Goal: Task Accomplishment & Management: Manage account settings

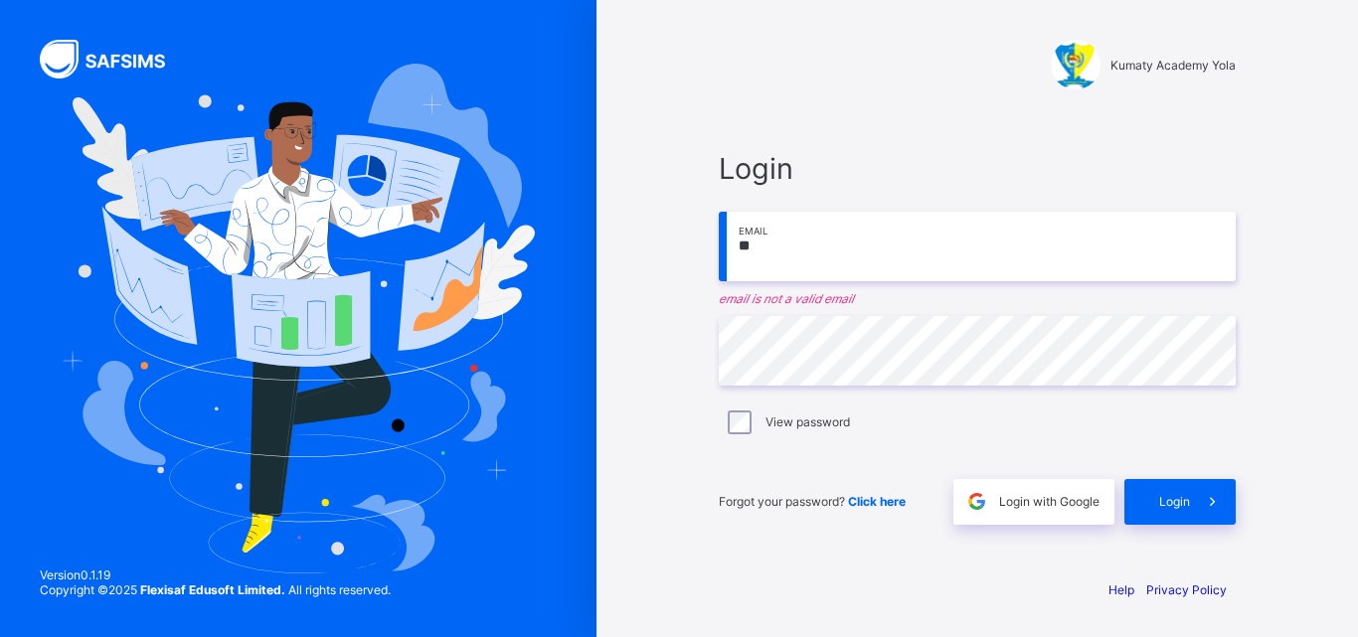
click at [918, 267] on input "**" at bounding box center [977, 247] width 517 height 70
type input "**********"
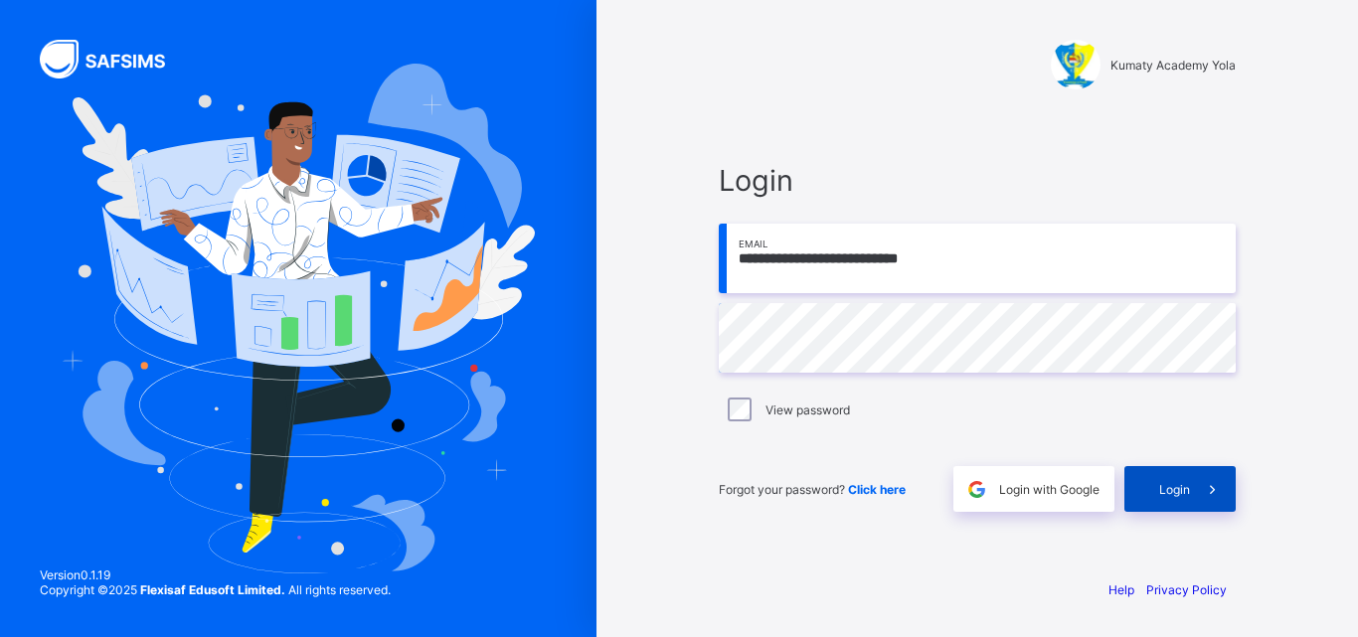
click at [1200, 502] on span at bounding box center [1213, 489] width 46 height 46
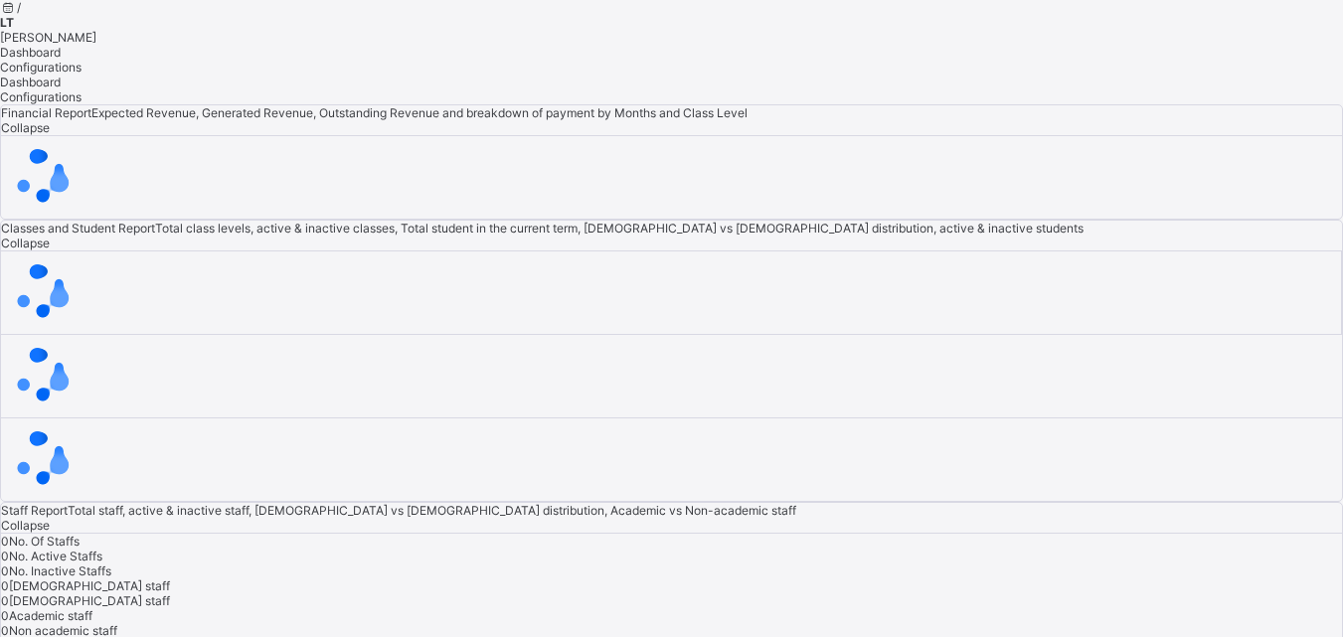
click at [14, 30] on span "LT" at bounding box center [7, 22] width 14 height 15
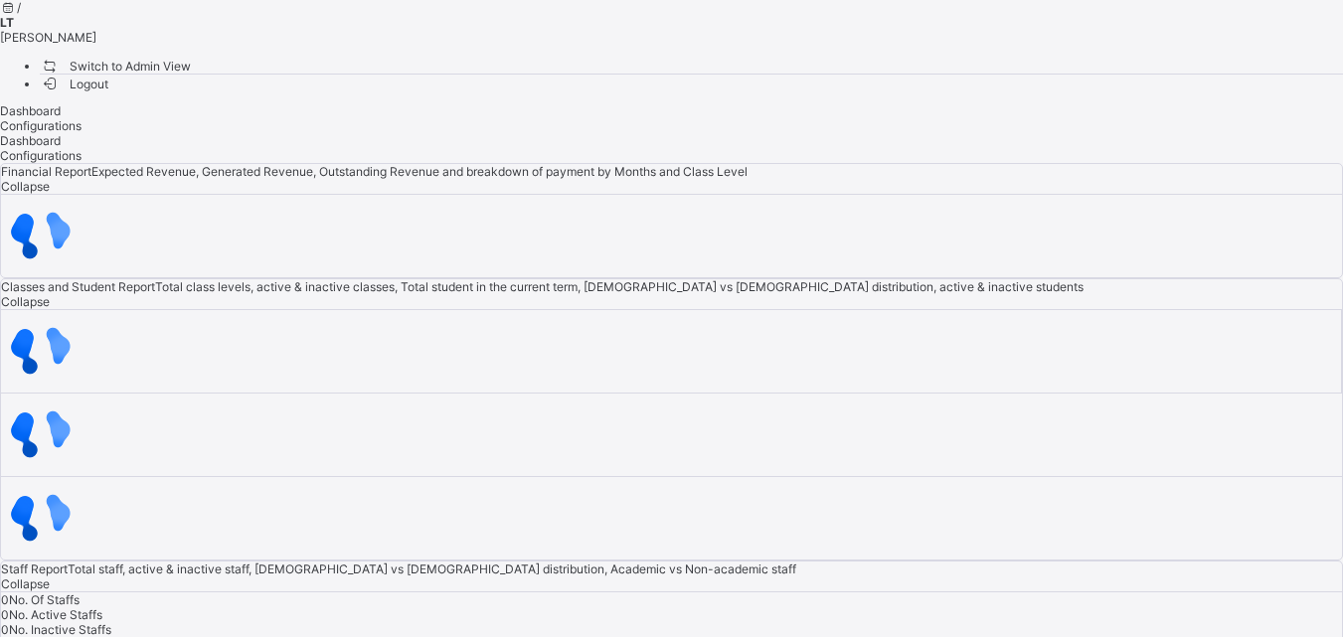
click at [191, 77] on span "Switch to Admin View" at bounding box center [115, 66] width 151 height 21
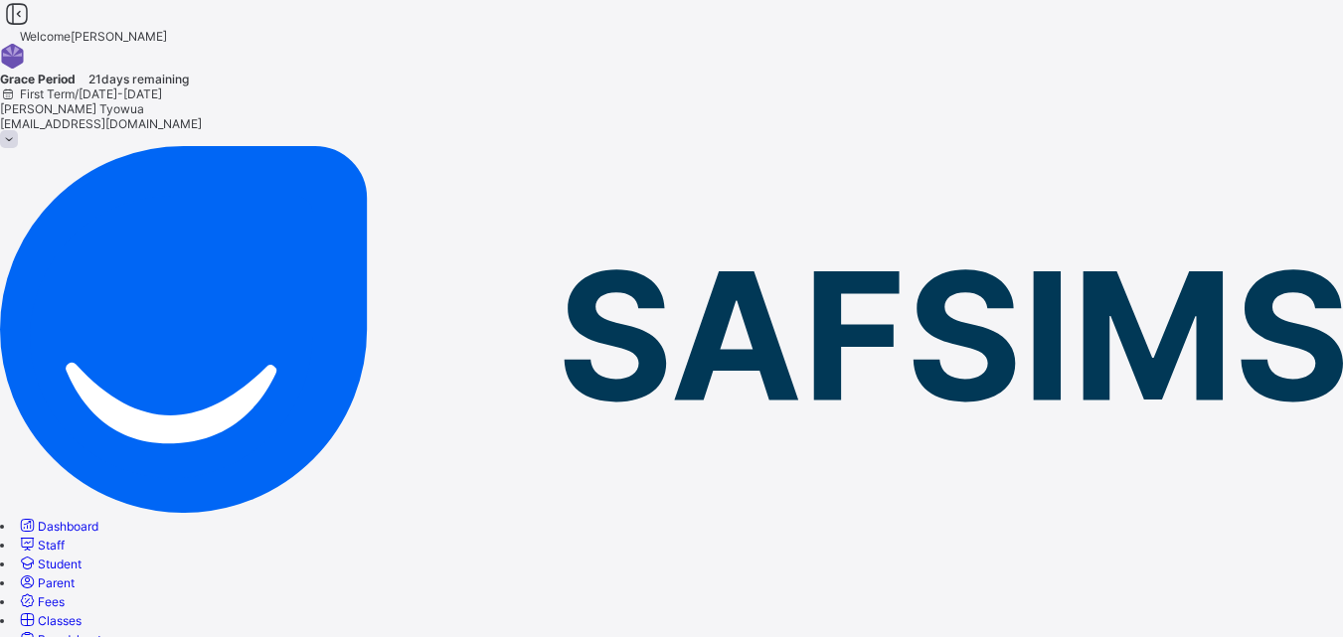
click at [82, 557] on span "Student" at bounding box center [60, 564] width 44 height 15
select select "**"
type input "*********"
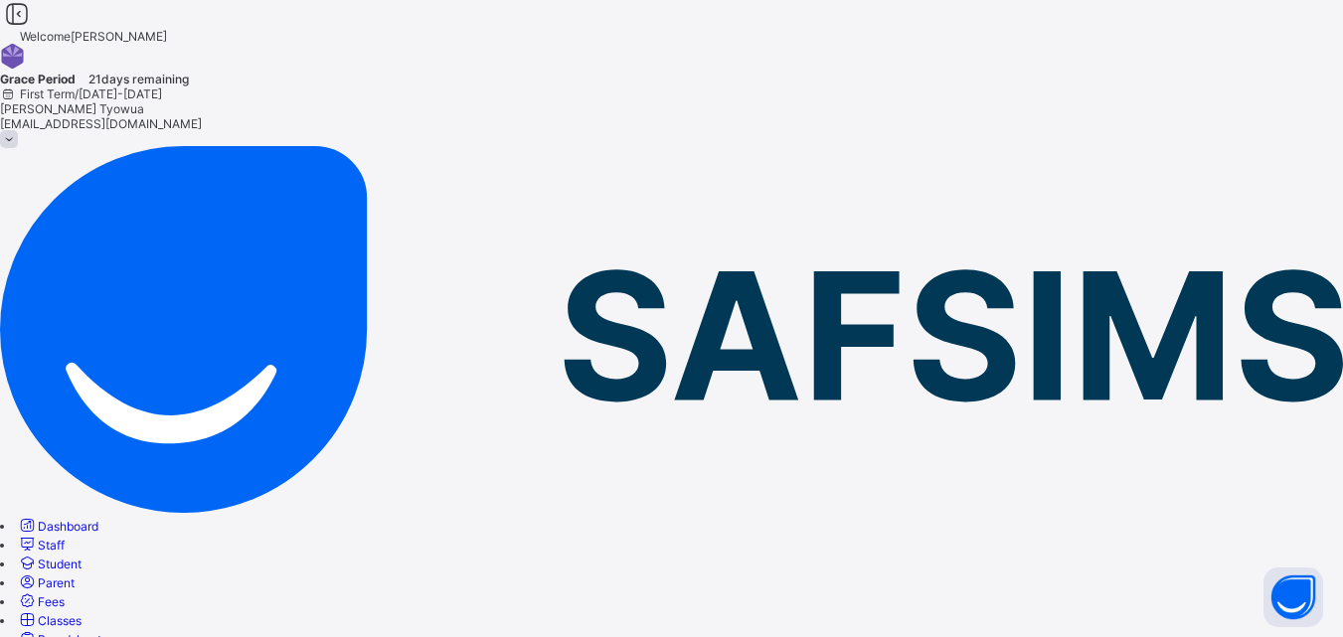
type input "*****"
type input "****"
type input "********"
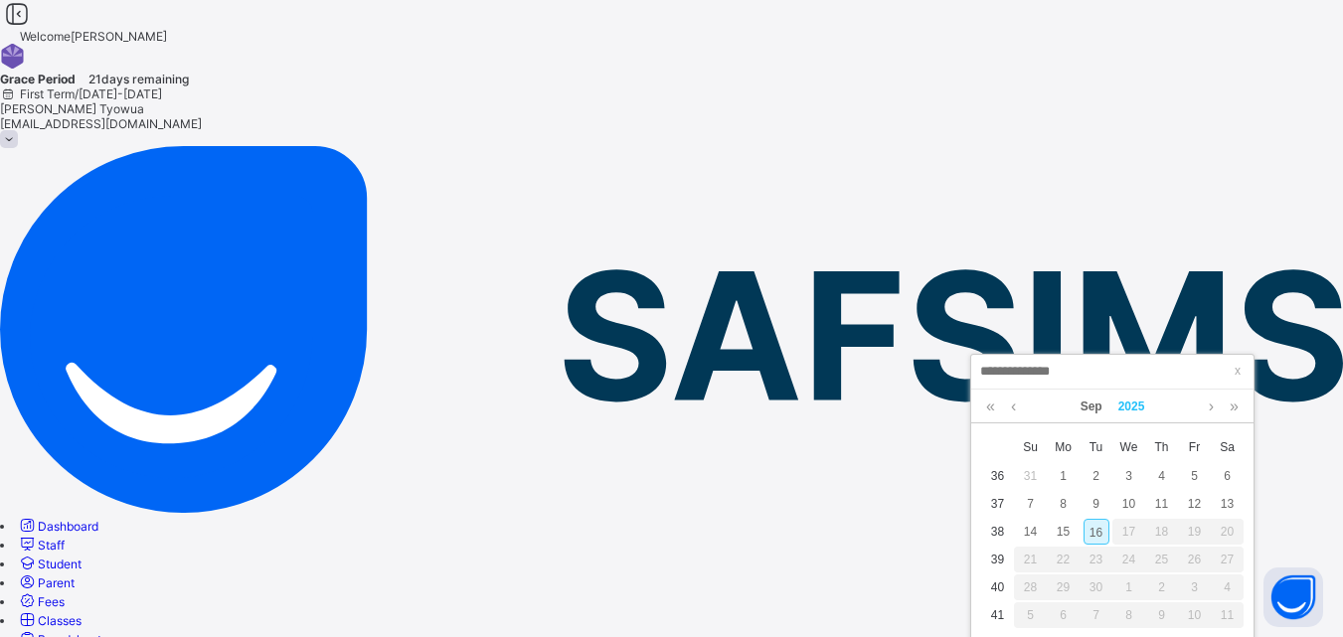
click at [1130, 397] on link "2025" at bounding box center [1131, 407] width 43 height 34
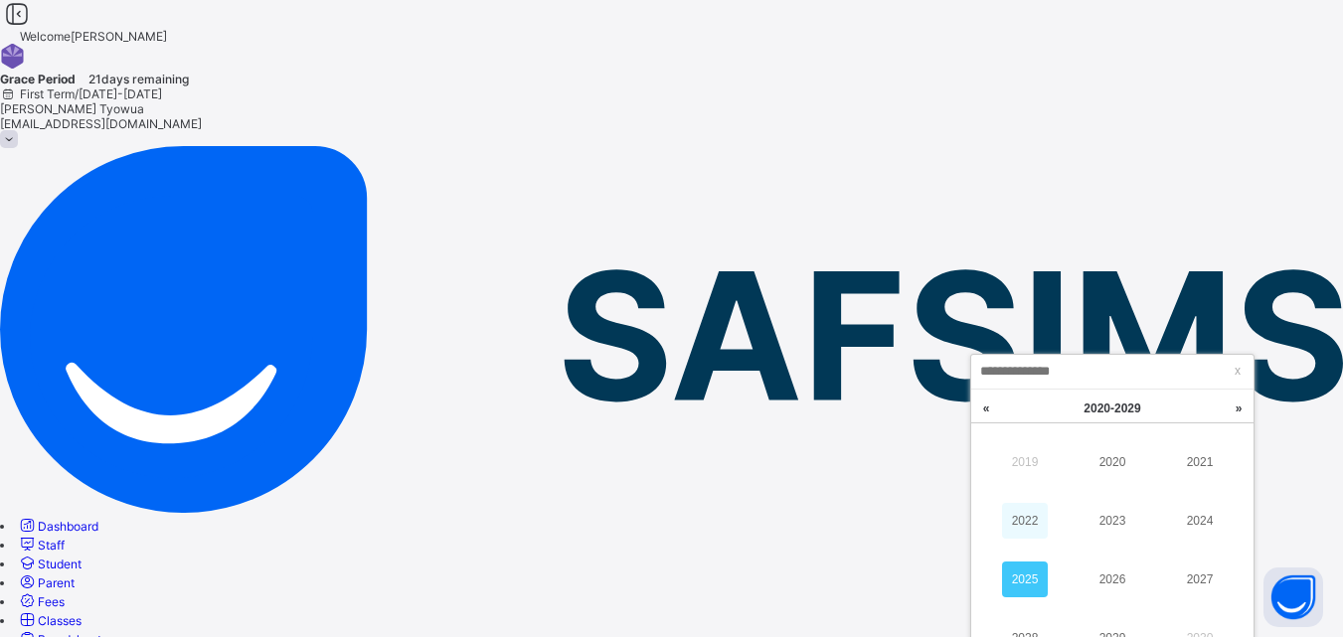
click at [1017, 519] on link "2022" at bounding box center [1025, 521] width 46 height 36
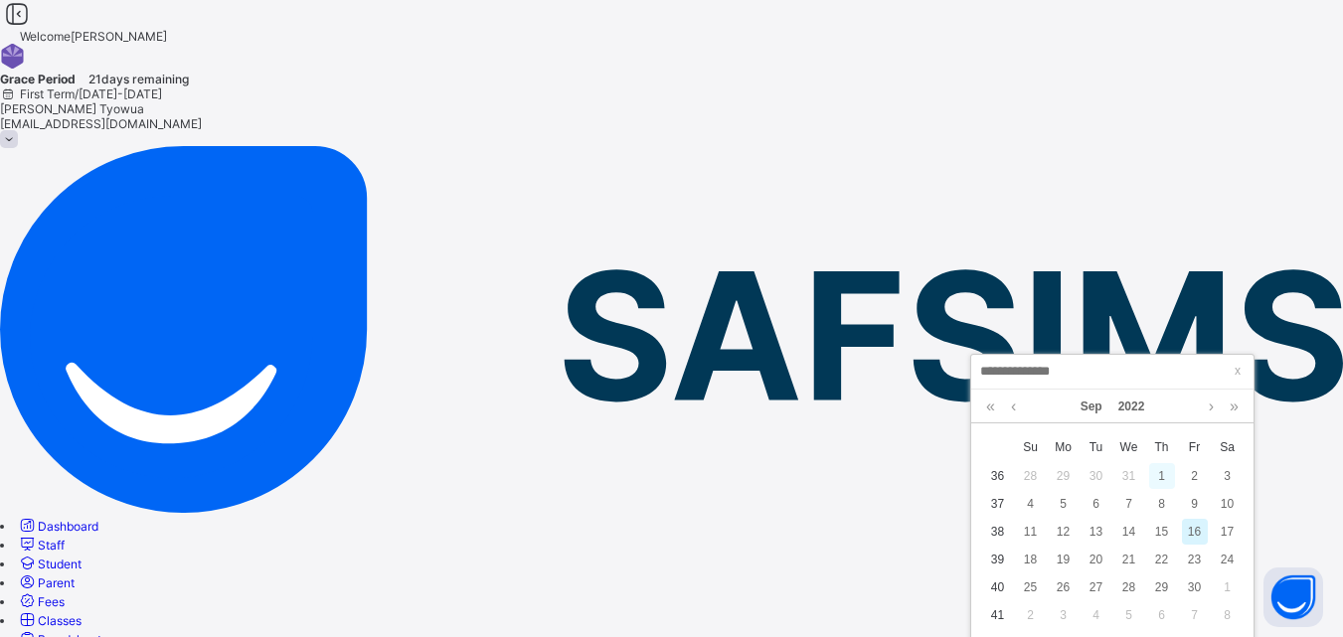
click at [1152, 474] on div "1" at bounding box center [1162, 476] width 26 height 26
type input "**********"
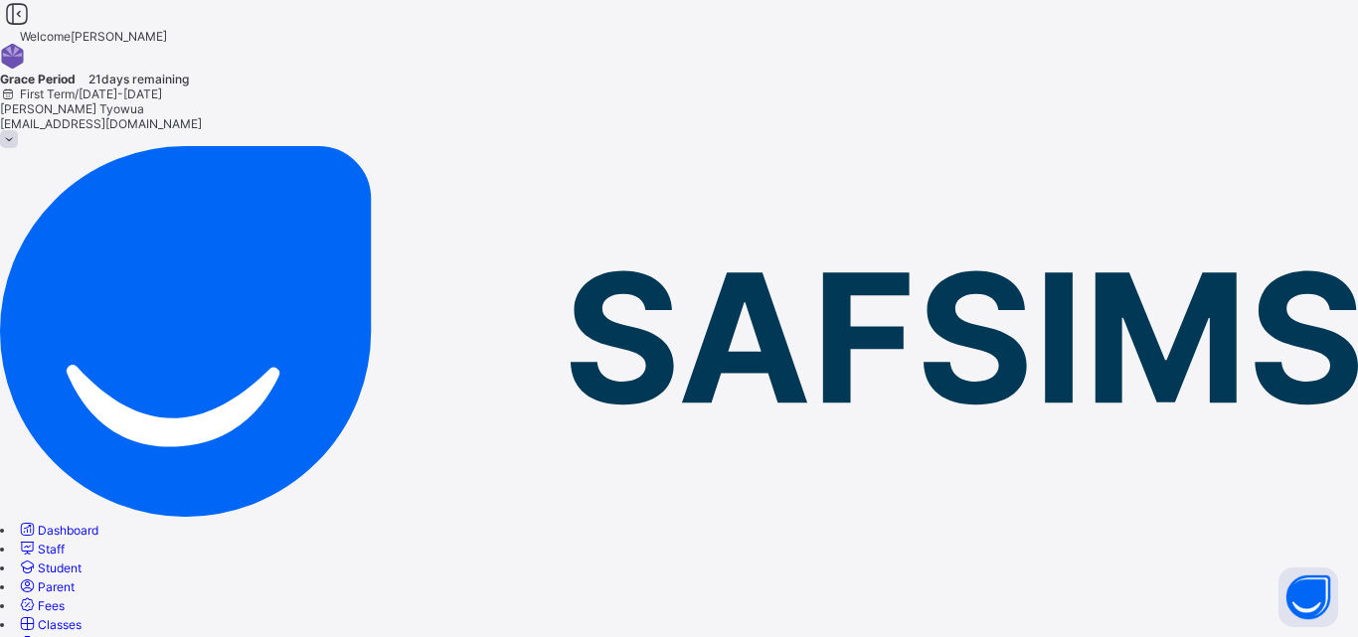
scroll to position [390, 0]
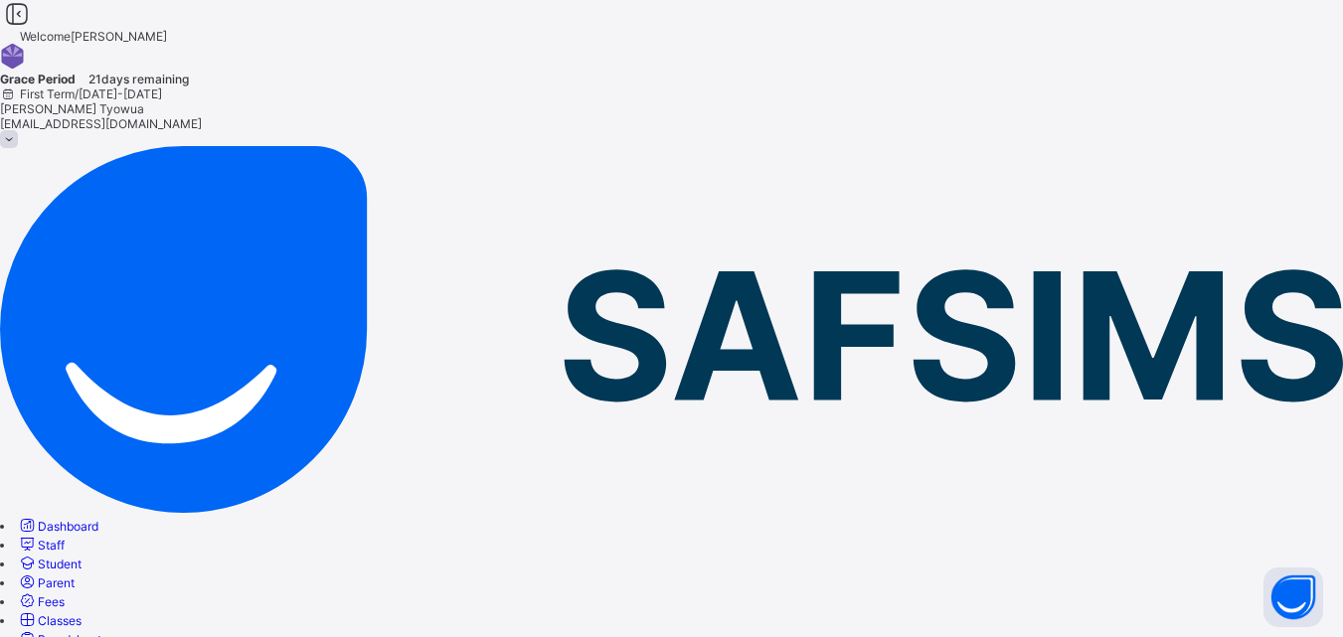
click at [82, 613] on span "Classes" at bounding box center [60, 620] width 44 height 15
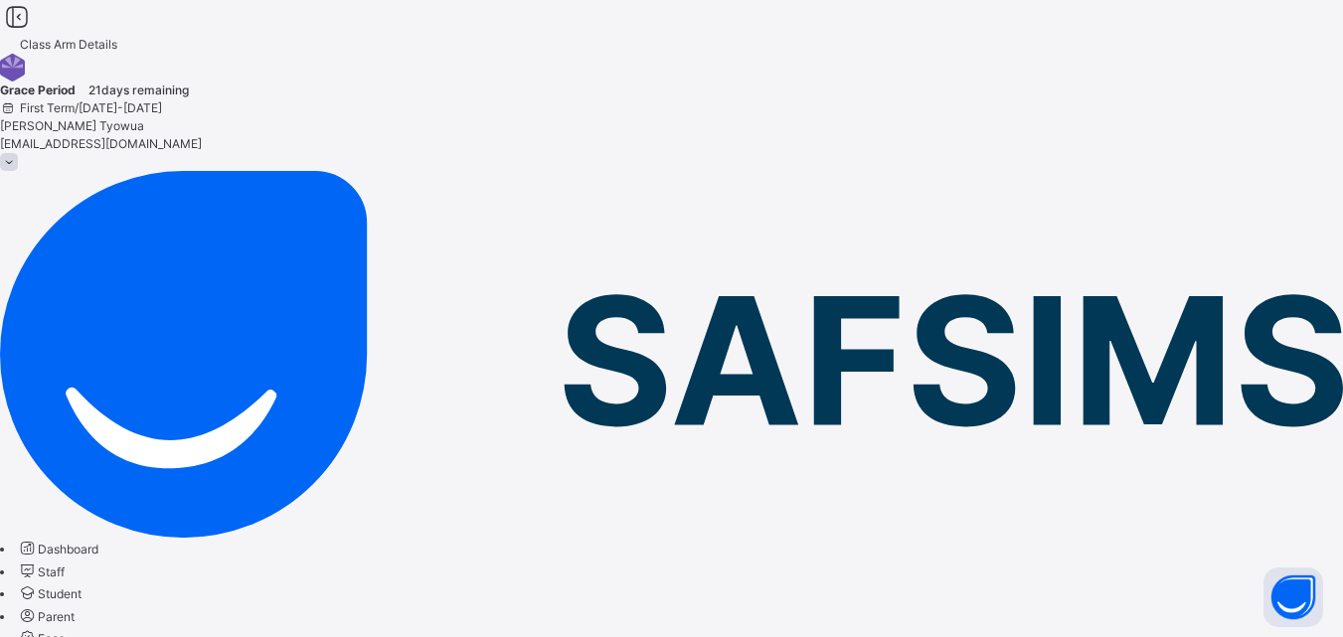
type input "****"
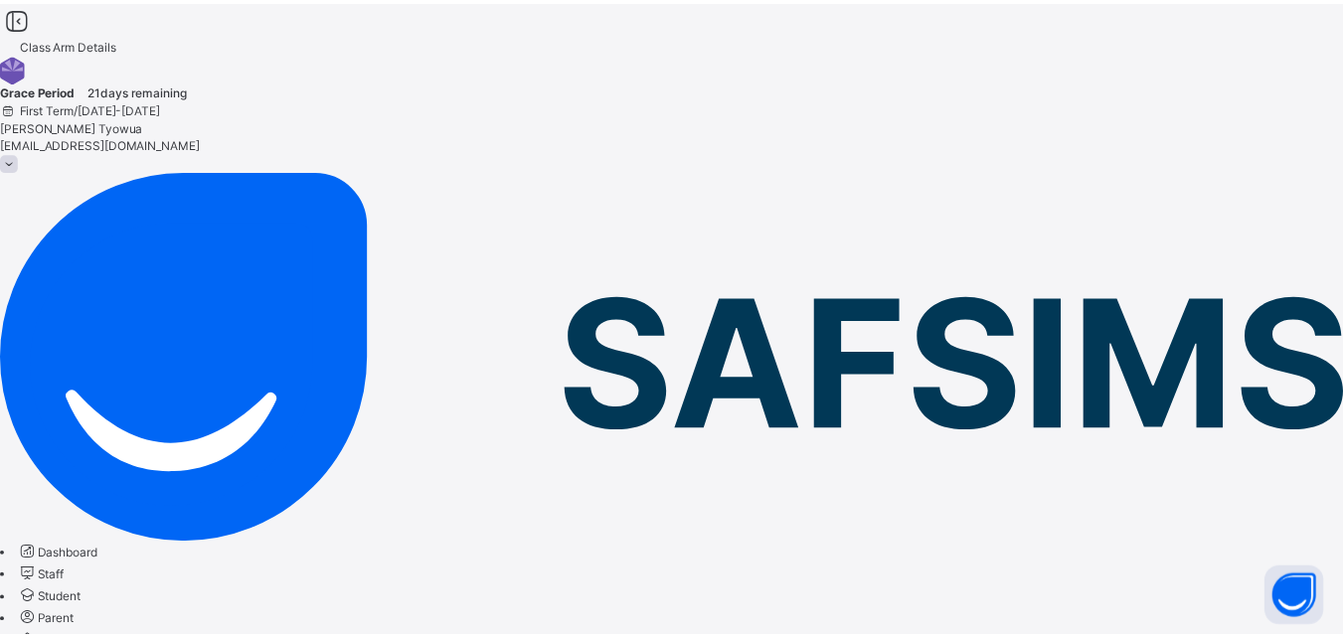
scroll to position [65, 0]
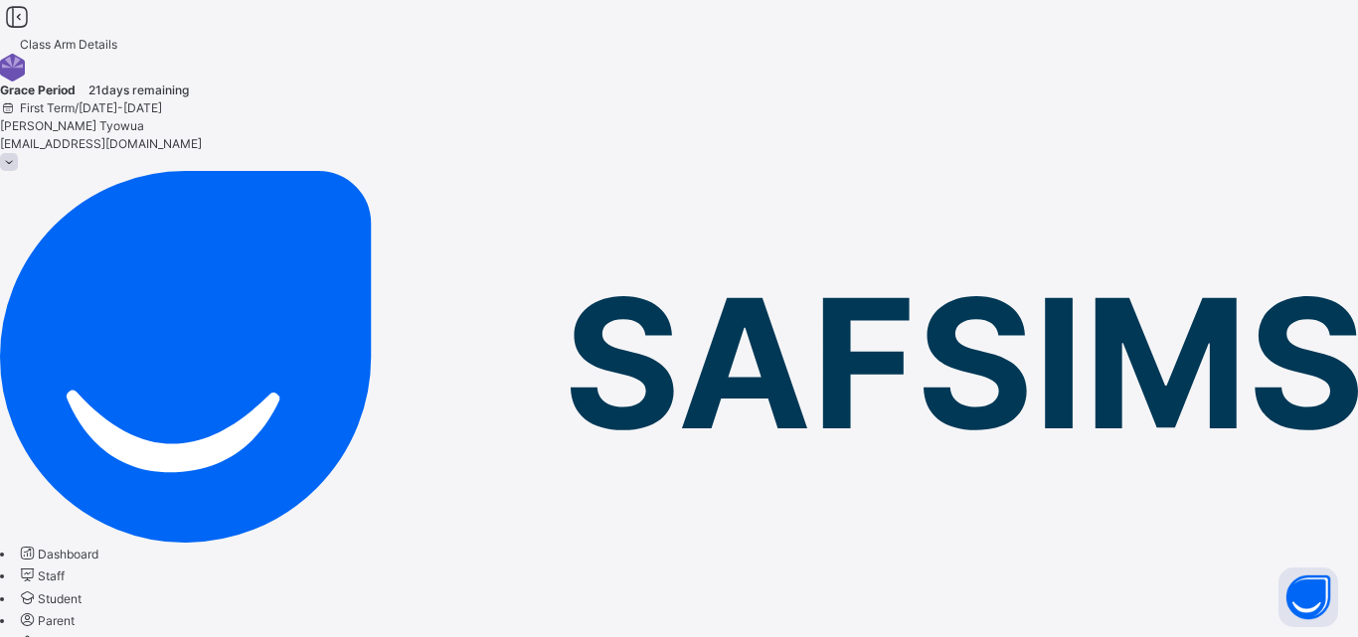
click at [65, 636] on span "Fees" at bounding box center [51, 643] width 27 height 15
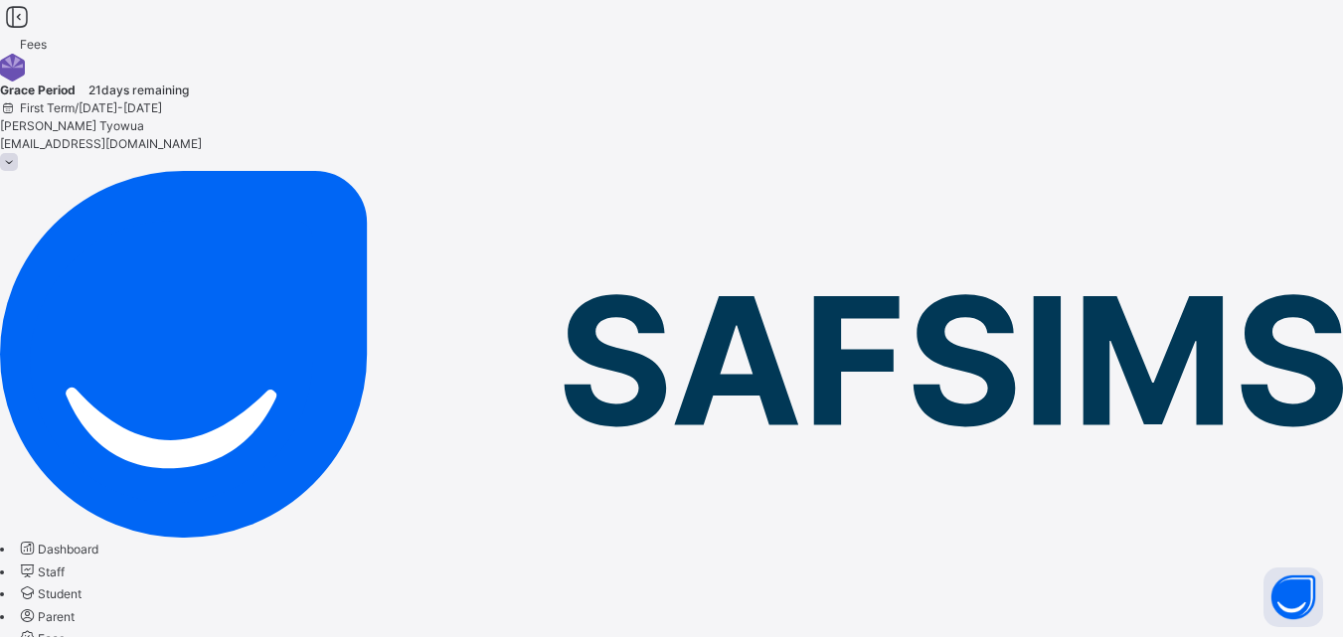
type input "*"
type input "****"
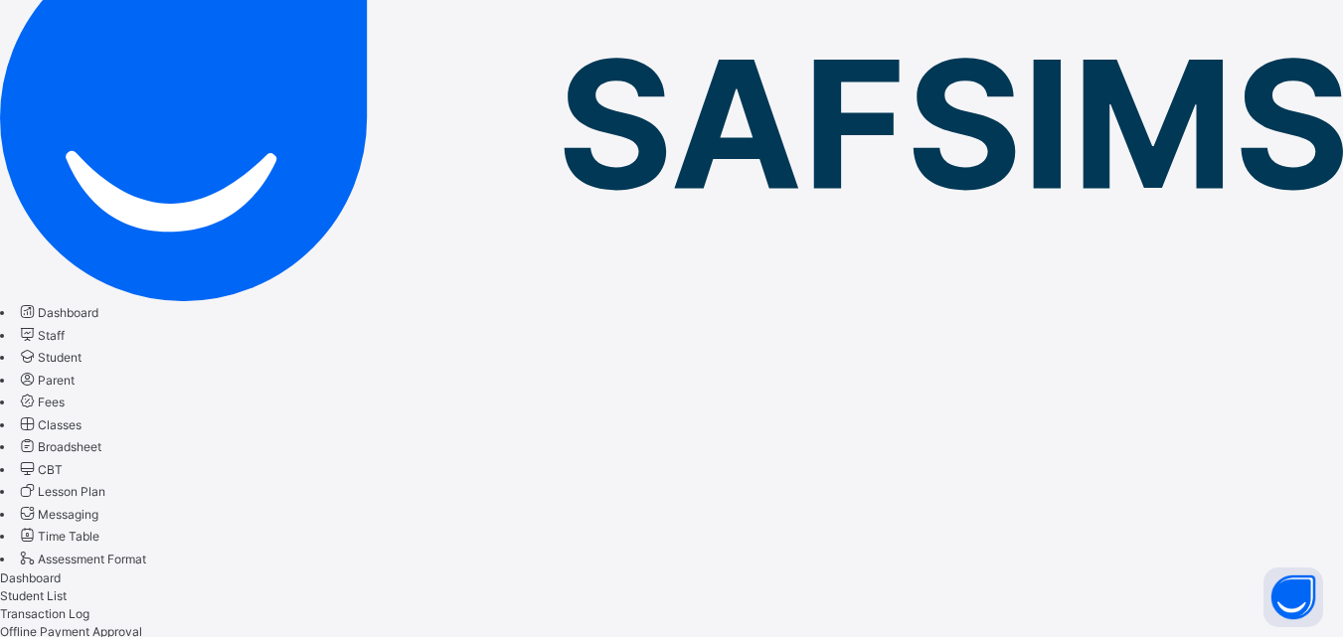
scroll to position [326, 0]
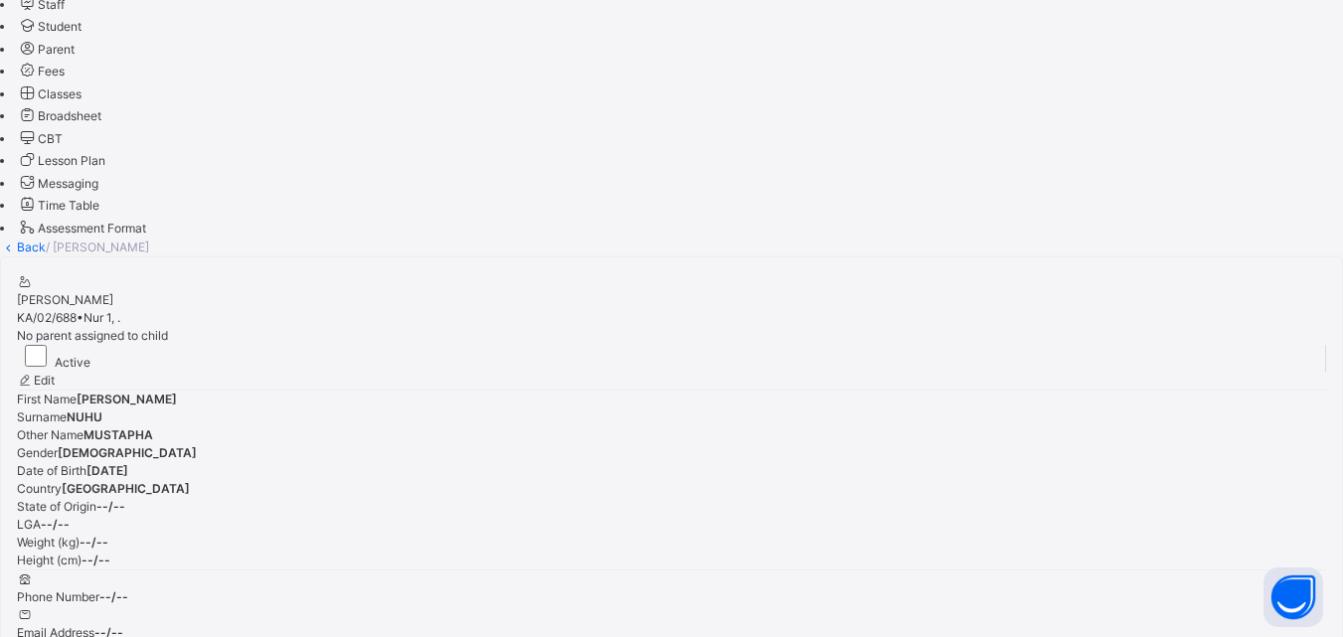
scroll to position [567, 0]
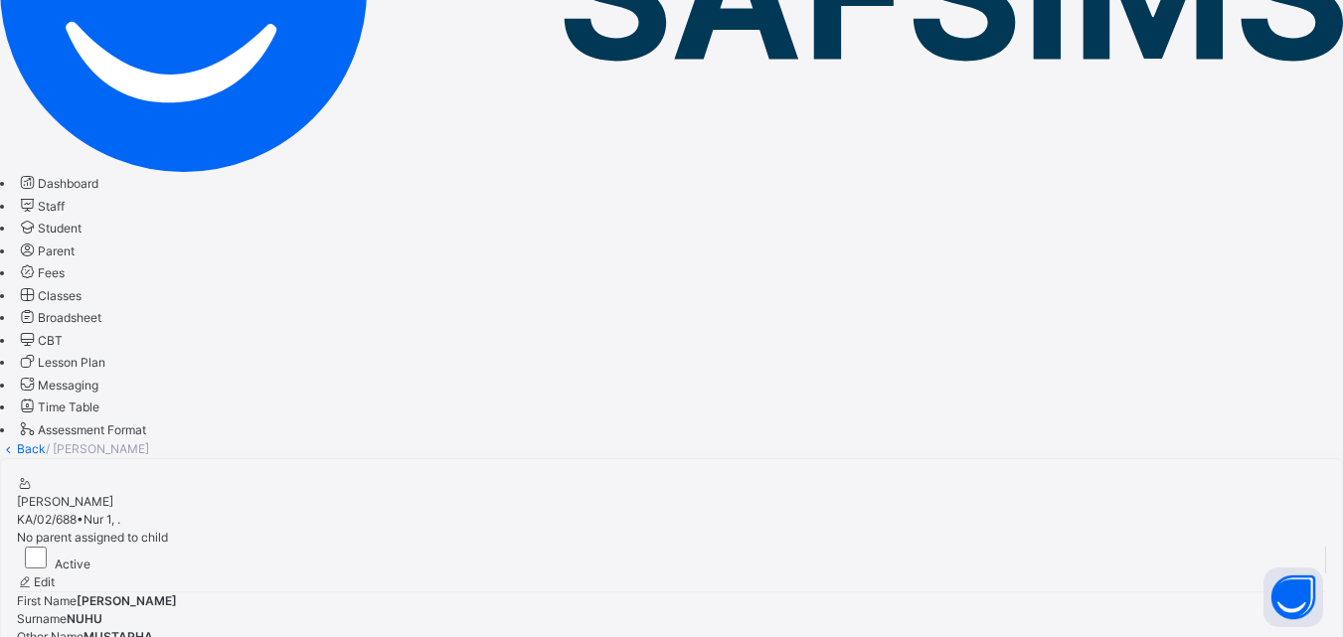
scroll to position [0, 0]
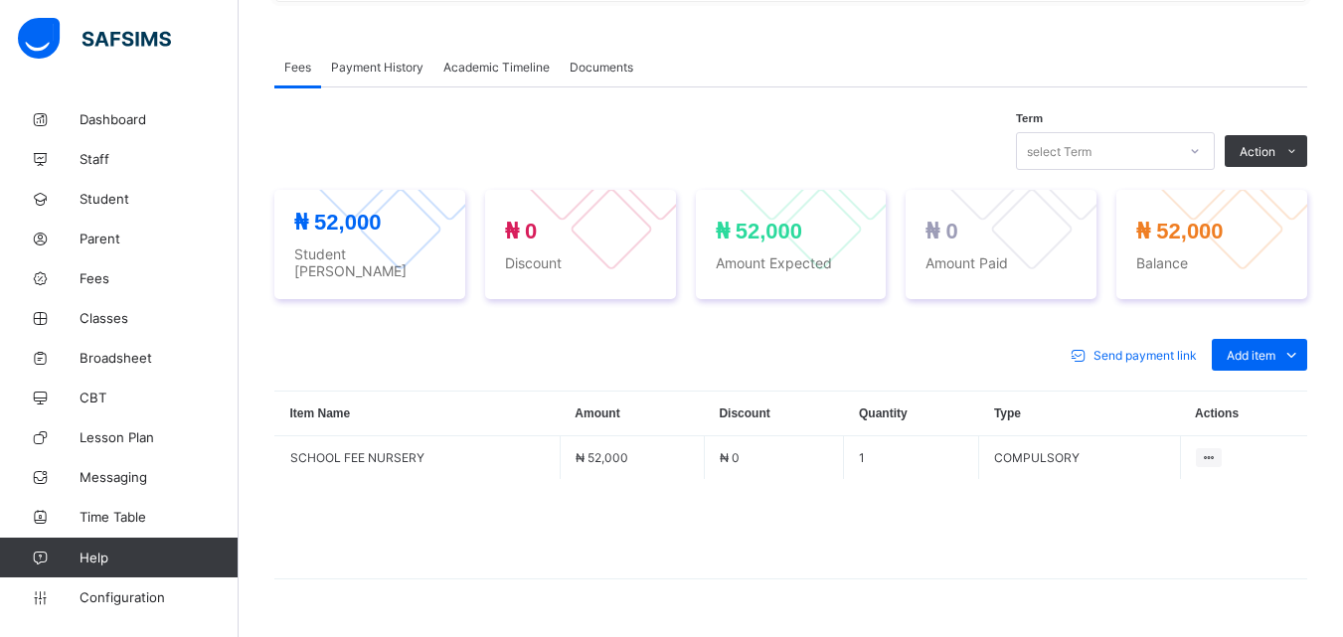
scroll to position [626, 0]
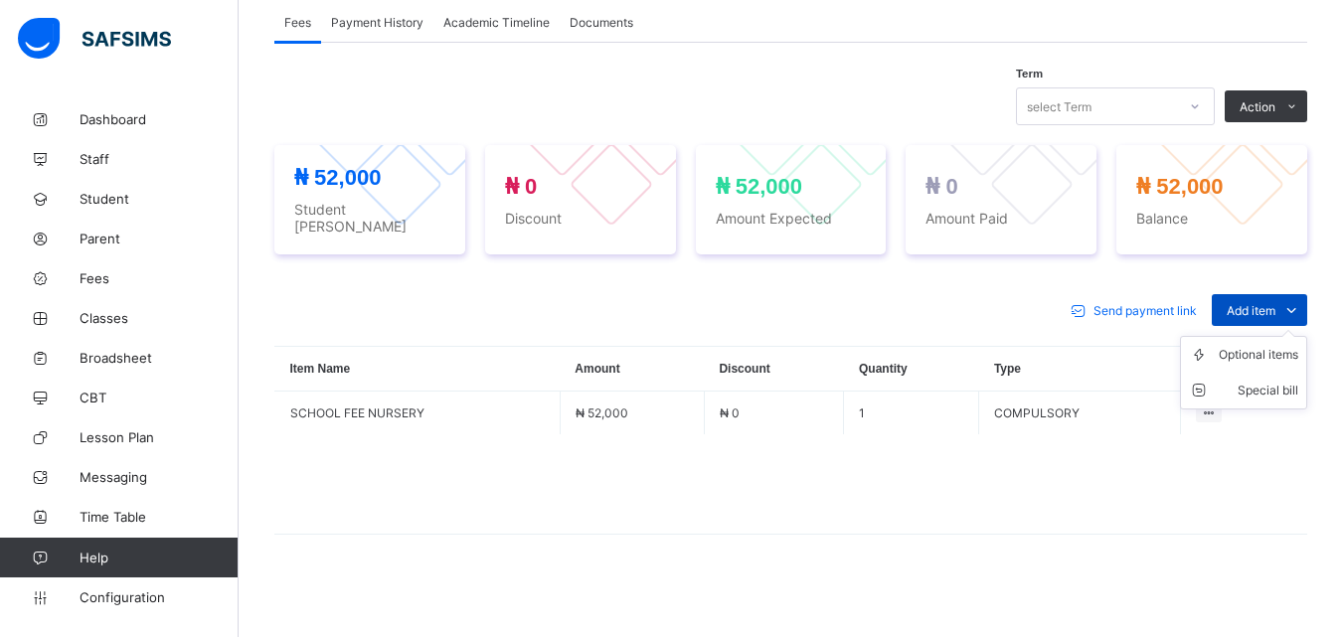
click at [1293, 306] on span at bounding box center [1291, 310] width 32 height 32
click at [1251, 345] on div "Optional items" at bounding box center [1259, 355] width 80 height 20
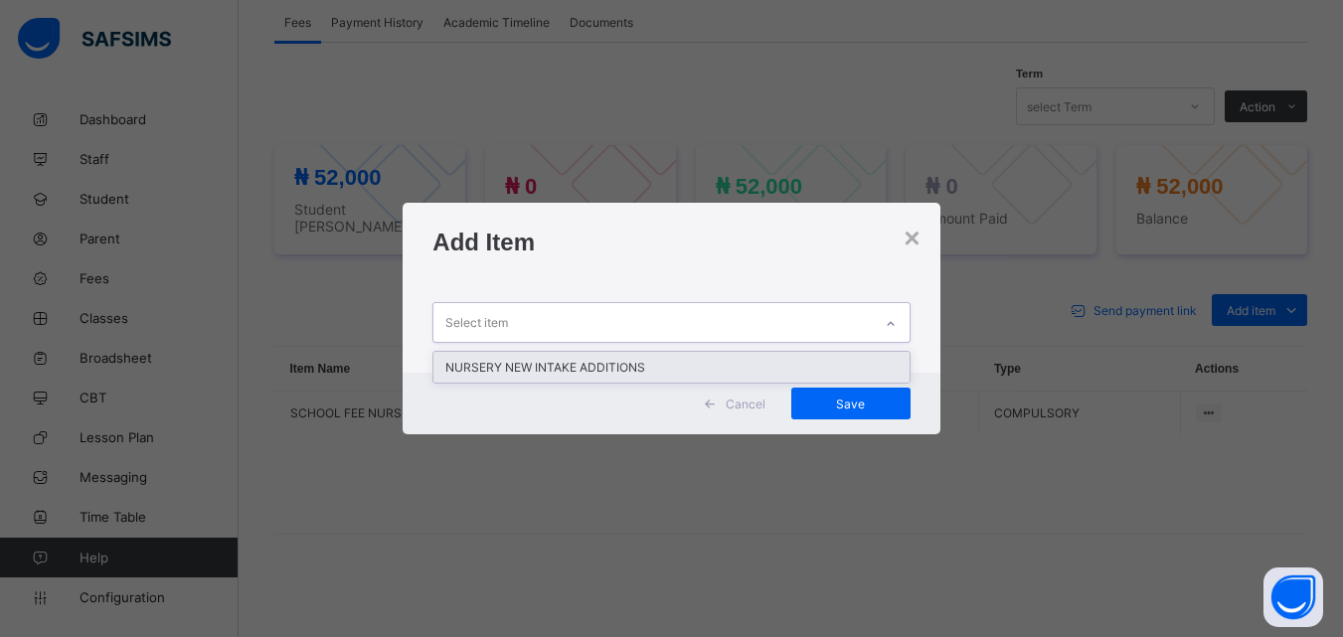
click at [689, 383] on div "NURSERY NEW INTAKE ADDITIONS" at bounding box center [670, 367] width 475 height 31
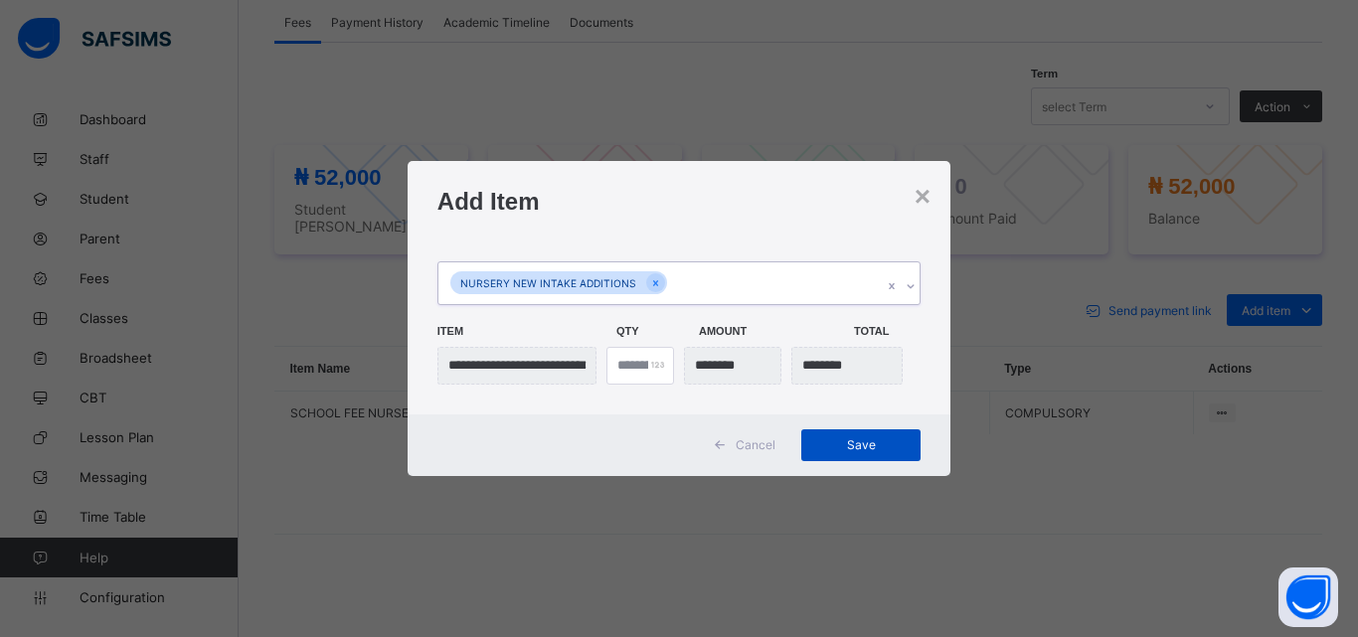
click at [883, 437] on div "Save" at bounding box center [860, 445] width 119 height 32
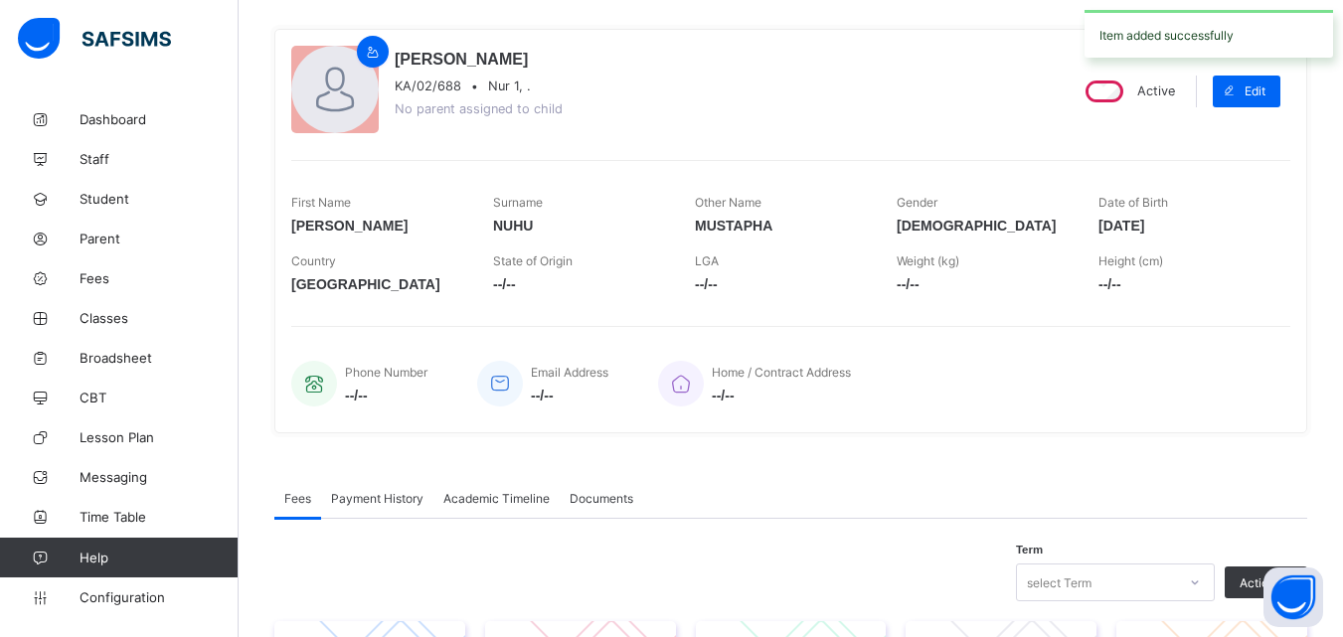
scroll to position [0, 0]
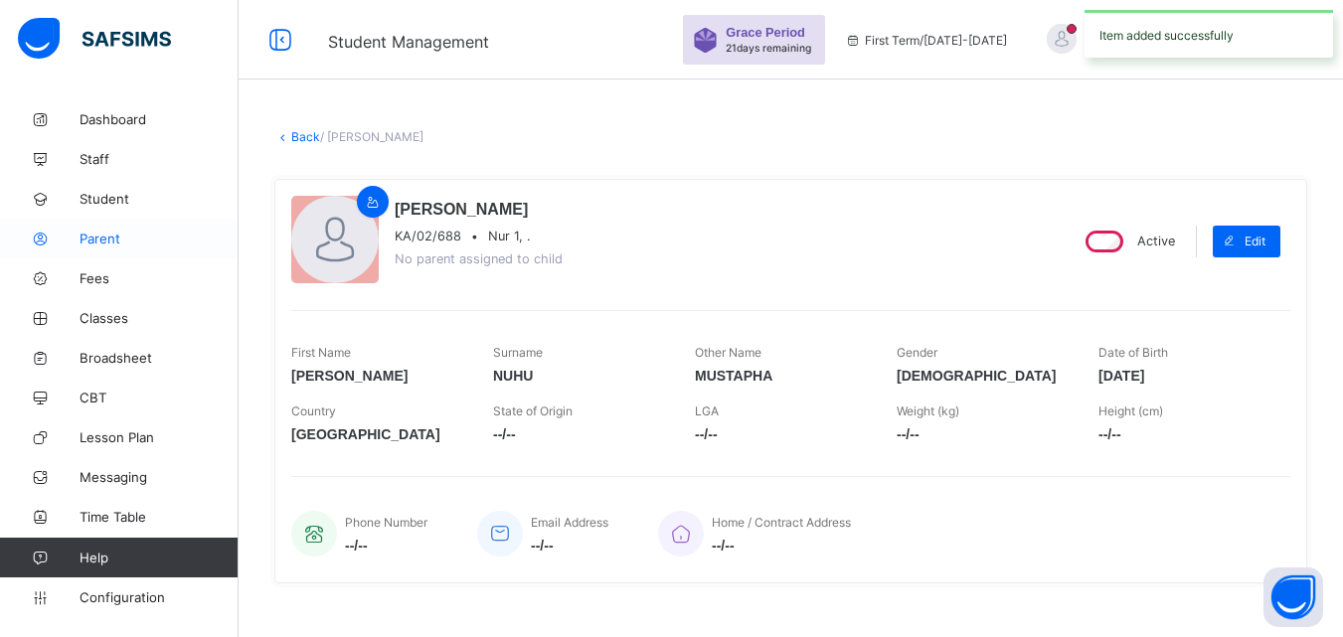
click at [92, 236] on span "Parent" at bounding box center [159, 239] width 159 height 16
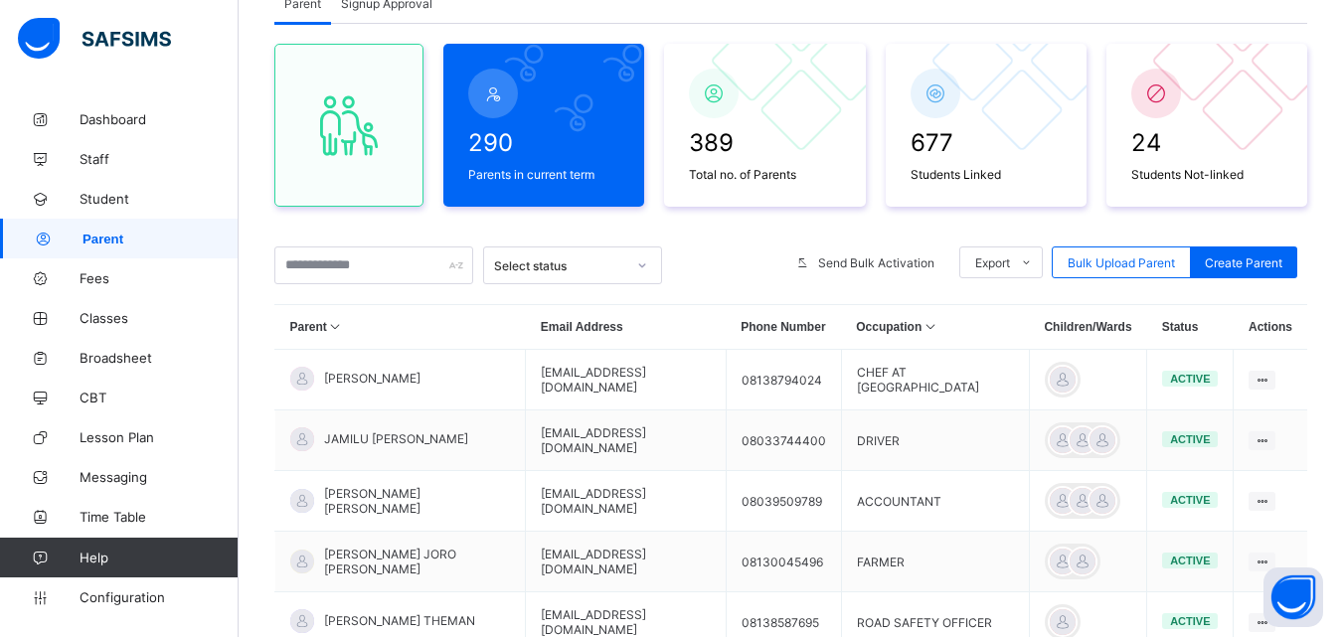
scroll to position [165, 0]
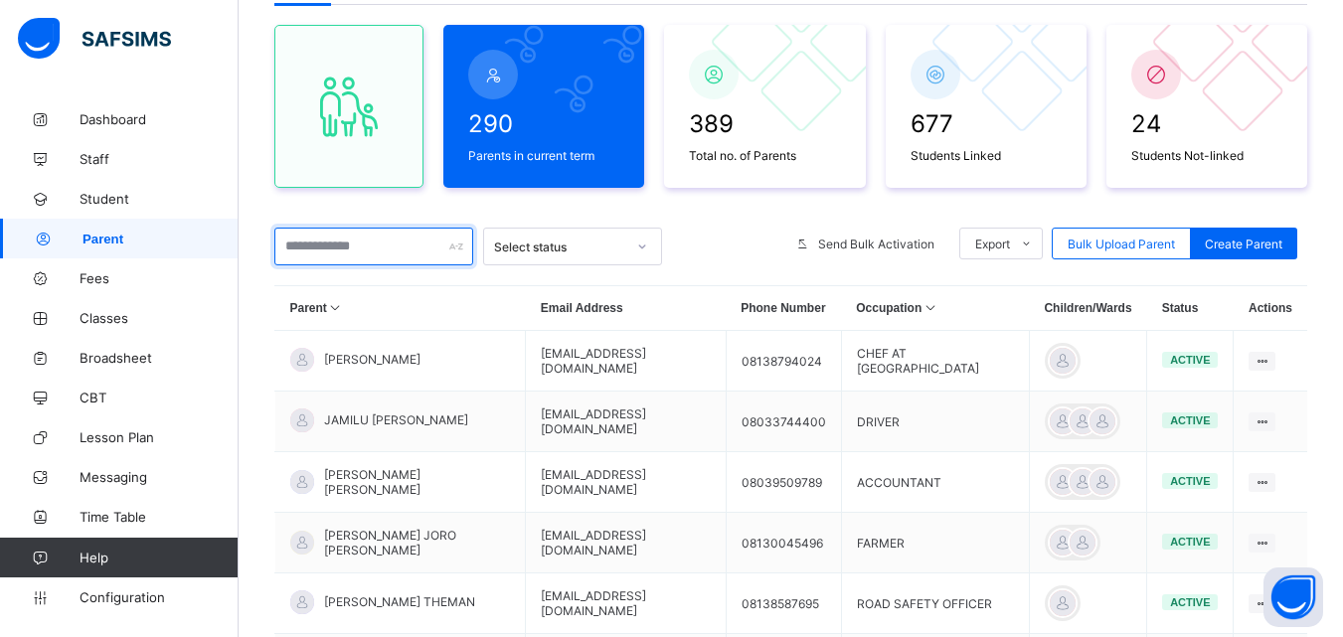
click at [324, 243] on input "text" at bounding box center [373, 247] width 199 height 38
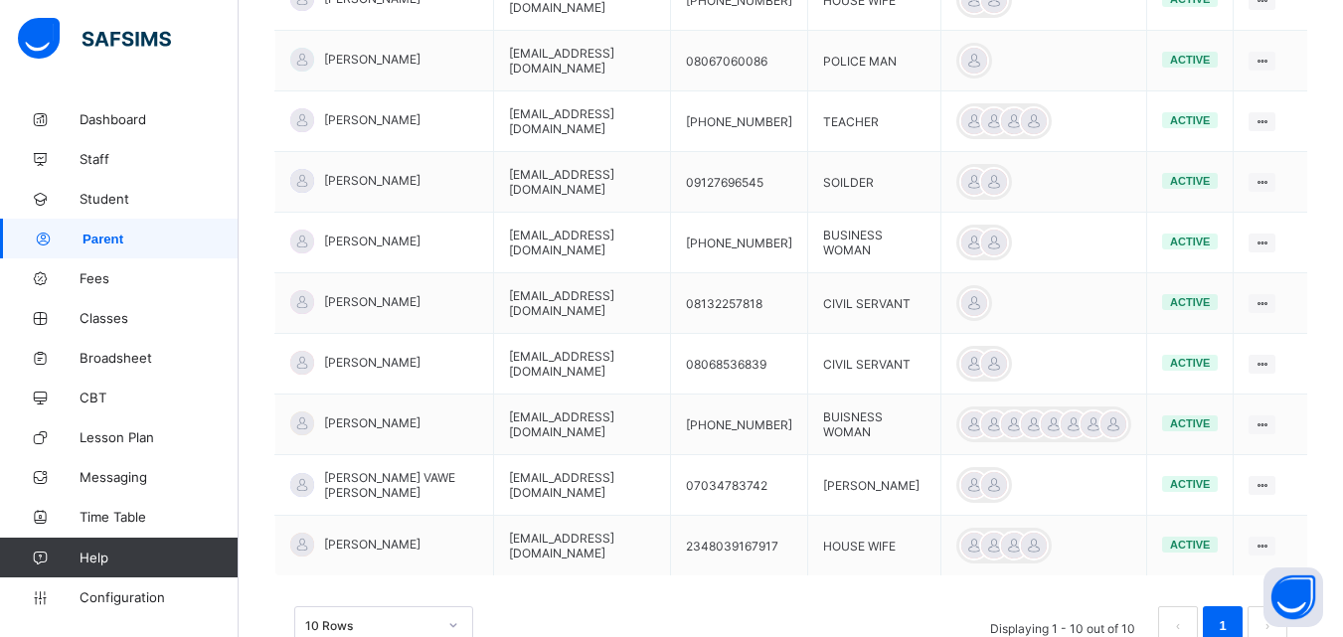
scroll to position [605, 0]
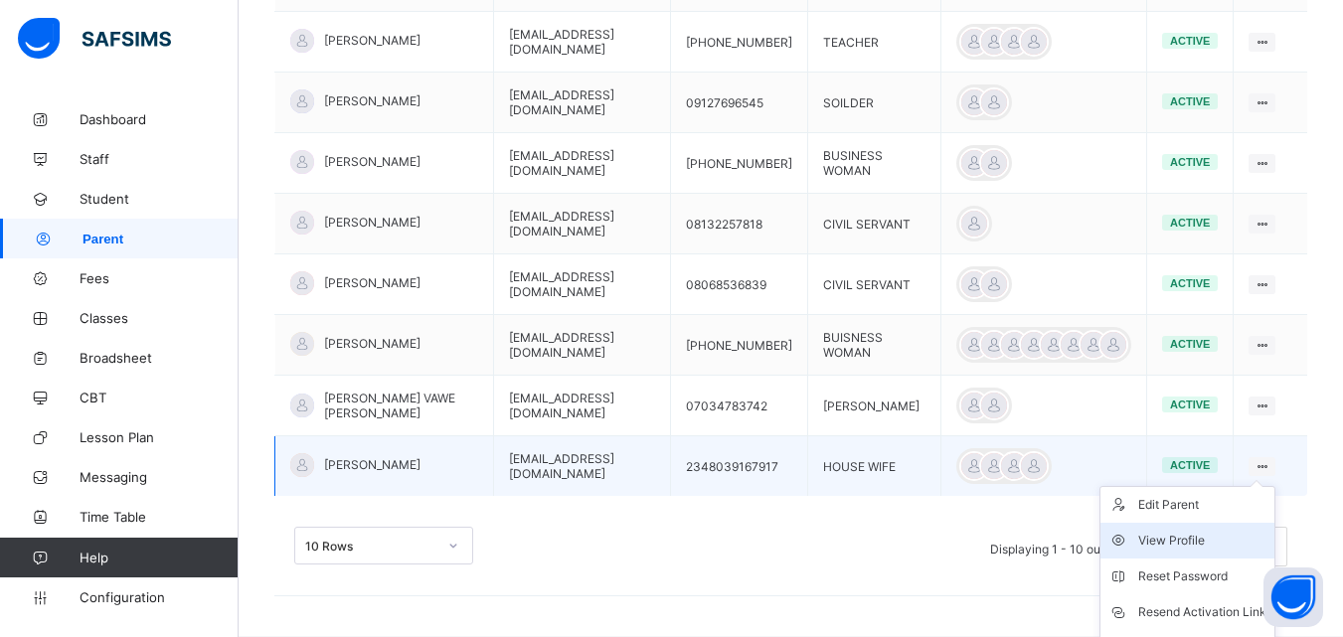
type input "******"
click at [1186, 539] on div "View Profile" at bounding box center [1202, 541] width 128 height 20
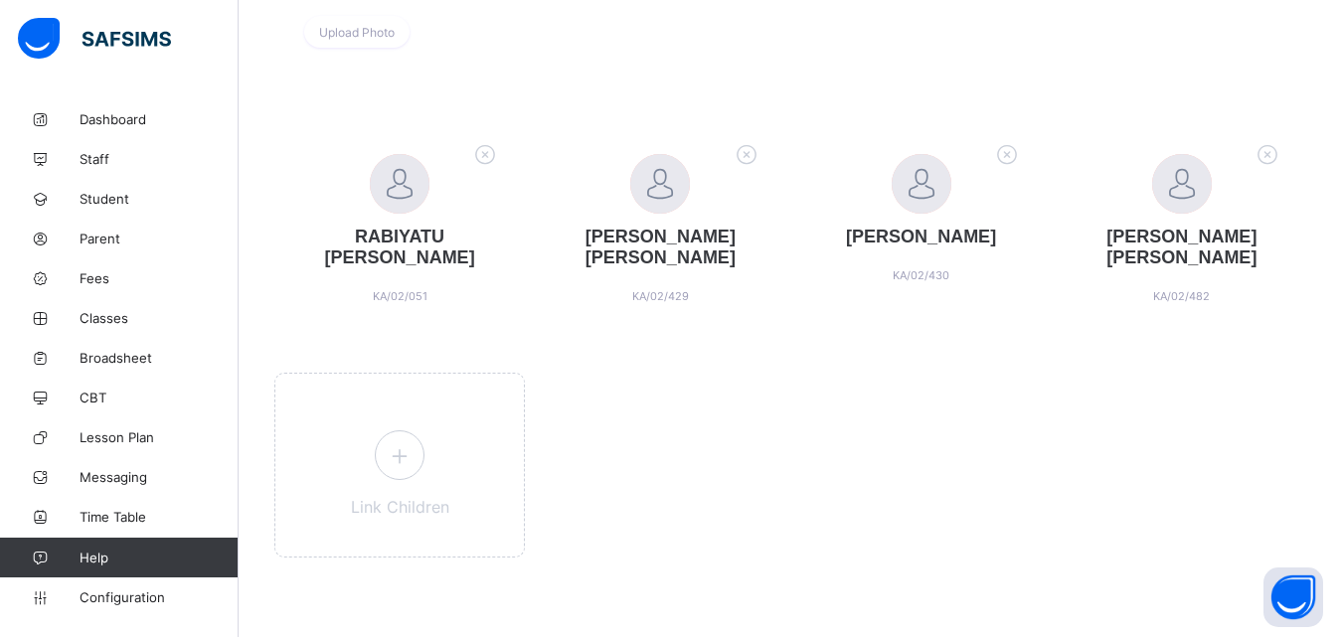
scroll to position [350, 0]
click at [398, 443] on icon at bounding box center [400, 455] width 36 height 31
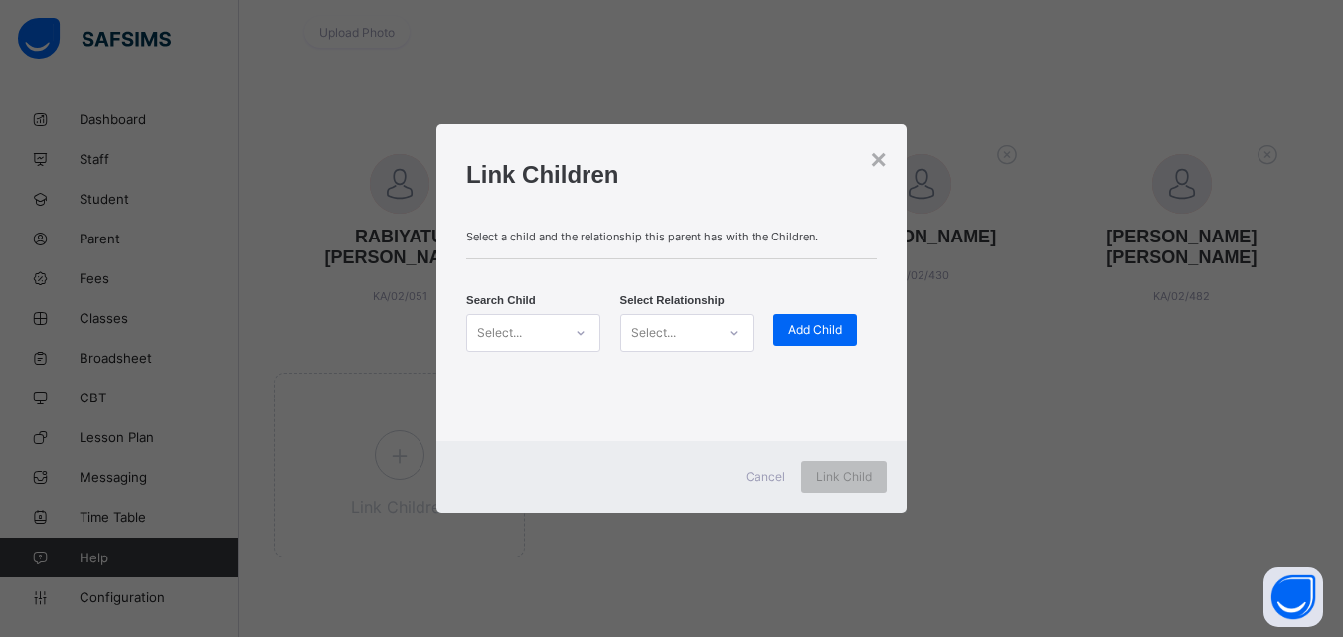
click at [582, 337] on icon at bounding box center [581, 333] width 12 height 20
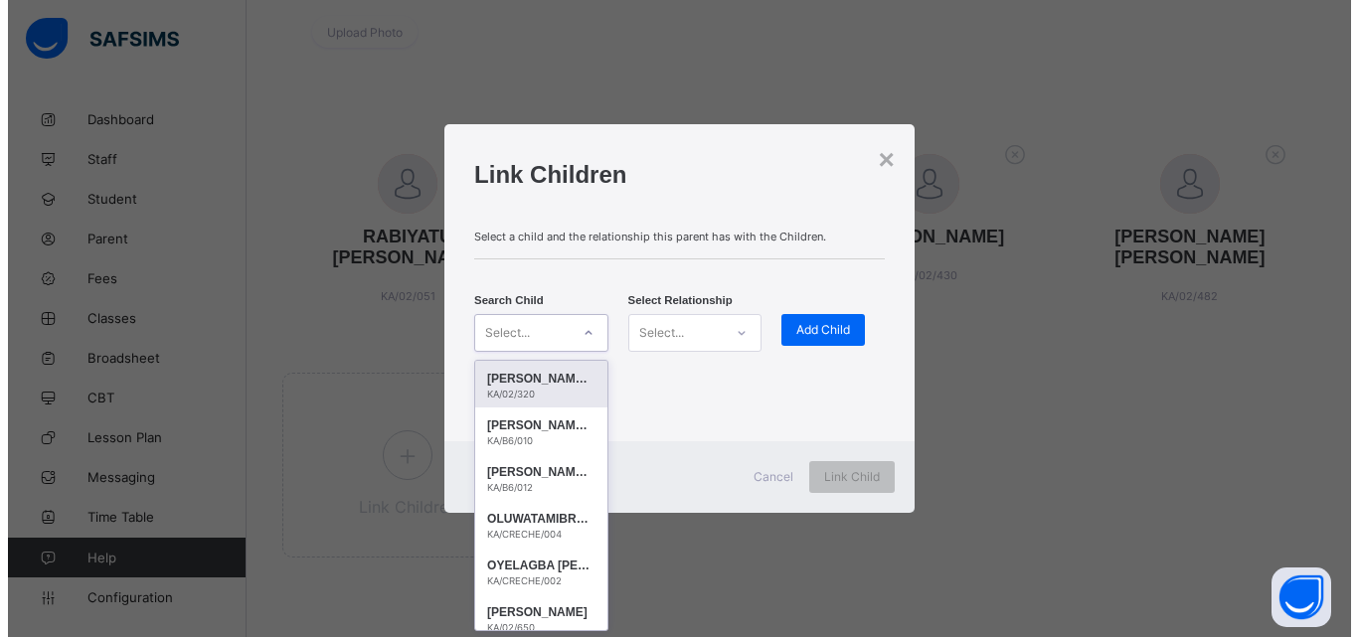
scroll to position [0, 0]
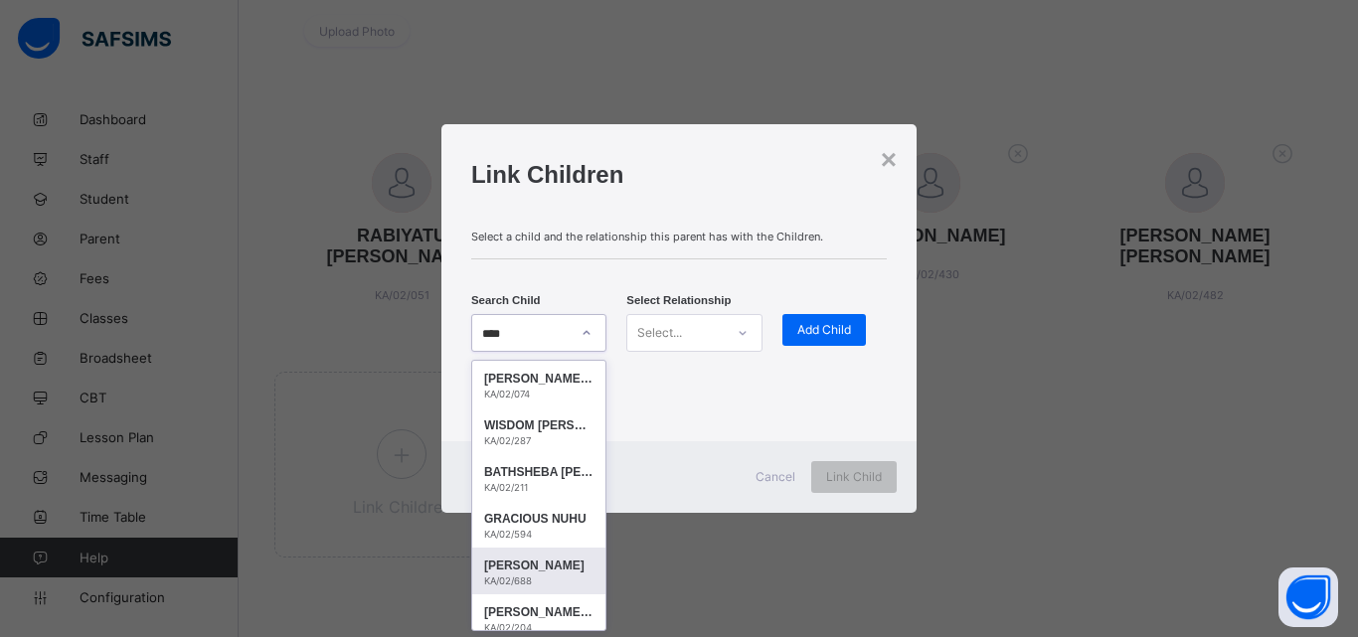
type input "****"
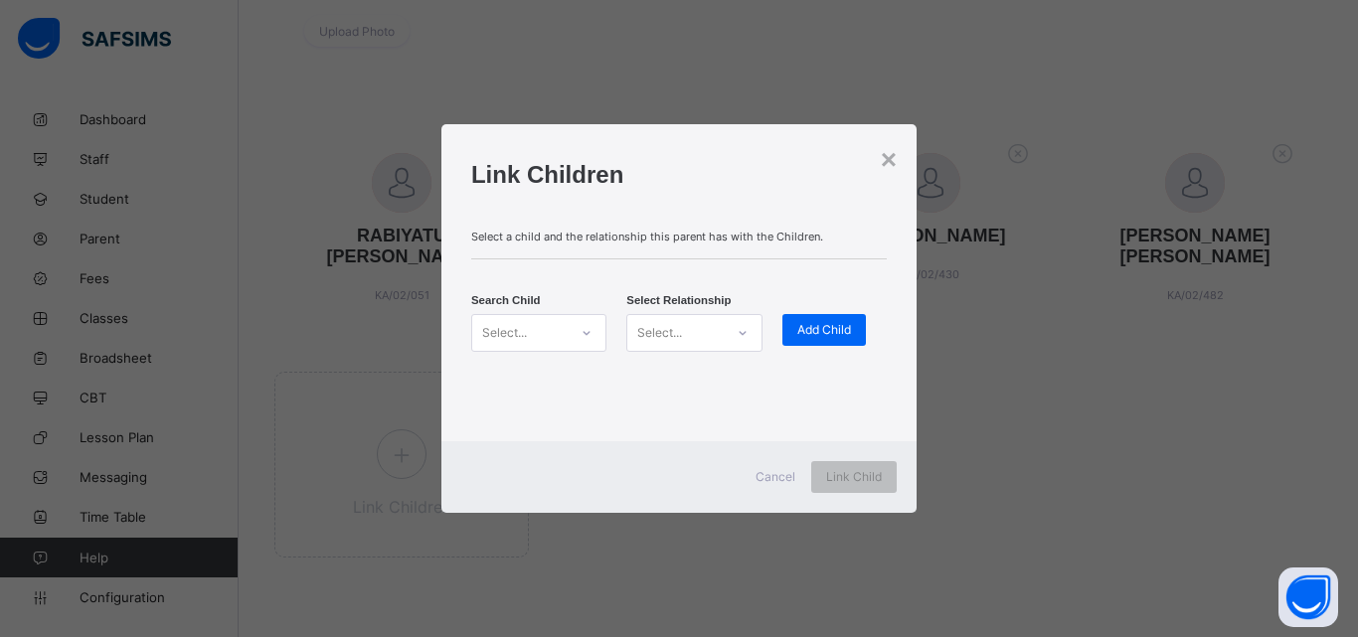
click at [584, 324] on icon at bounding box center [587, 333] width 12 height 20
click at [578, 326] on div at bounding box center [587, 333] width 34 height 32
click at [592, 330] on div at bounding box center [587, 333] width 34 height 32
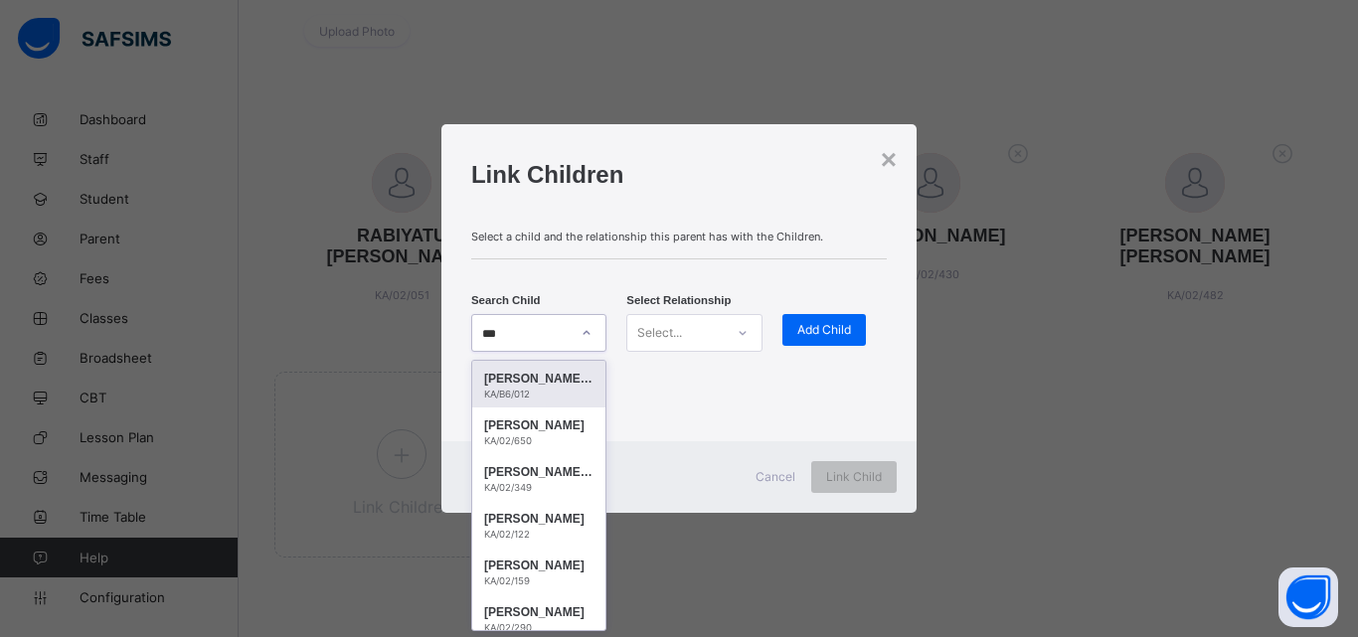
type input "****"
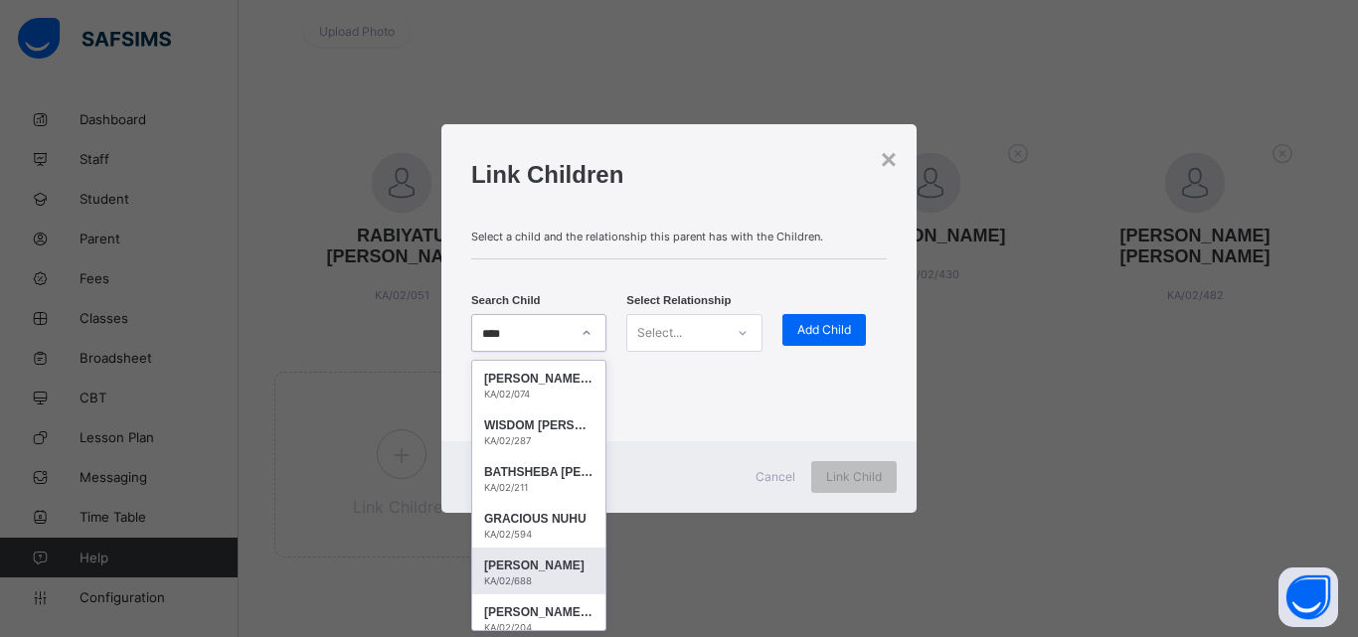
click at [535, 566] on div "[PERSON_NAME]" at bounding box center [538, 566] width 109 height 20
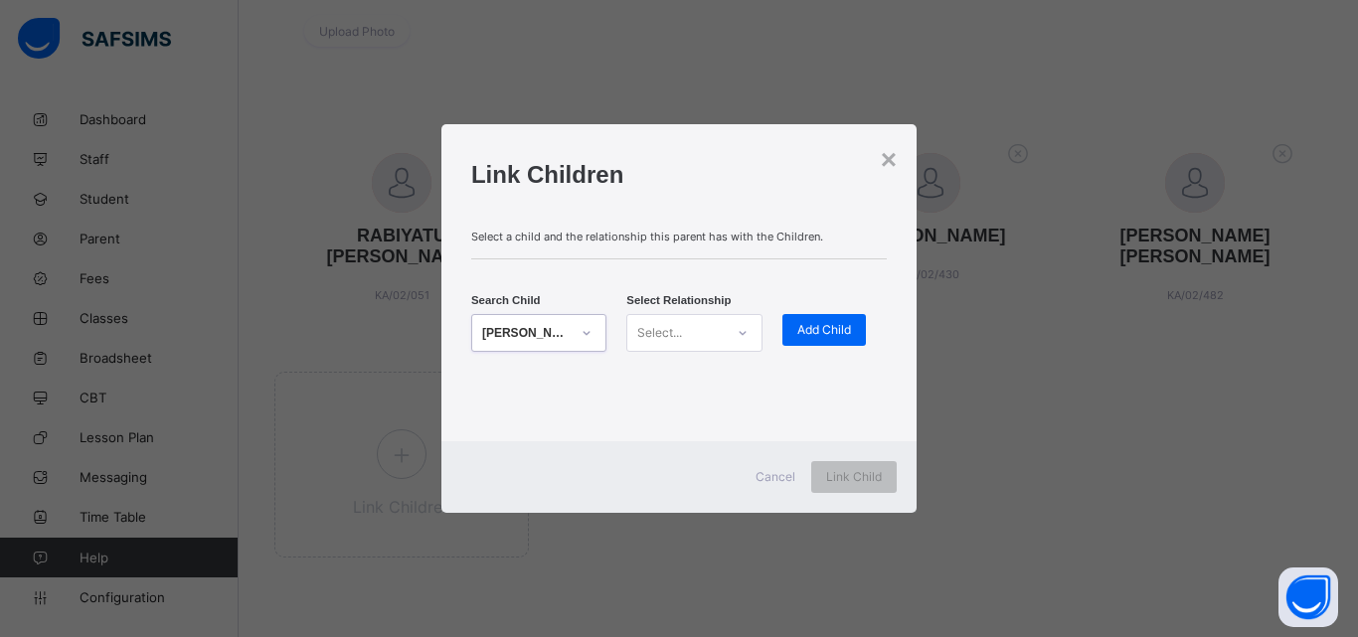
click at [726, 331] on div at bounding box center [743, 333] width 34 height 32
click at [681, 406] on div "Mother" at bounding box center [693, 407] width 133 height 31
click at [823, 335] on span "Add Child" at bounding box center [824, 329] width 54 height 15
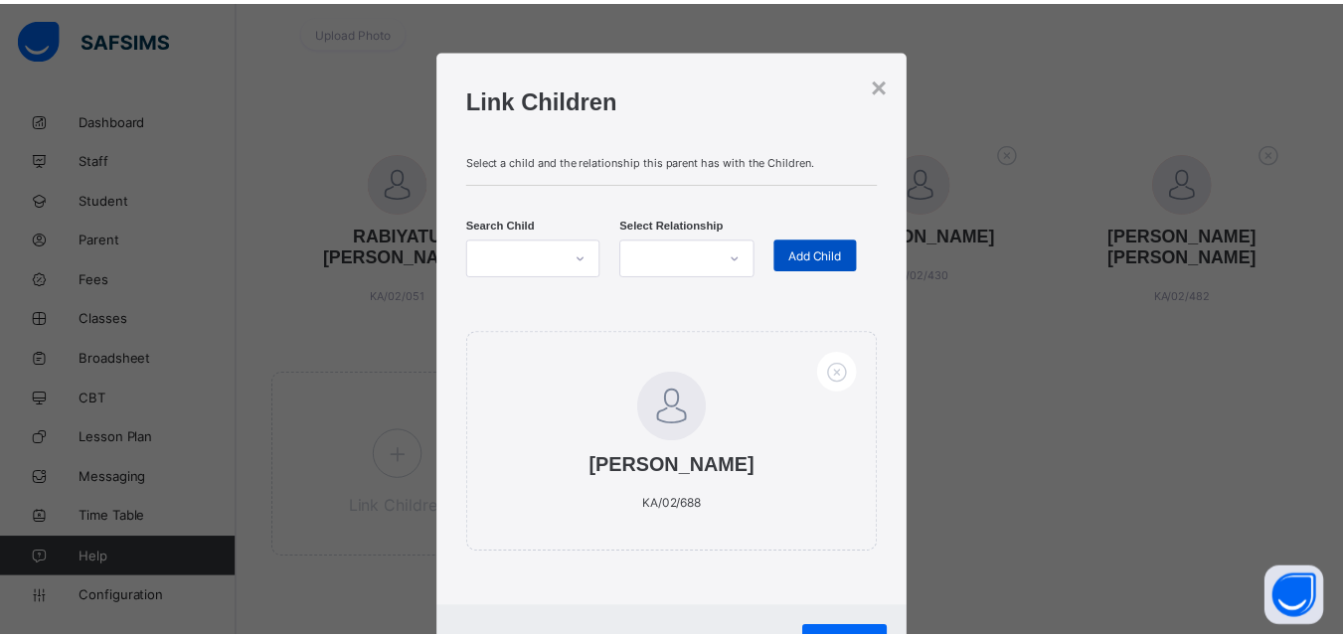
scroll to position [93, 0]
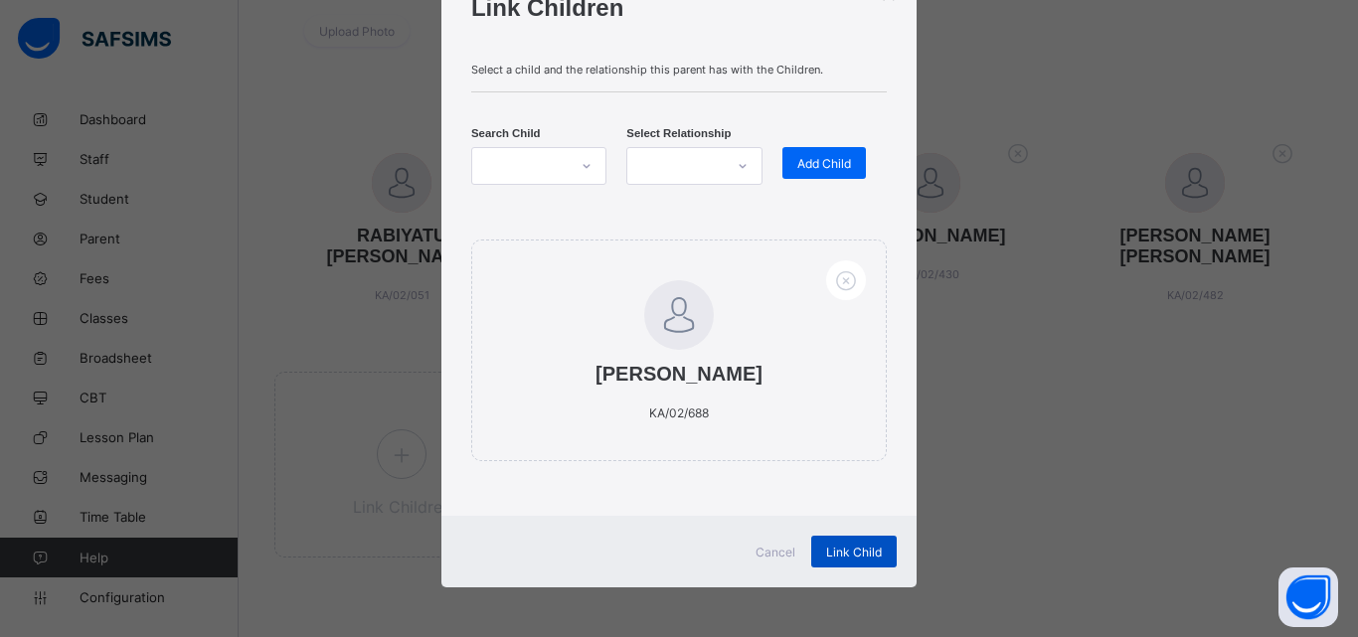
click at [861, 553] on span "Link Child" at bounding box center [854, 552] width 56 height 15
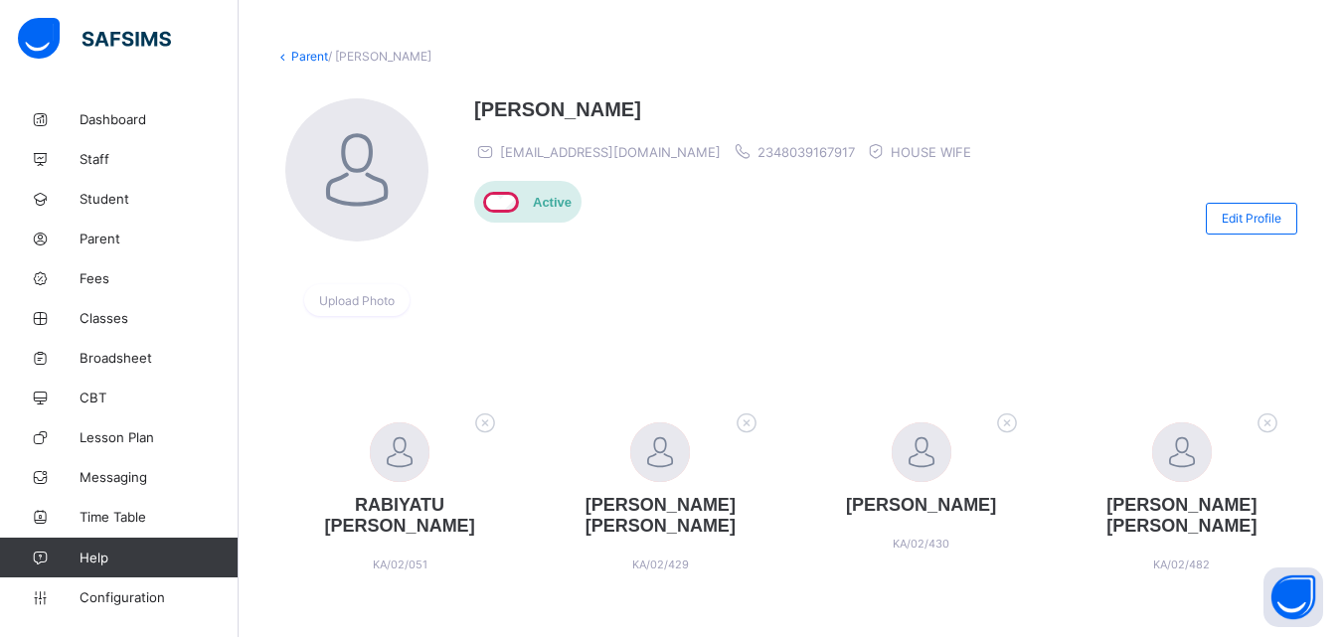
scroll to position [0, 0]
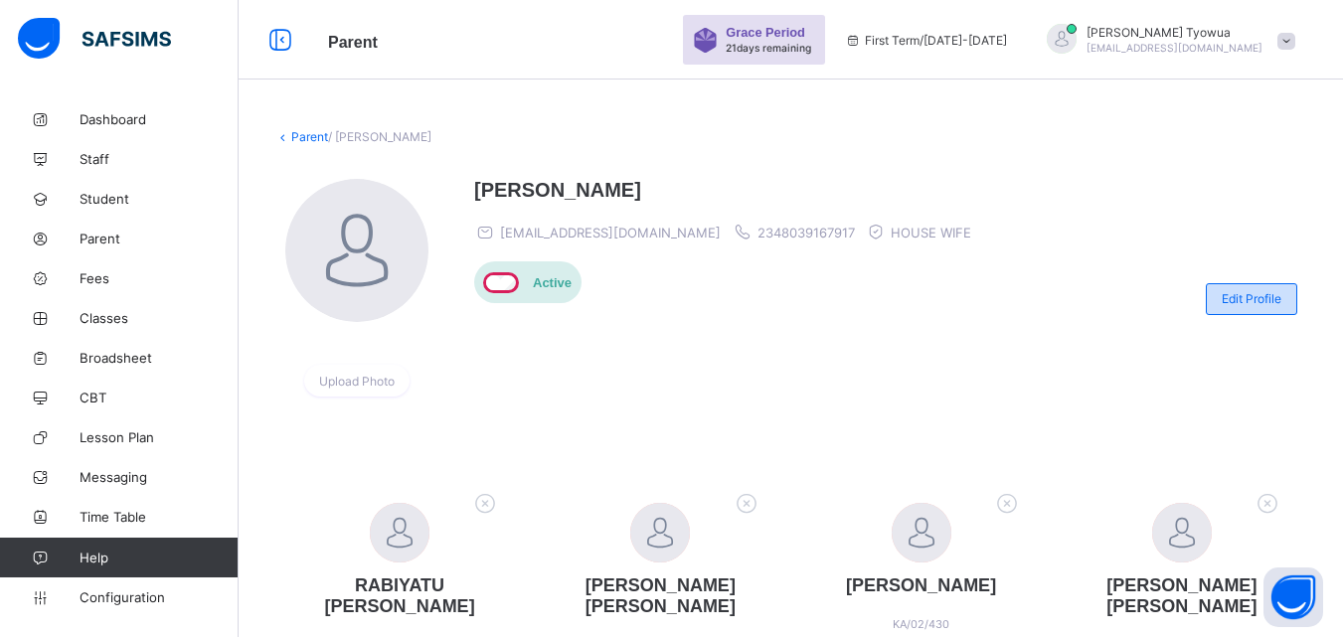
click at [1253, 298] on span "Edit Profile" at bounding box center [1252, 298] width 60 height 15
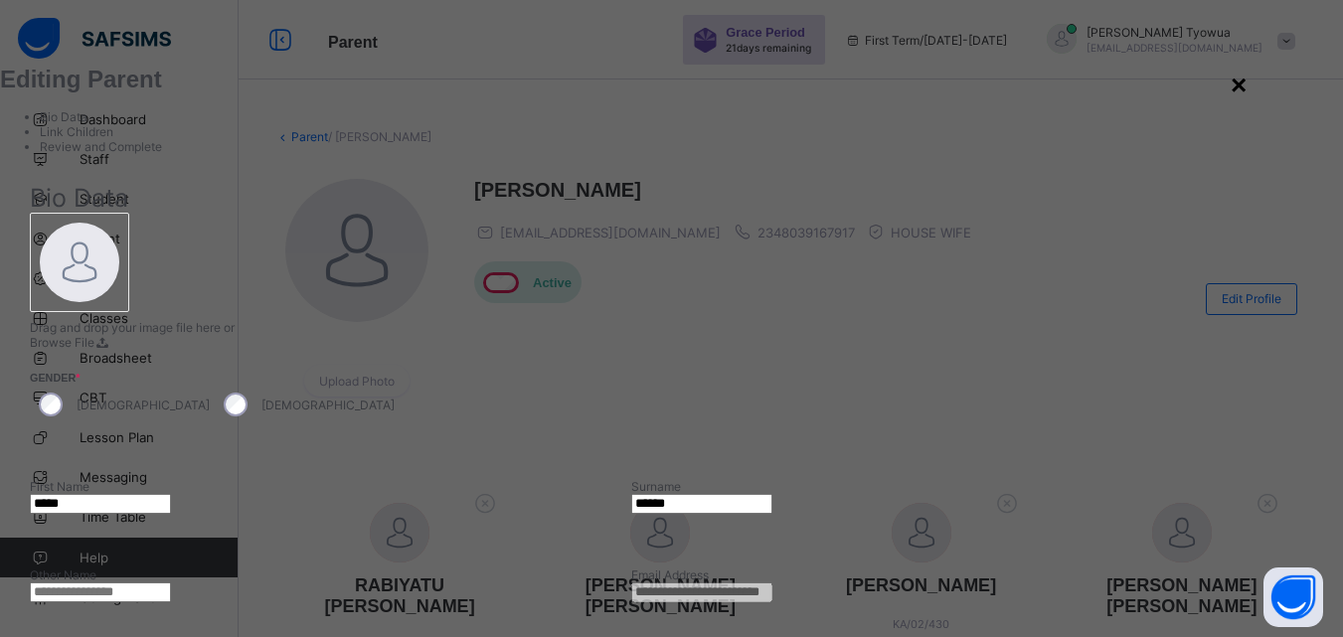
click at [1247, 89] on div "×" at bounding box center [1239, 86] width 16 height 32
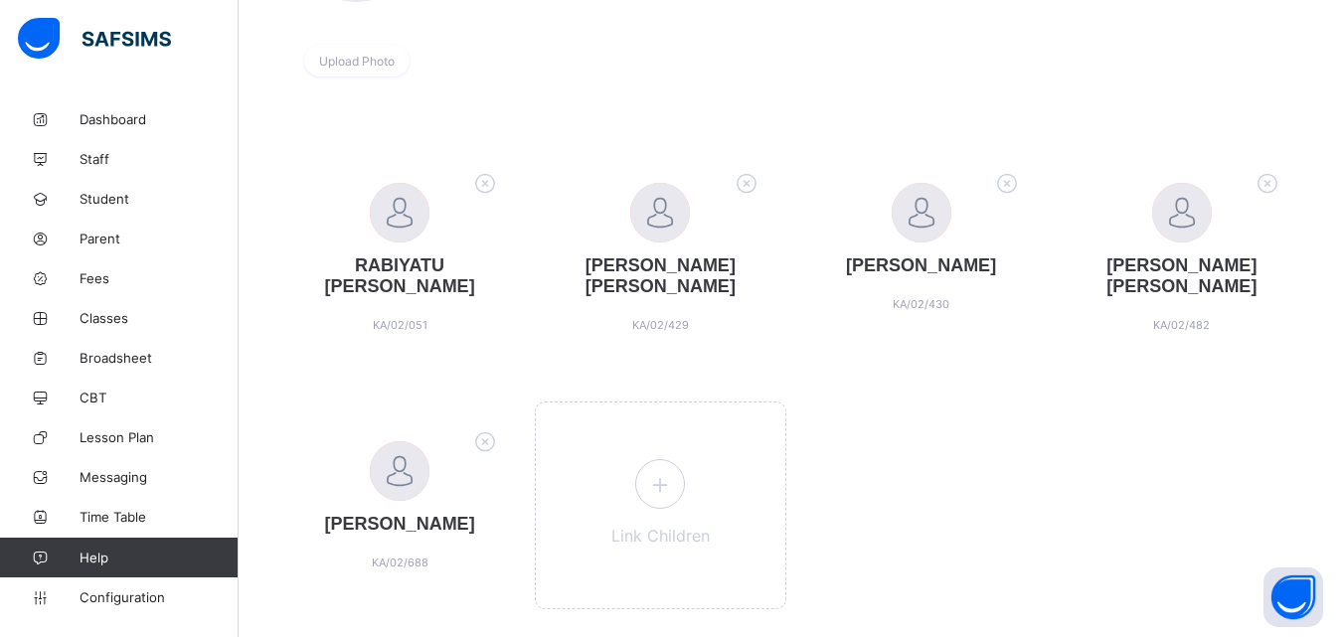
scroll to position [393, 0]
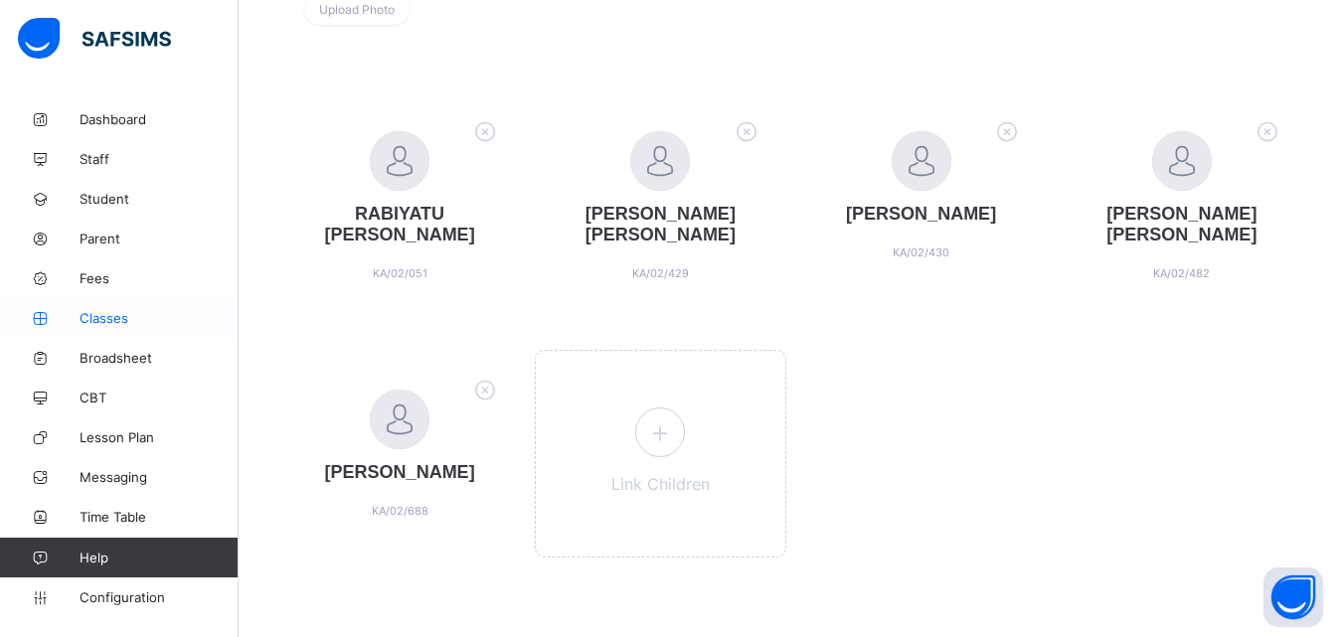
click at [102, 319] on span "Classes" at bounding box center [159, 318] width 159 height 16
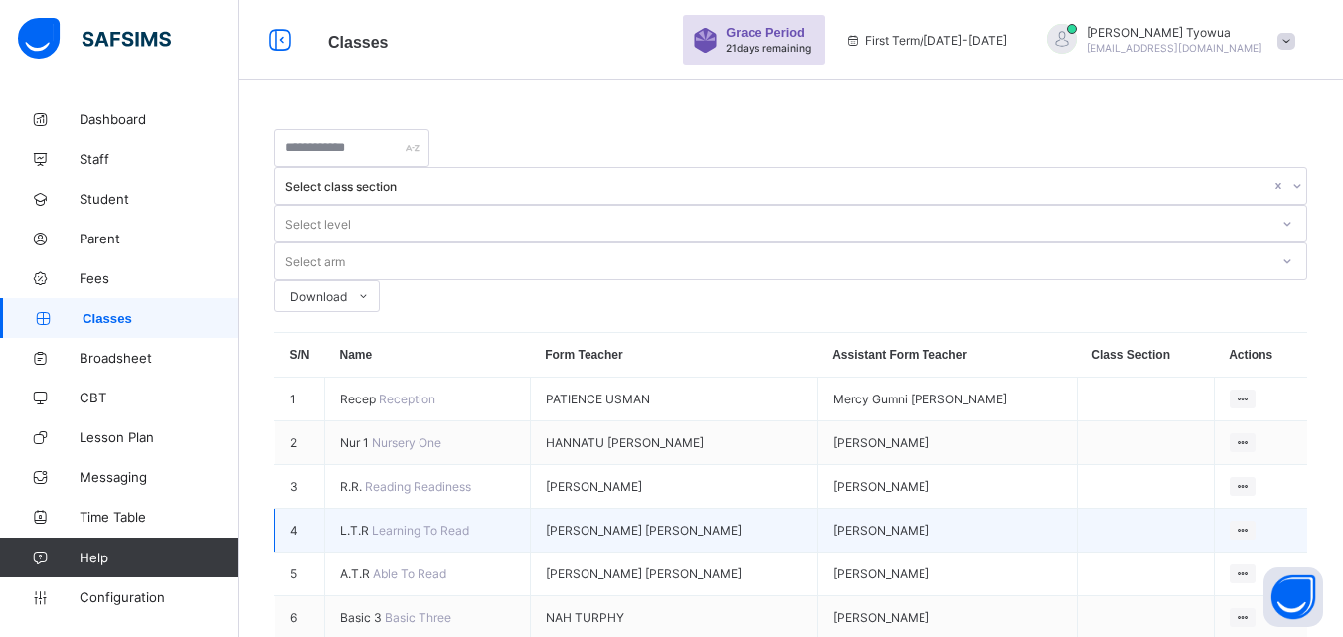
click at [357, 523] on span "L.T.R" at bounding box center [356, 530] width 32 height 15
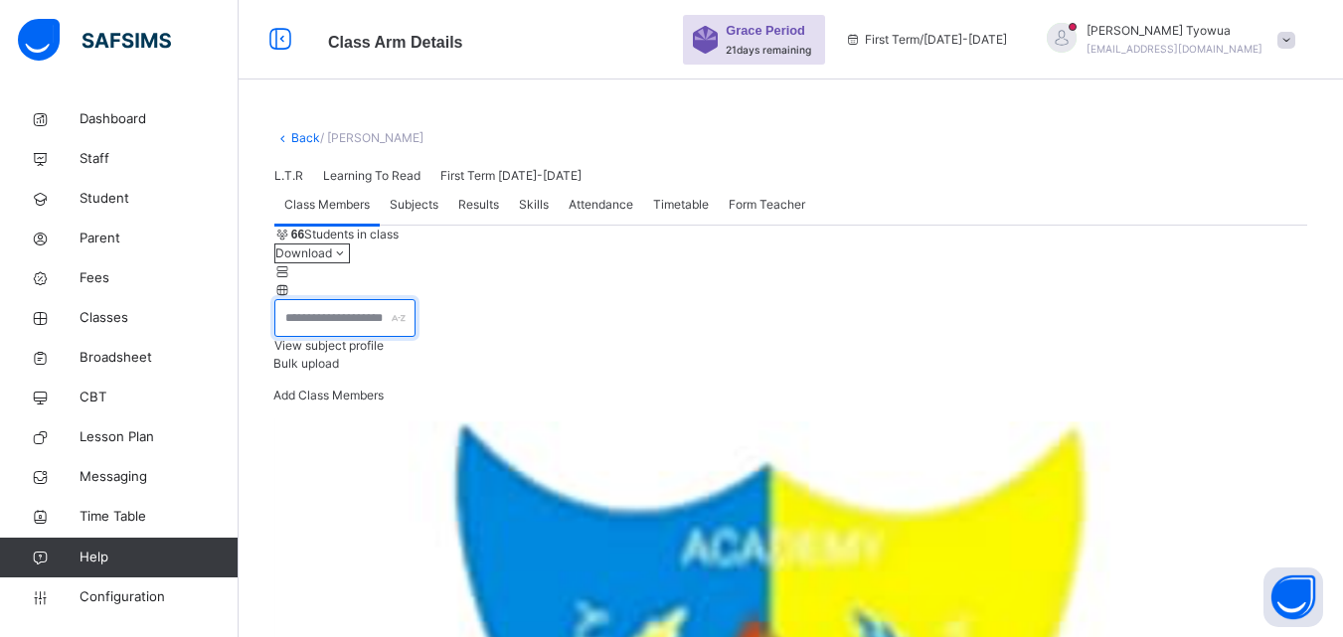
click at [396, 337] on input "text" at bounding box center [344, 318] width 141 height 38
click at [296, 144] on link "Back" at bounding box center [305, 137] width 29 height 15
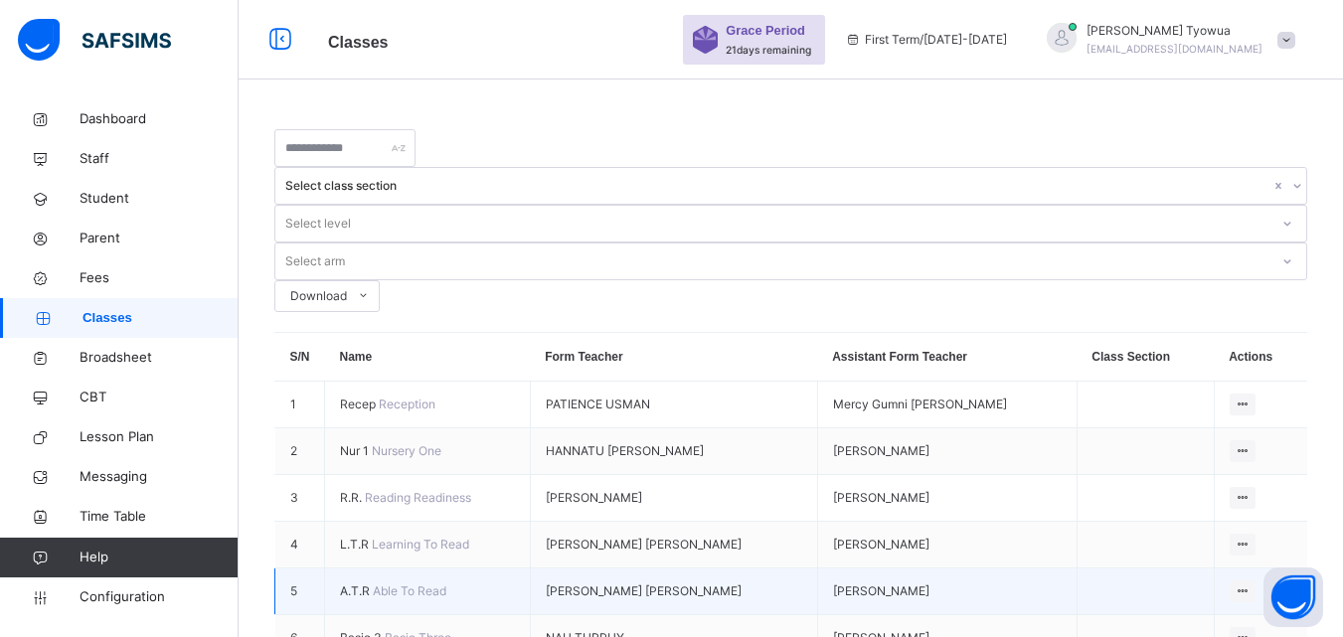
click at [360, 583] on span "A.T.R" at bounding box center [356, 590] width 33 height 15
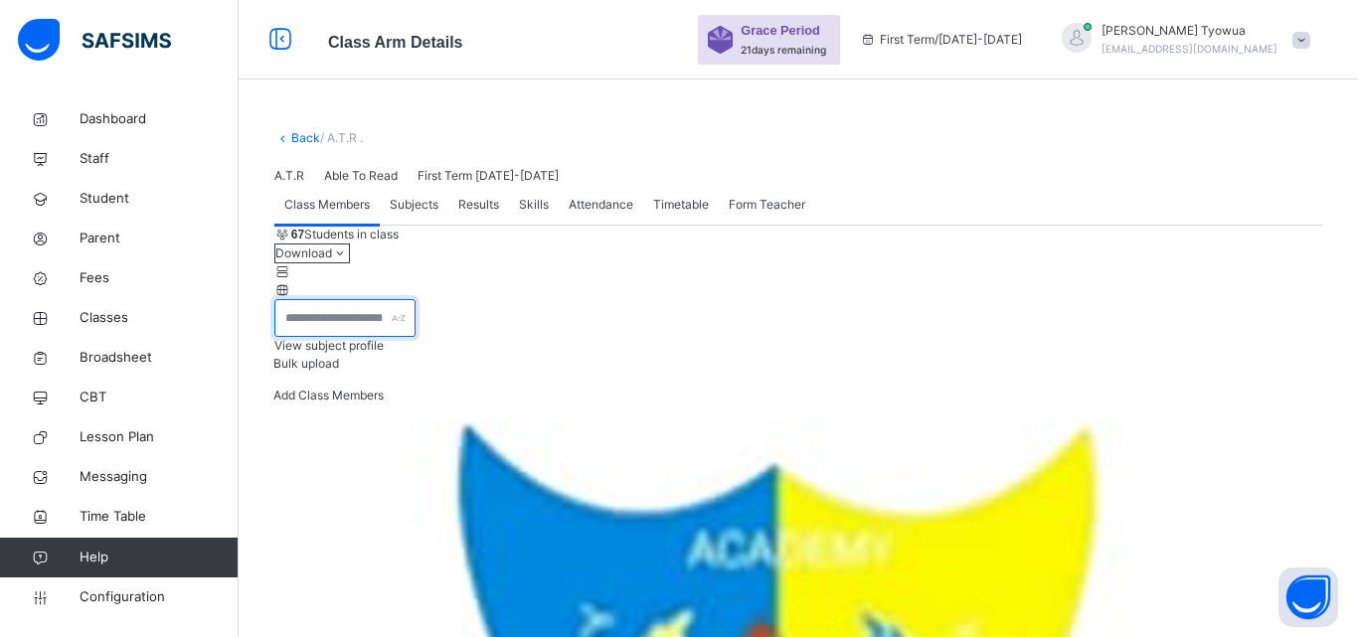
click at [385, 337] on input "text" at bounding box center [344, 318] width 141 height 38
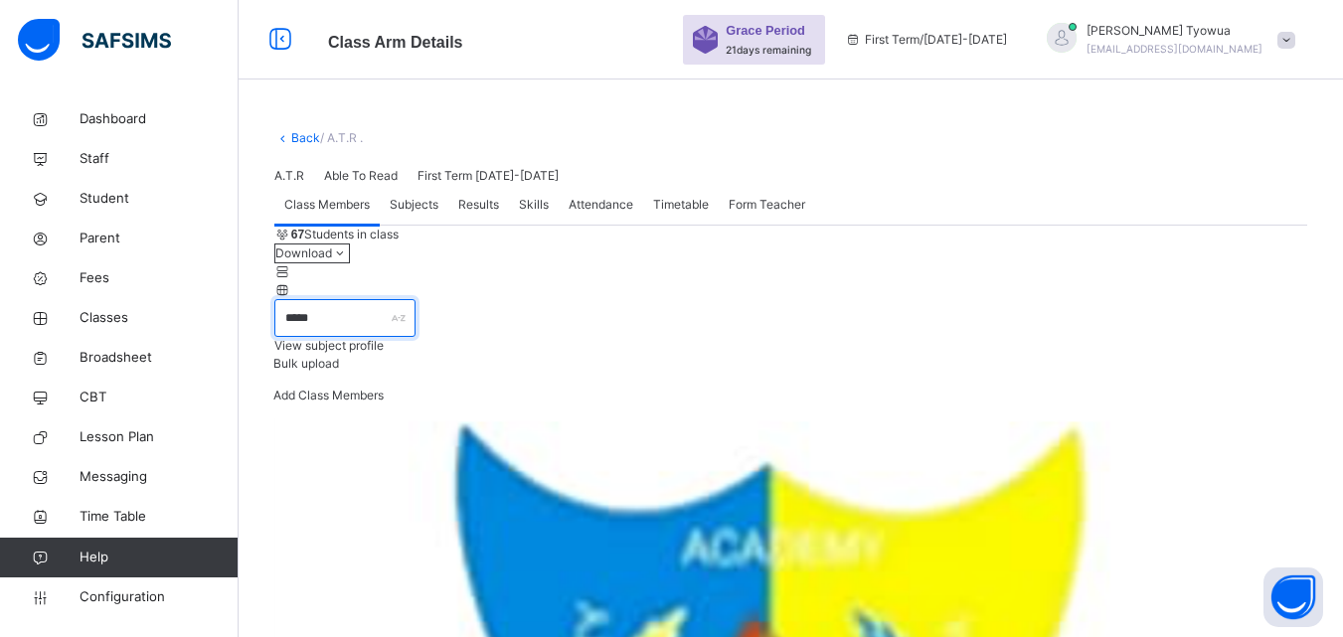
type input "*****"
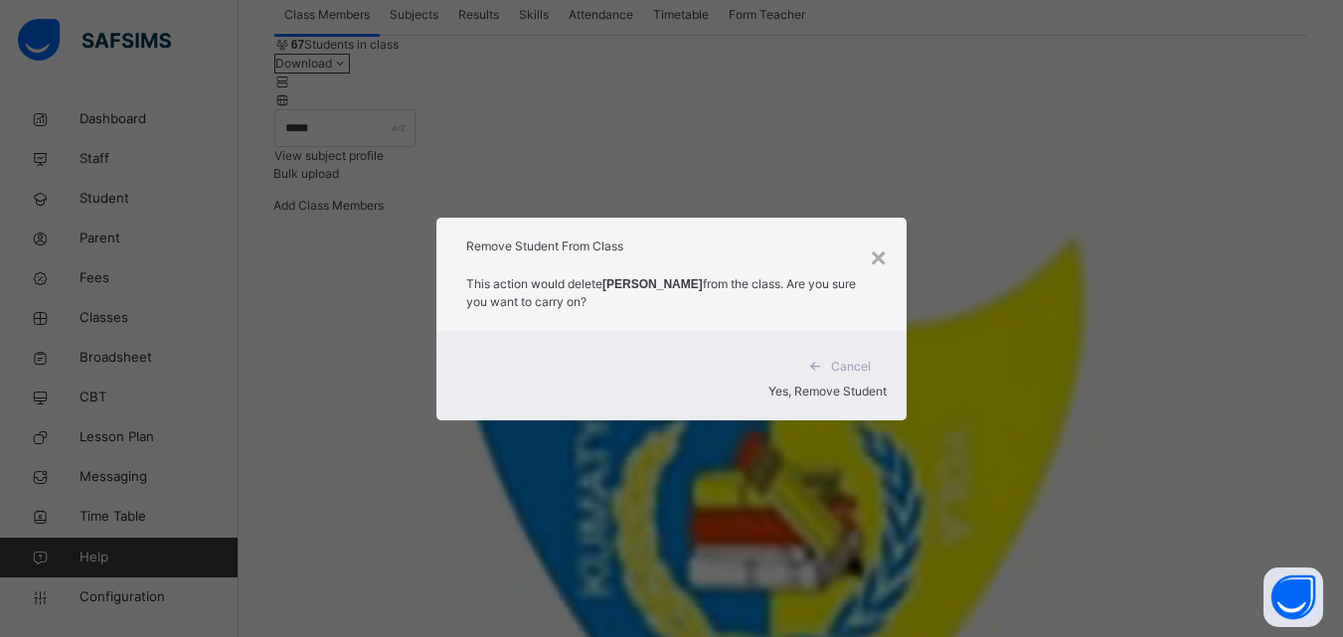
click at [774, 384] on span "Yes, Remove Student" at bounding box center [827, 391] width 118 height 15
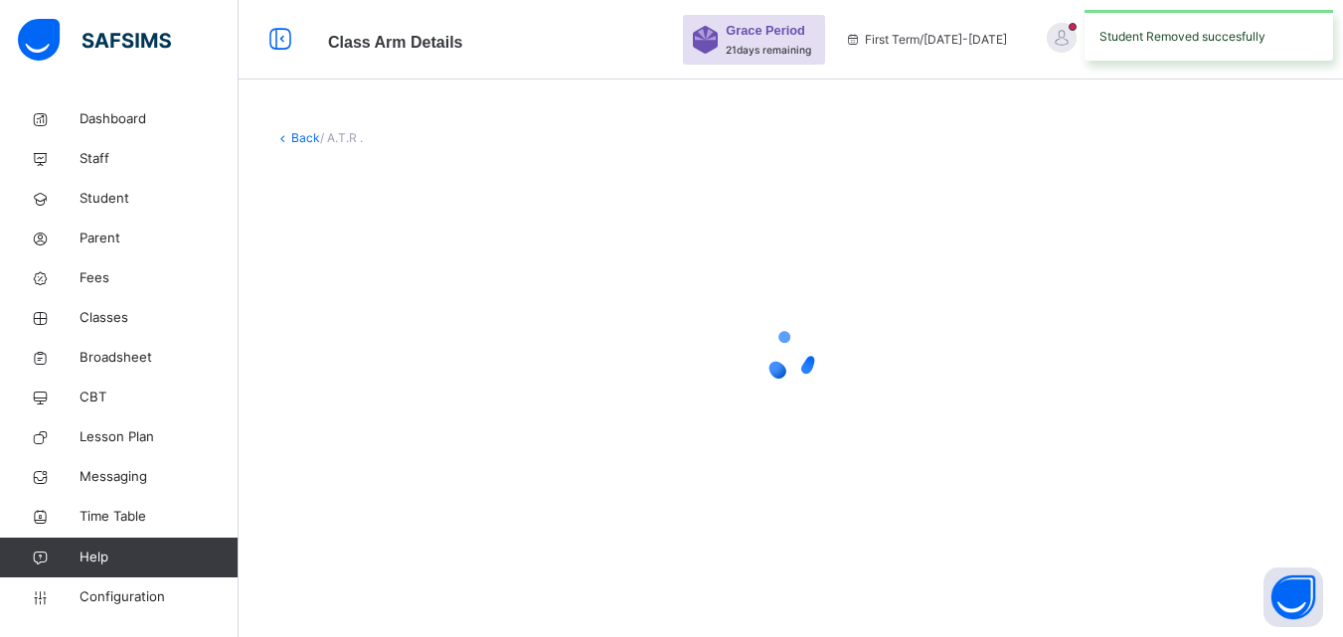
scroll to position [0, 0]
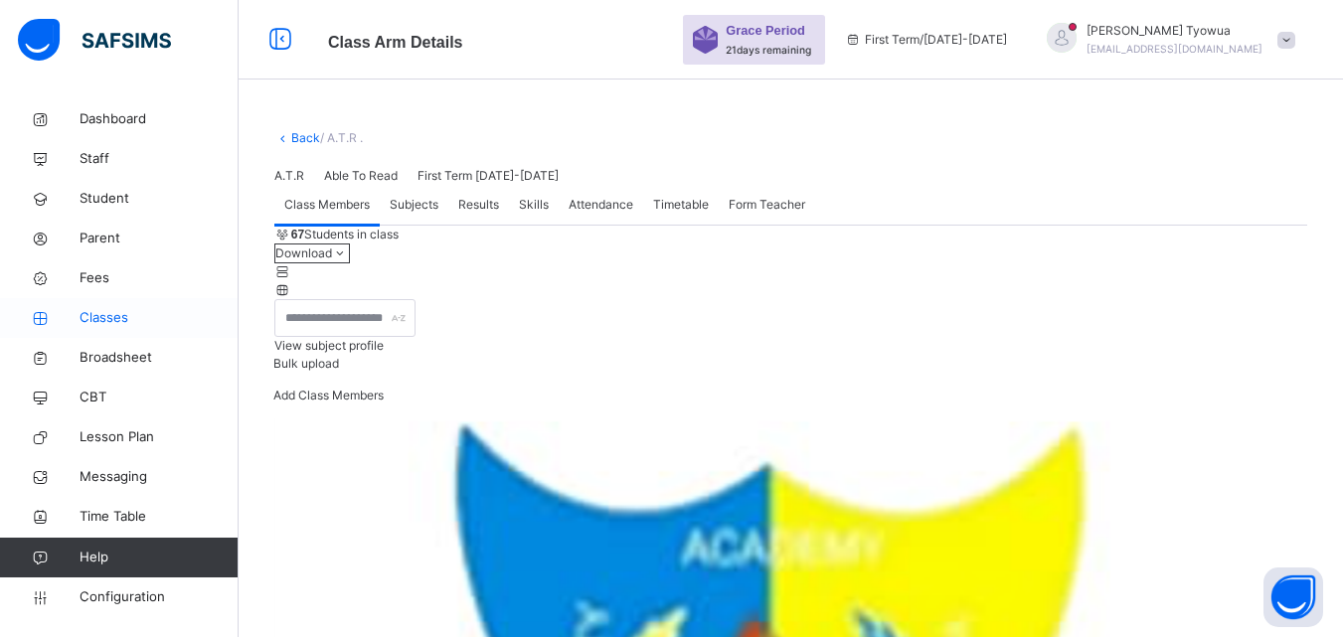
click at [98, 313] on span "Classes" at bounding box center [159, 318] width 159 height 20
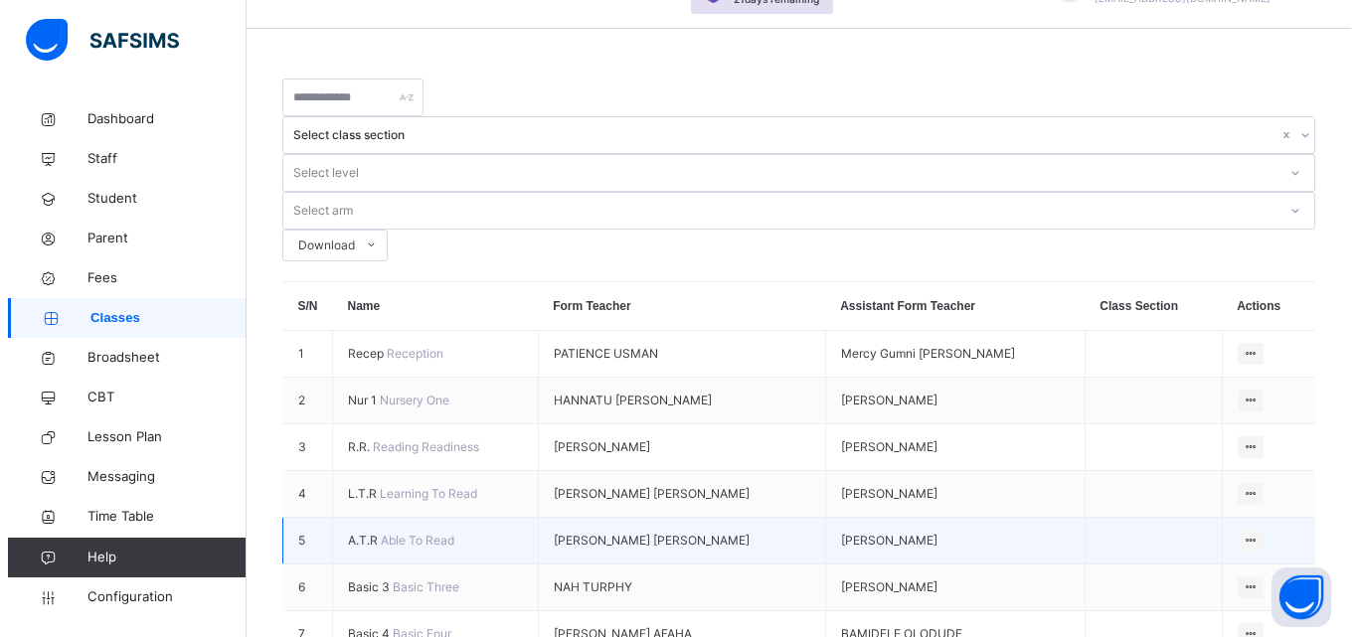
scroll to position [195, 0]
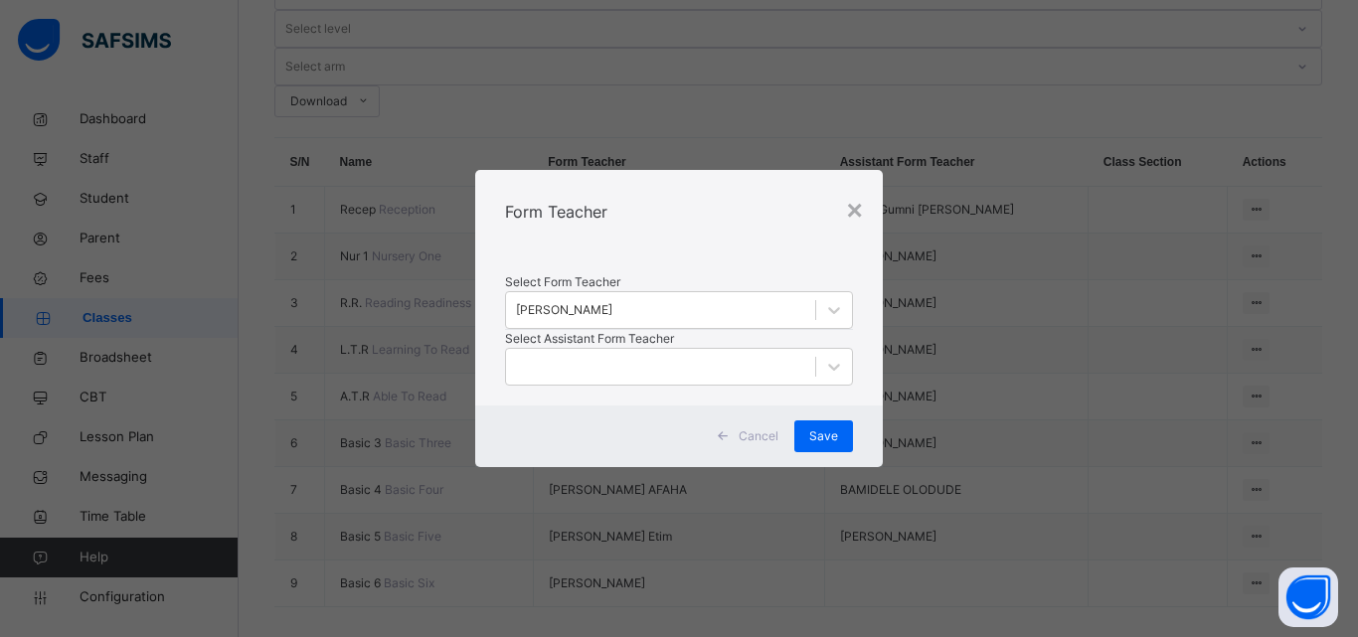
click at [717, 285] on div "Select Form Teacher BLESSING ZIRA Select Assistant Form Teacher" at bounding box center [679, 329] width 408 height 152
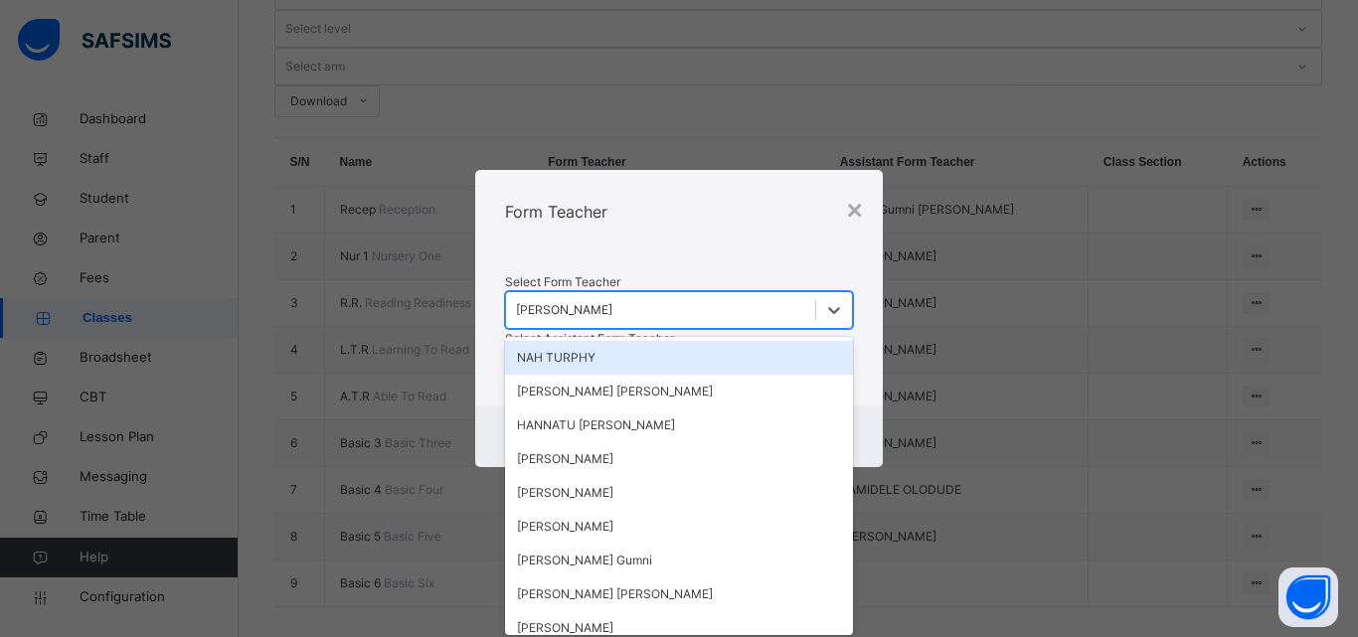
click at [612, 301] on div "[PERSON_NAME]" at bounding box center [564, 310] width 96 height 18
type input "***"
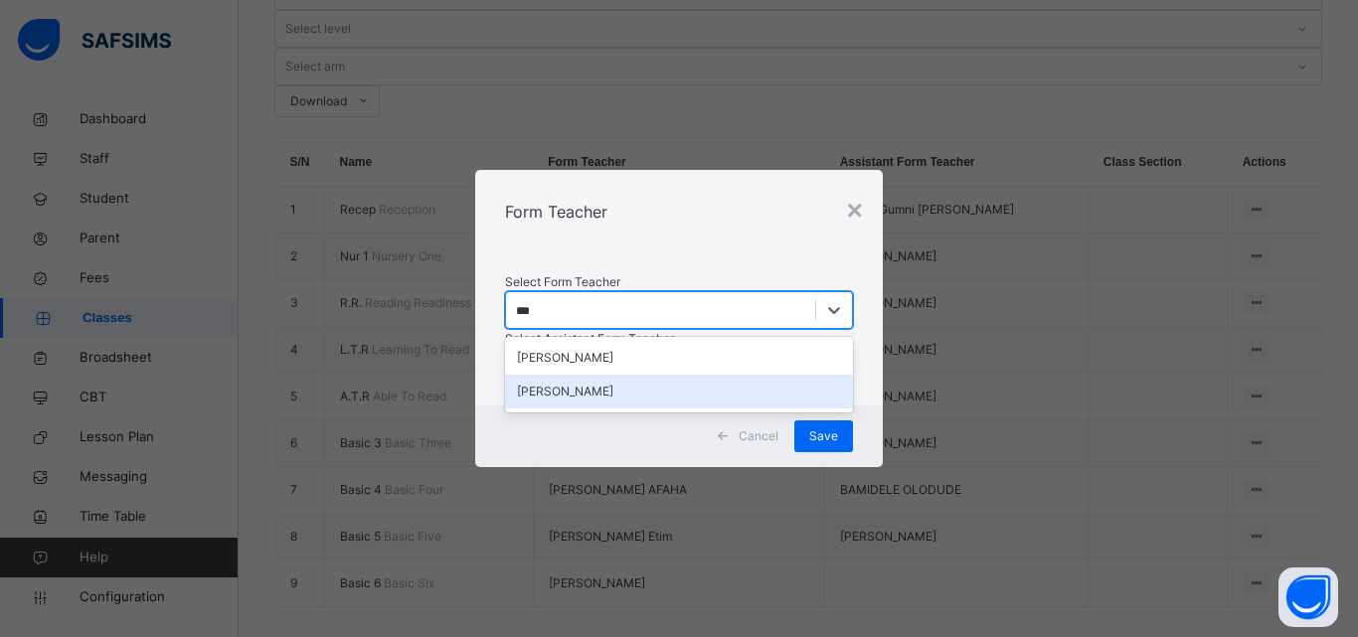
click at [571, 375] on div "[PERSON_NAME]" at bounding box center [679, 392] width 348 height 34
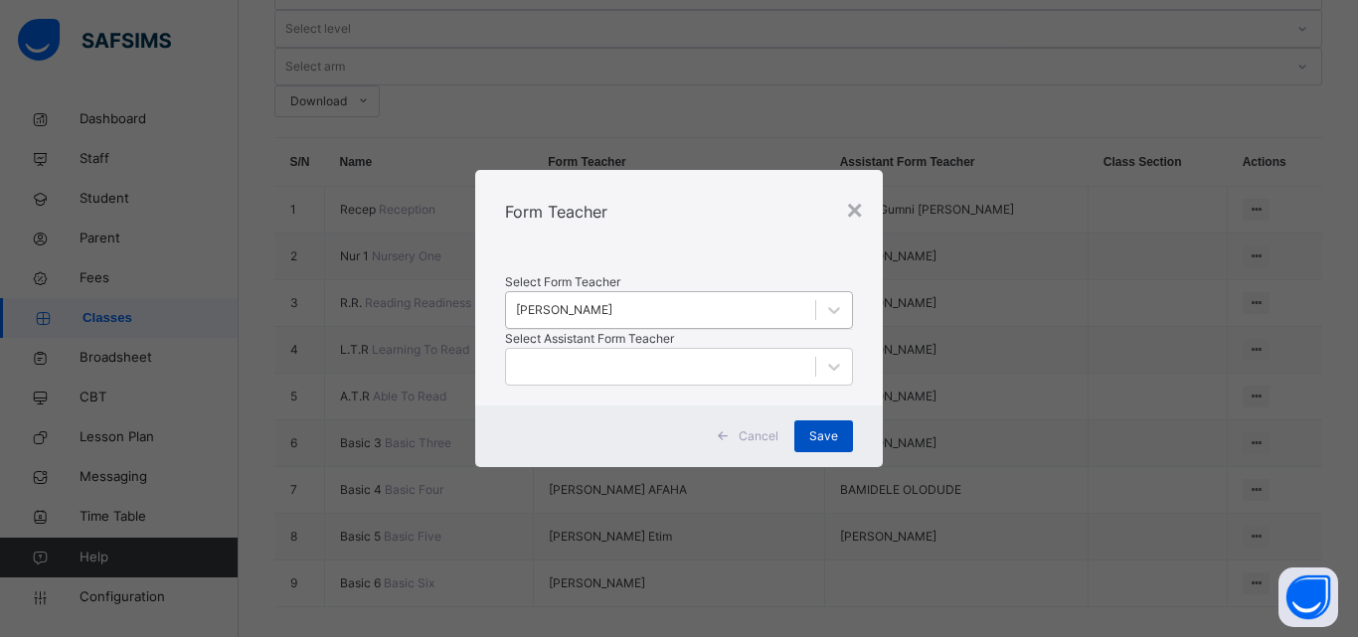
click at [836, 445] on span "Save" at bounding box center [823, 436] width 29 height 18
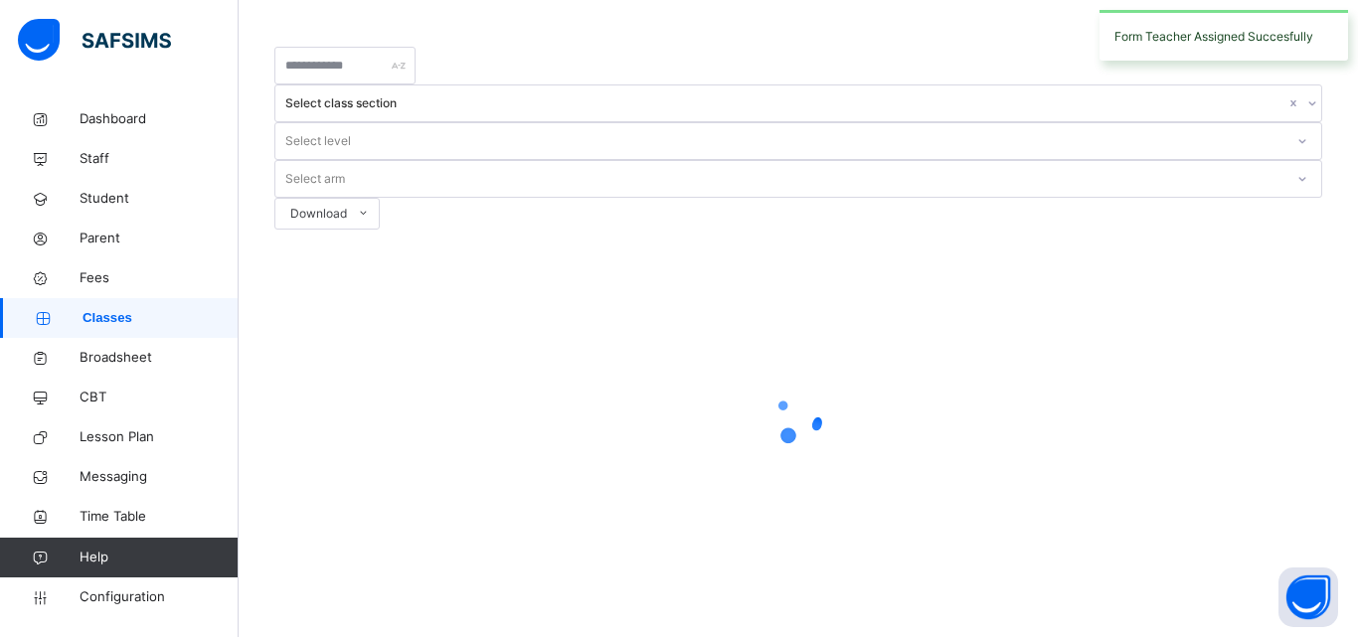
scroll to position [0, 0]
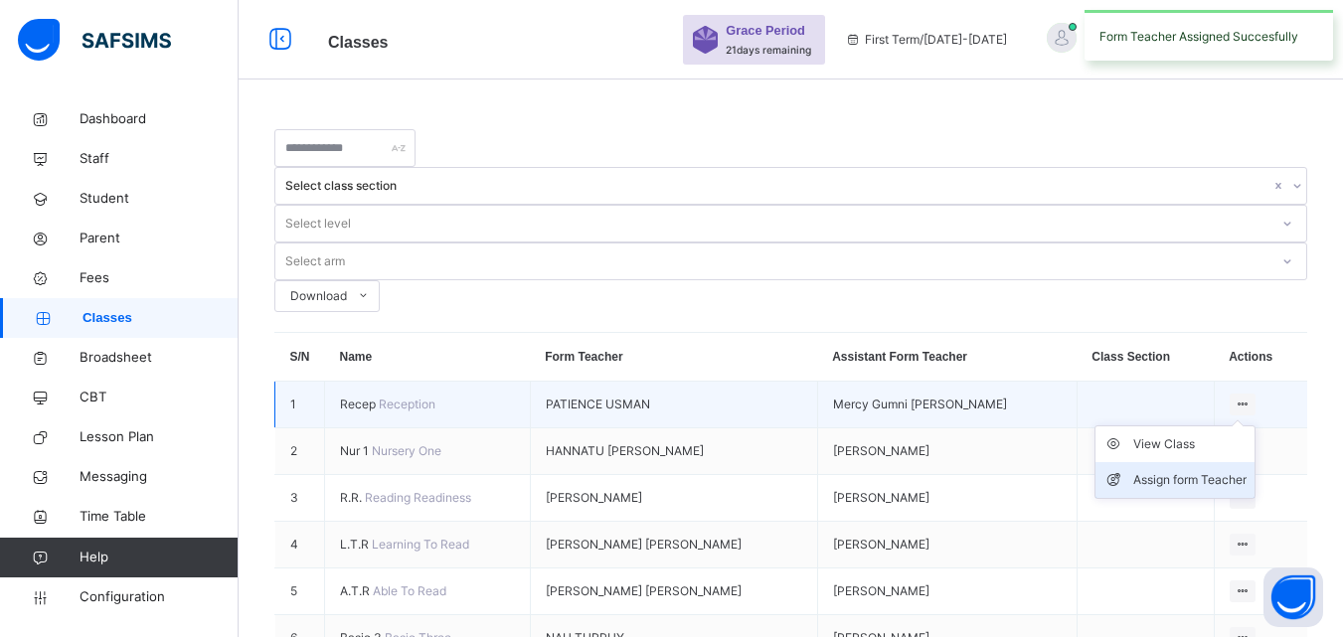
click at [1160, 470] on div "Assign form Teacher" at bounding box center [1189, 480] width 113 height 20
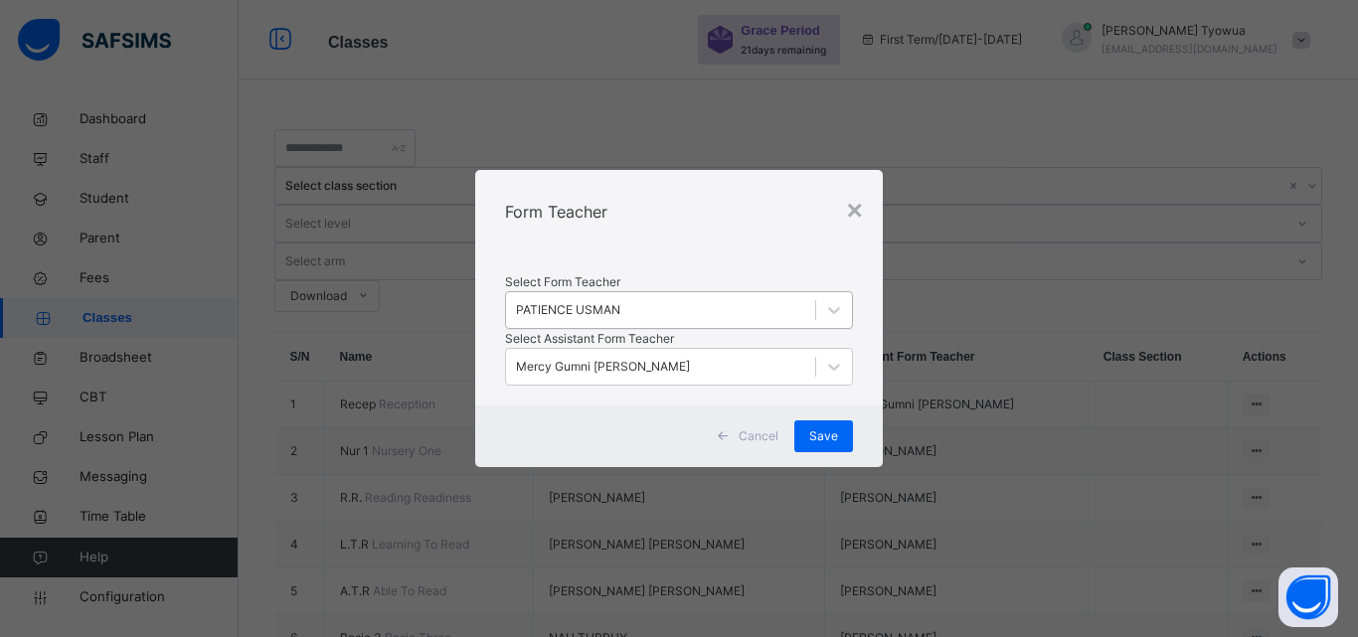
click at [620, 301] on div "PATIENCE USMAN" at bounding box center [568, 310] width 104 height 18
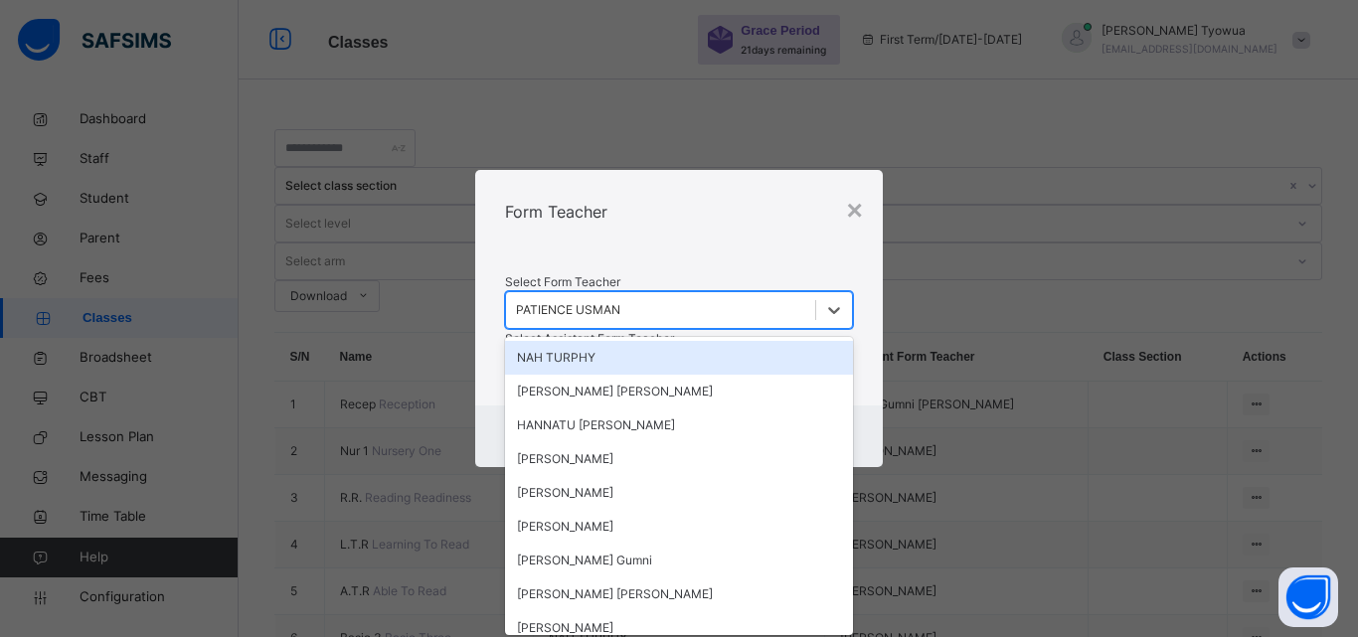
type input "**"
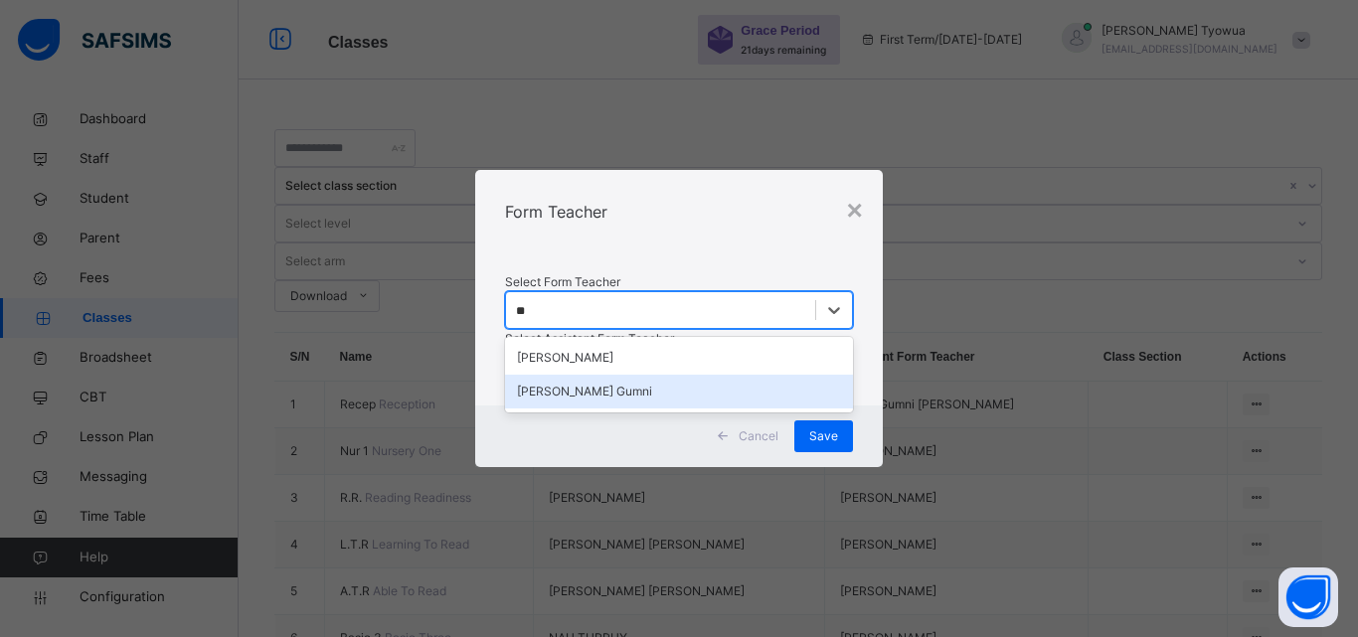
click at [604, 375] on div "[PERSON_NAME] Gumni" at bounding box center [679, 392] width 348 height 34
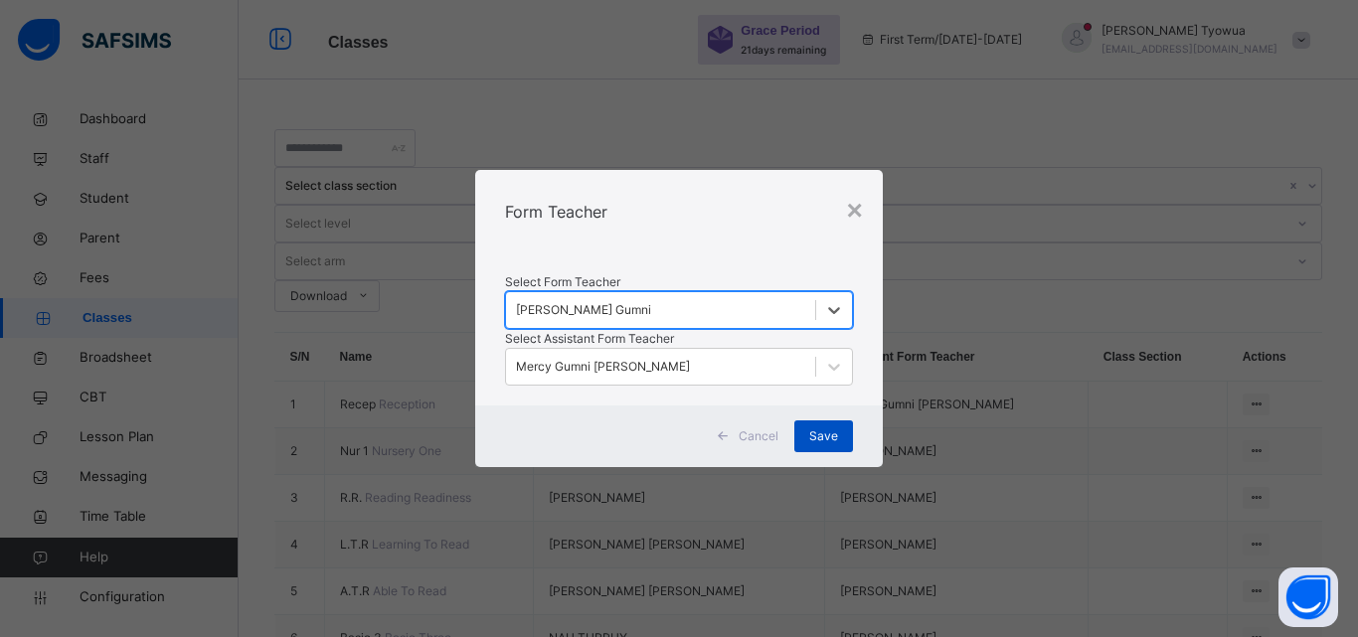
click at [835, 445] on span "Save" at bounding box center [823, 436] width 29 height 18
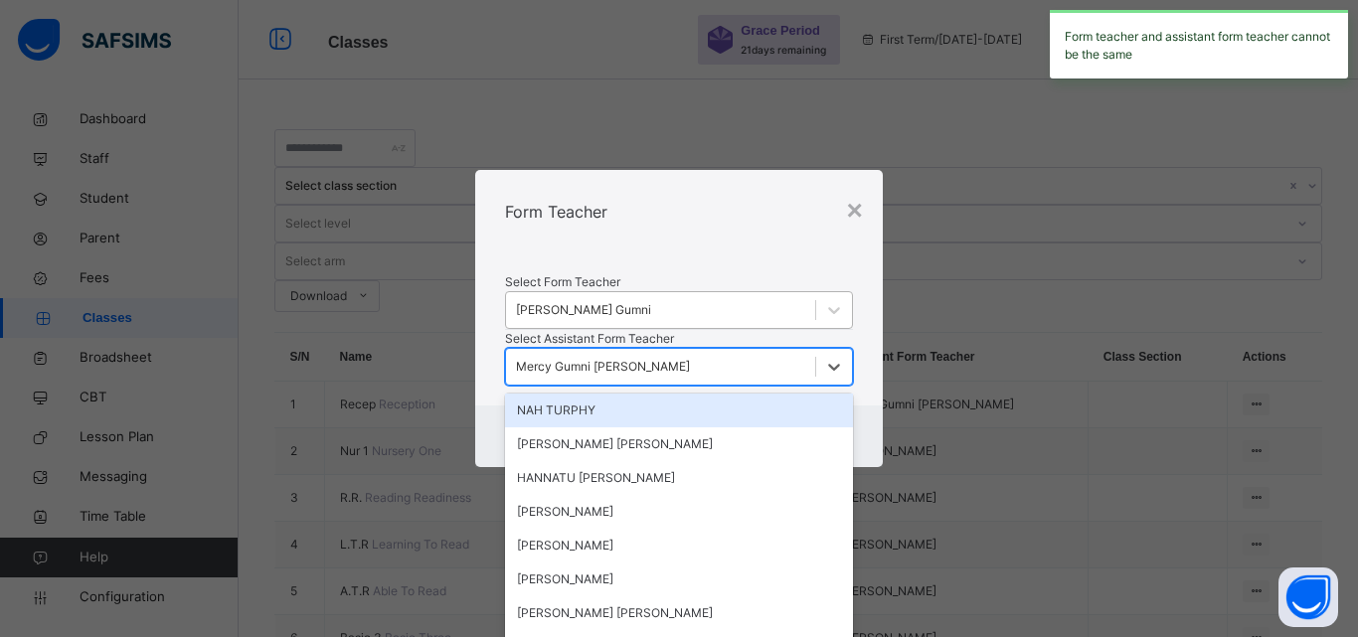
click at [616, 383] on div "Mercy Gumni [PERSON_NAME]" at bounding box center [660, 367] width 309 height 31
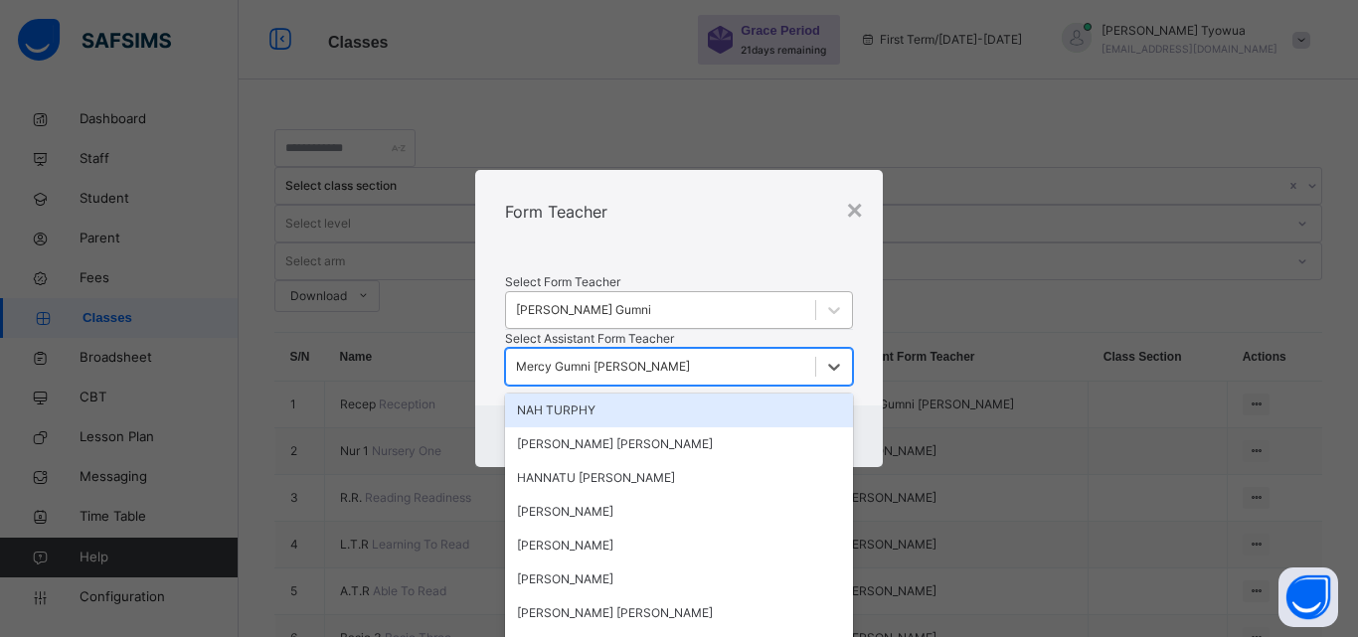
type input "*"
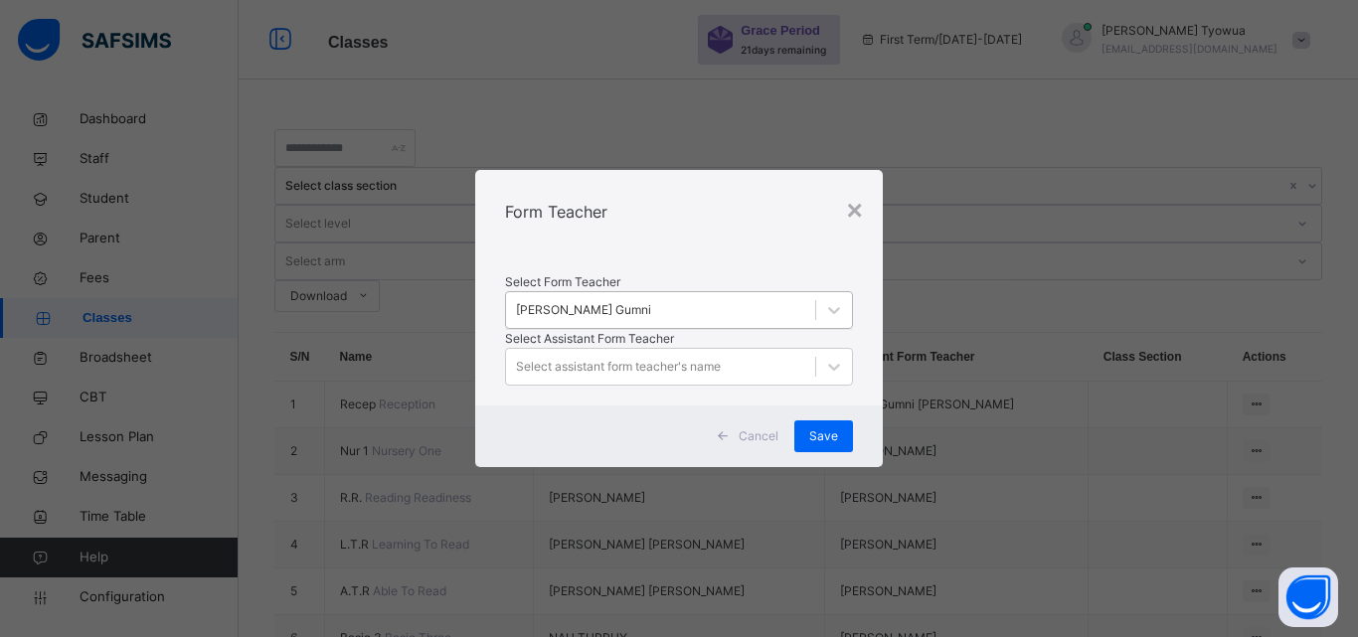
click at [716, 306] on div "Select Form Teacher [PERSON_NAME] Select Assistant Form Teacher Select assistan…" at bounding box center [679, 329] width 408 height 152
click at [829, 445] on span "Save" at bounding box center [823, 436] width 29 height 18
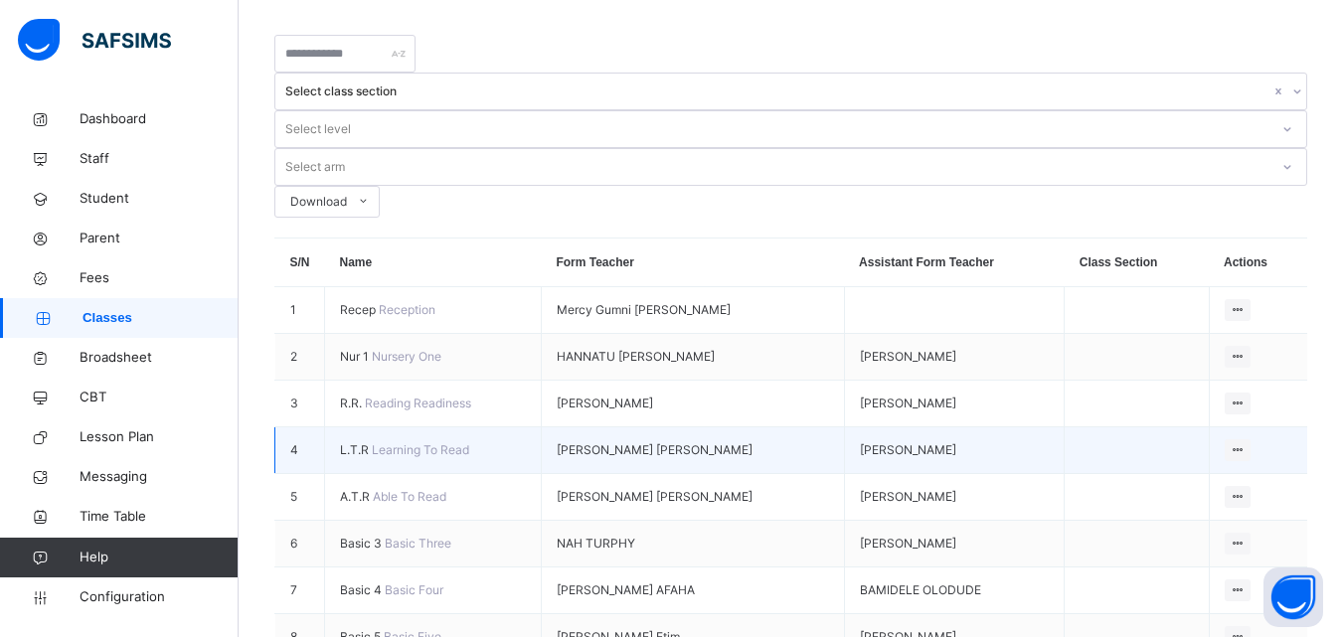
scroll to position [195, 0]
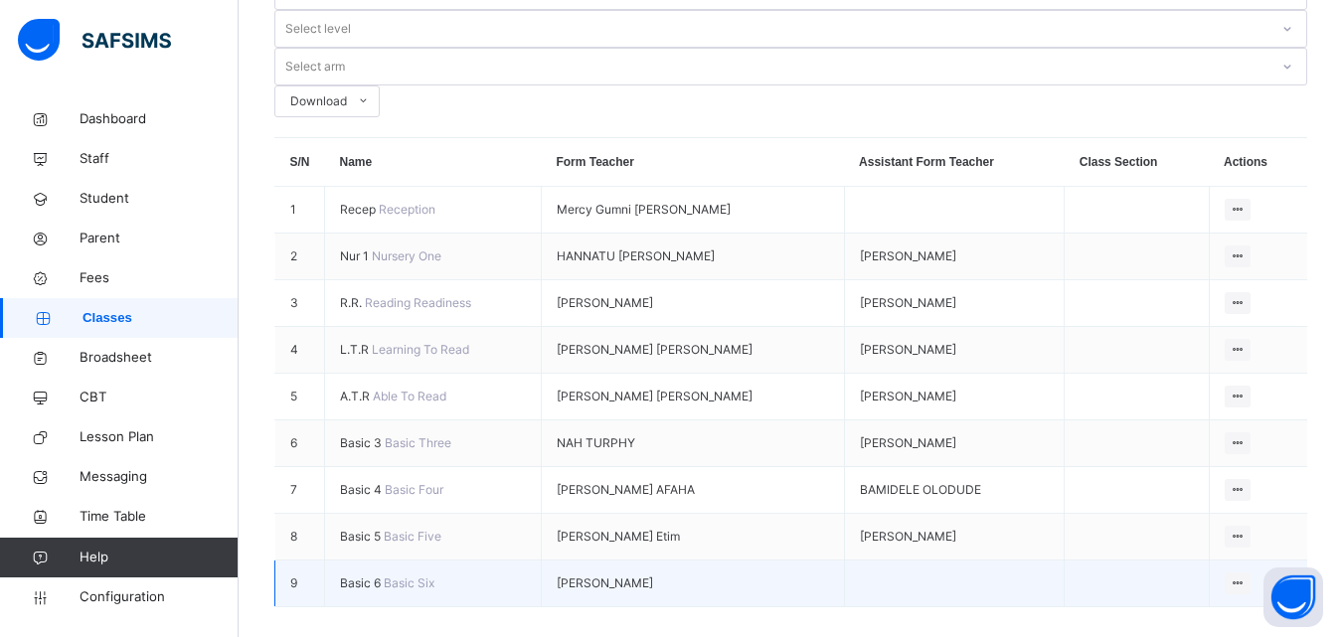
click at [356, 576] on span "Basic 6" at bounding box center [362, 583] width 44 height 15
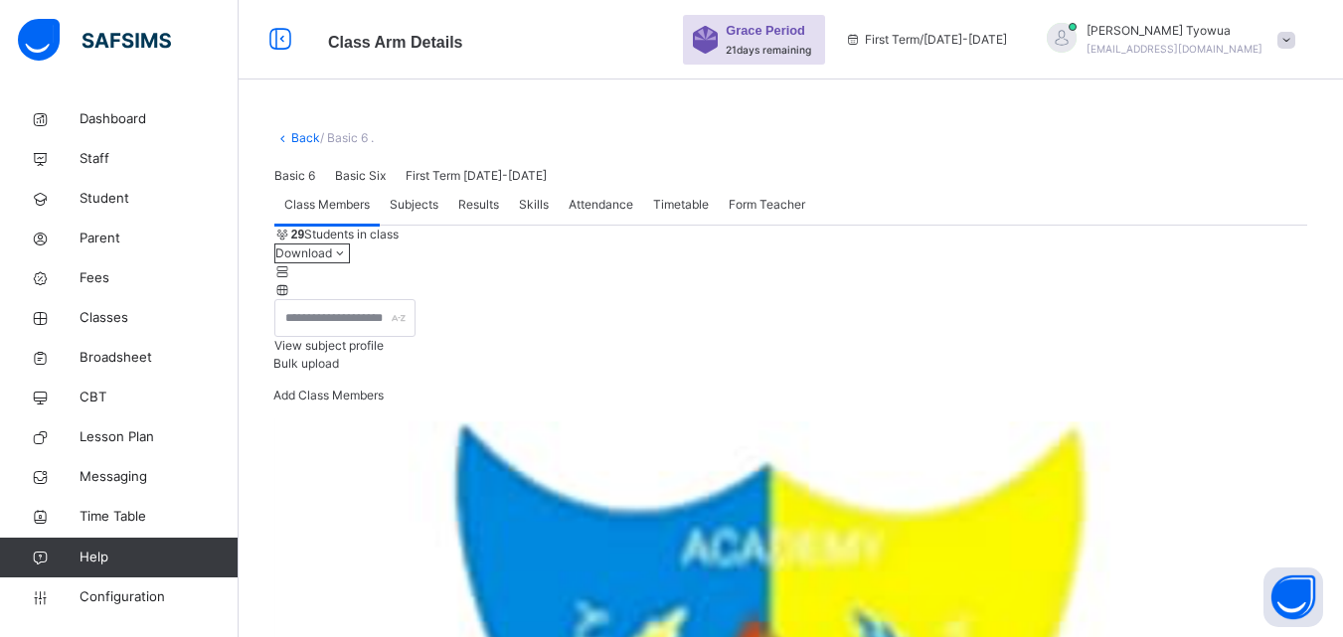
click at [382, 418] on div "29 Students in class Download Pdf Report Excel Report View subject profile Bulk…" at bounding box center [790, 322] width 1033 height 193
click at [302, 137] on link "Back" at bounding box center [305, 137] width 29 height 15
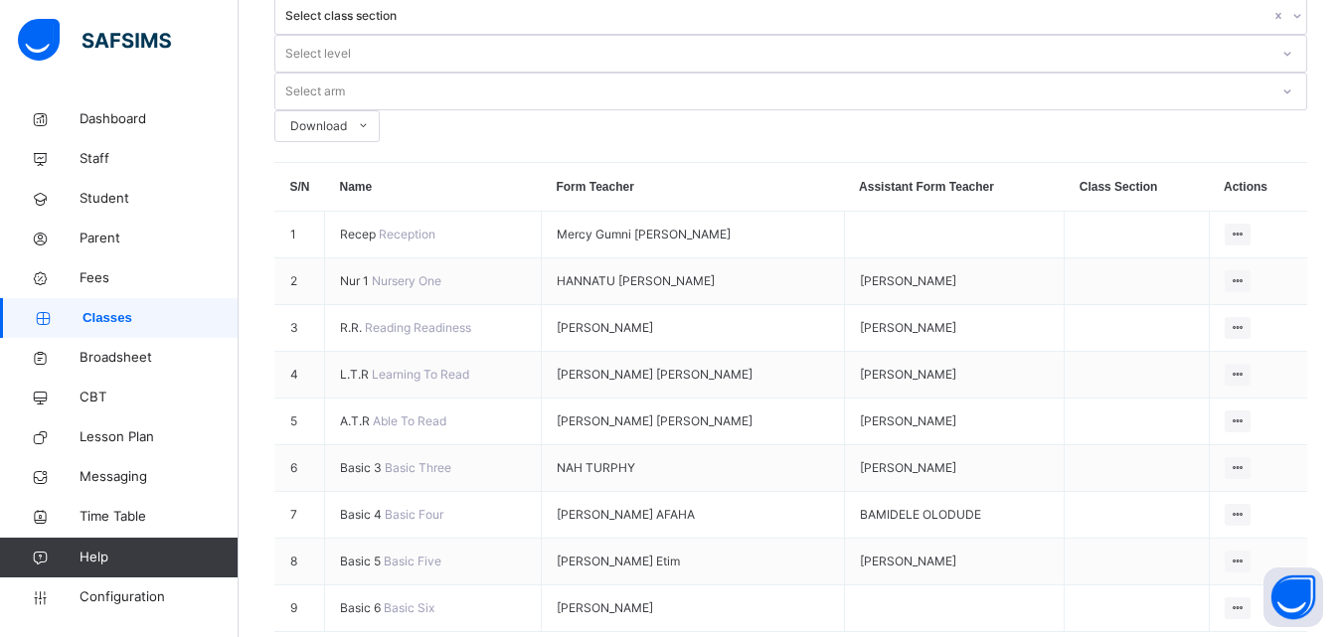
scroll to position [195, 0]
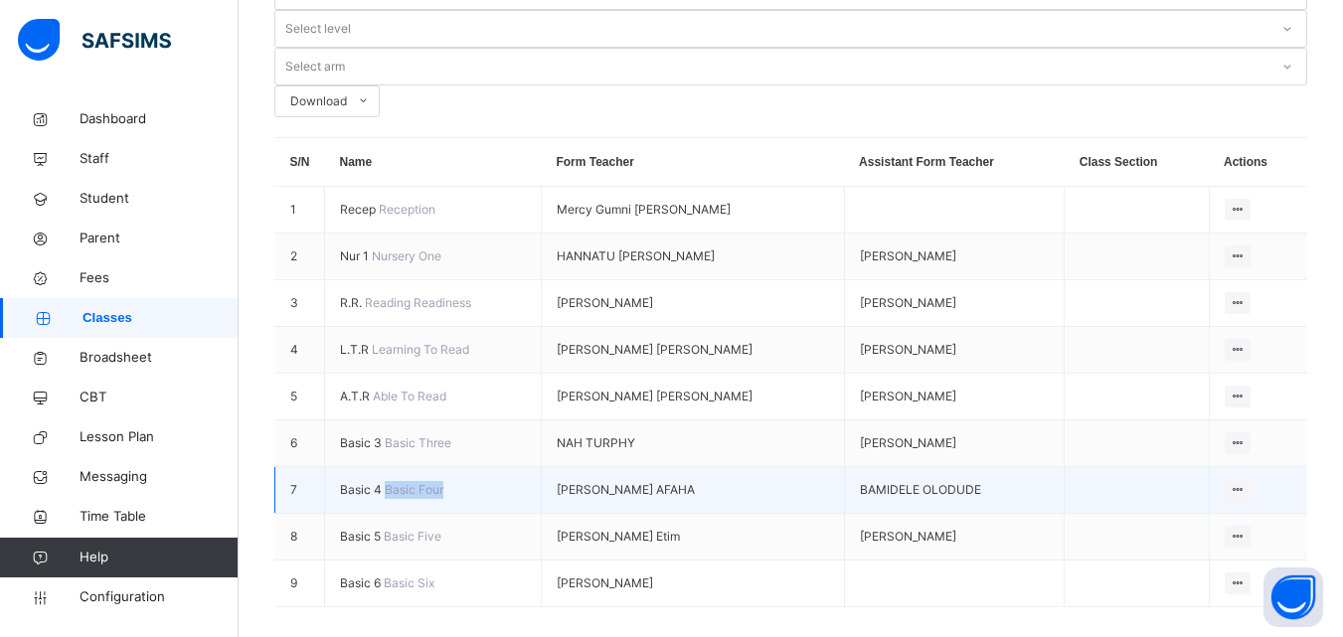
drag, startPoint x: 494, startPoint y: 413, endPoint x: 504, endPoint y: 439, distance: 28.6
click at [504, 467] on tr "7 Basic 4 Basic Four [PERSON_NAME] [PERSON_NAME] OLODUDE View Class Assign form…" at bounding box center [791, 490] width 1033 height 47
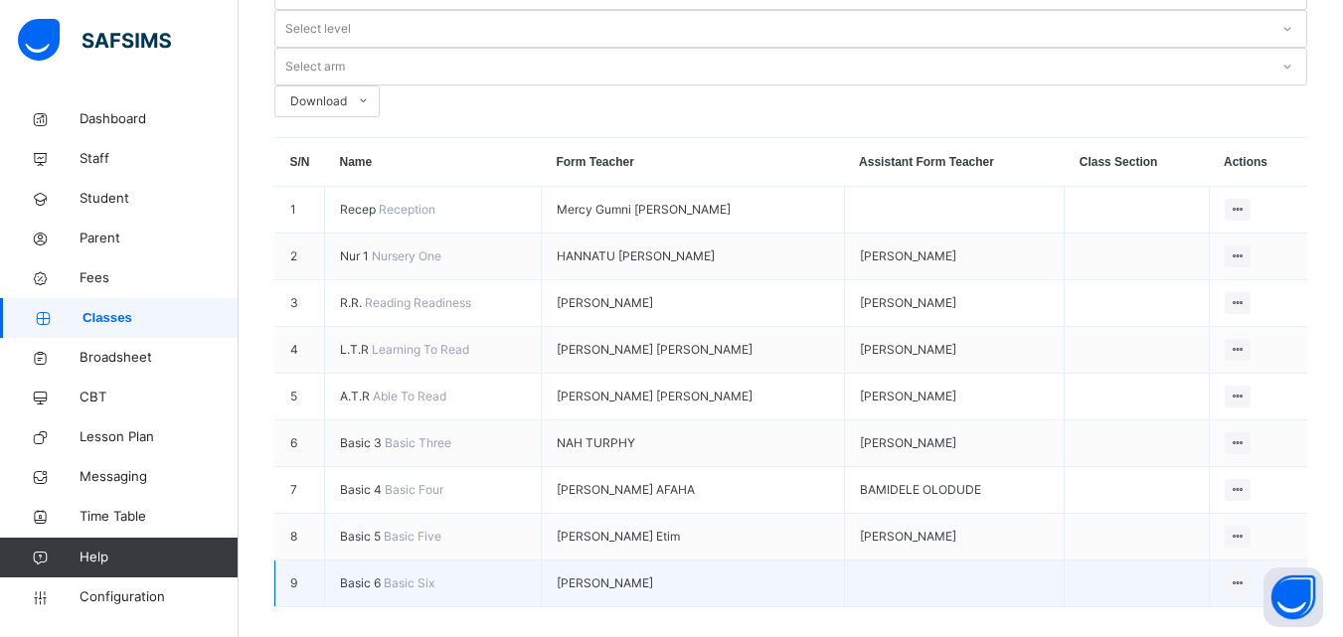
click at [942, 573] on td at bounding box center [954, 584] width 221 height 47
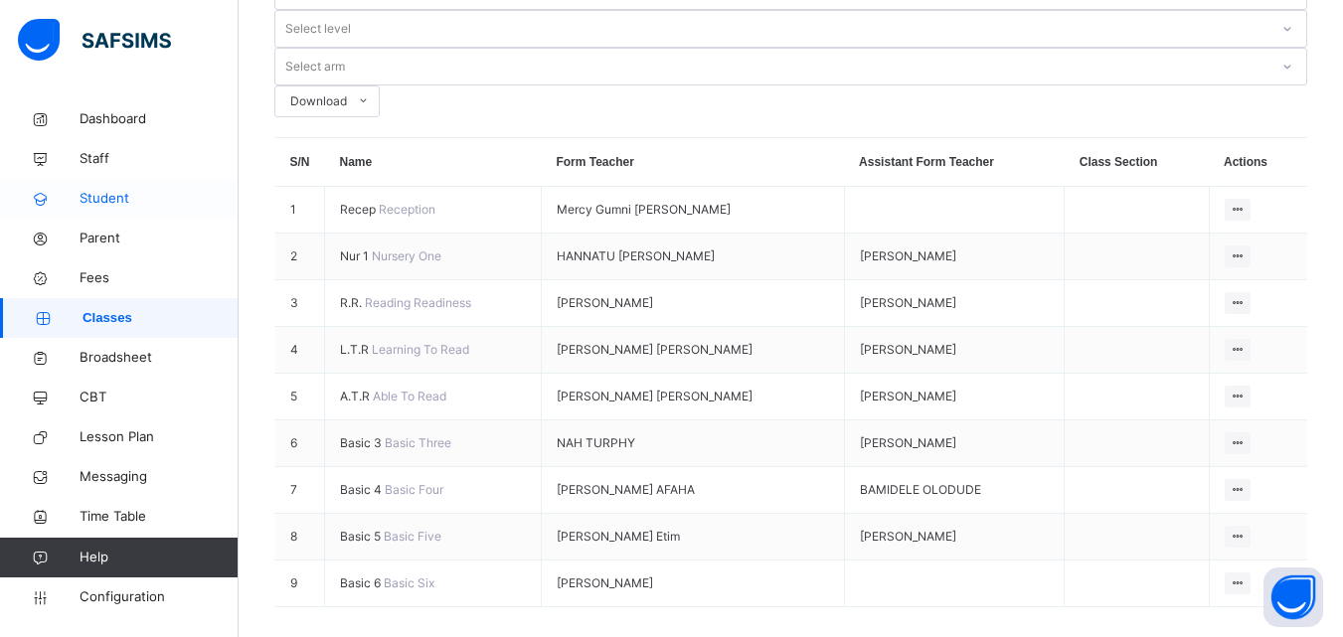
click at [87, 196] on span "Student" at bounding box center [159, 199] width 159 height 20
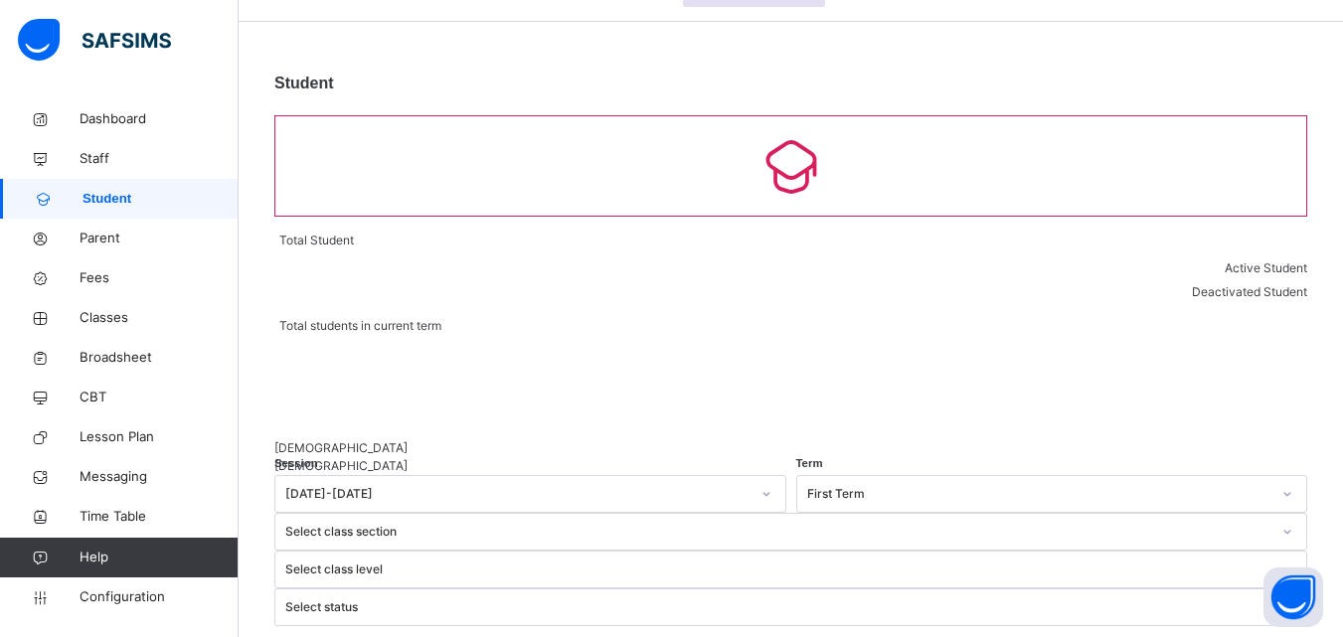
scroll to position [56, 0]
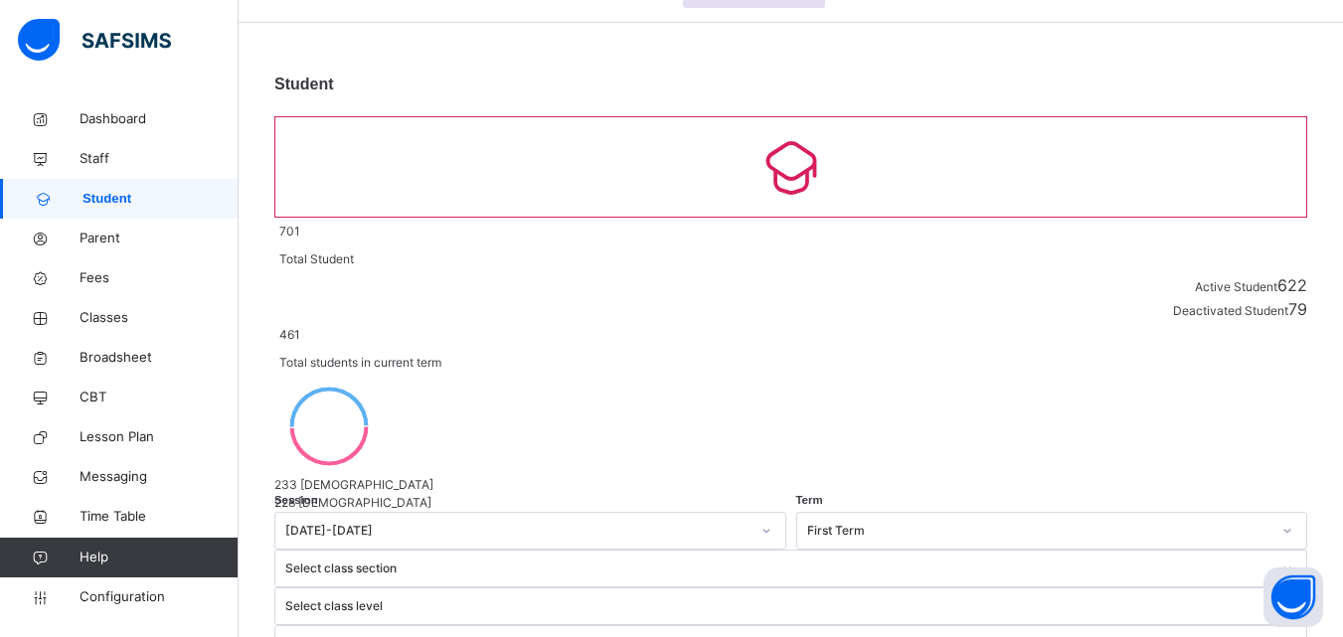
scroll to position [91, 0]
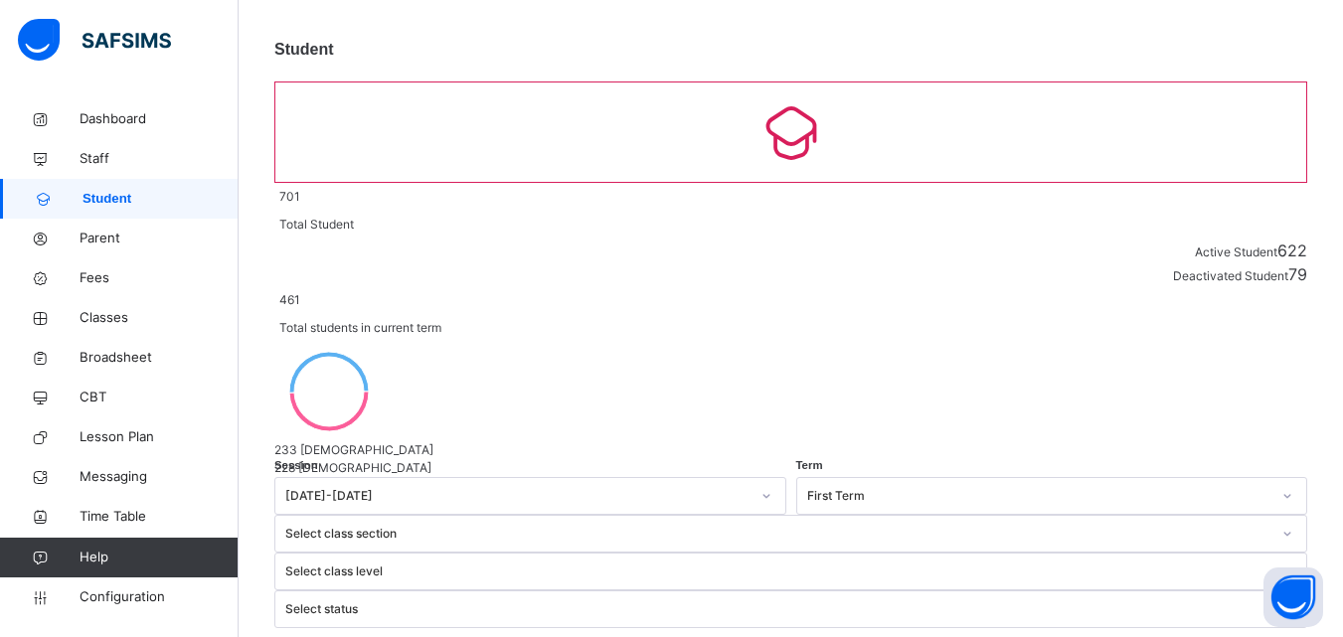
type input "*"
click at [100, 264] on link "Fees" at bounding box center [119, 278] width 239 height 40
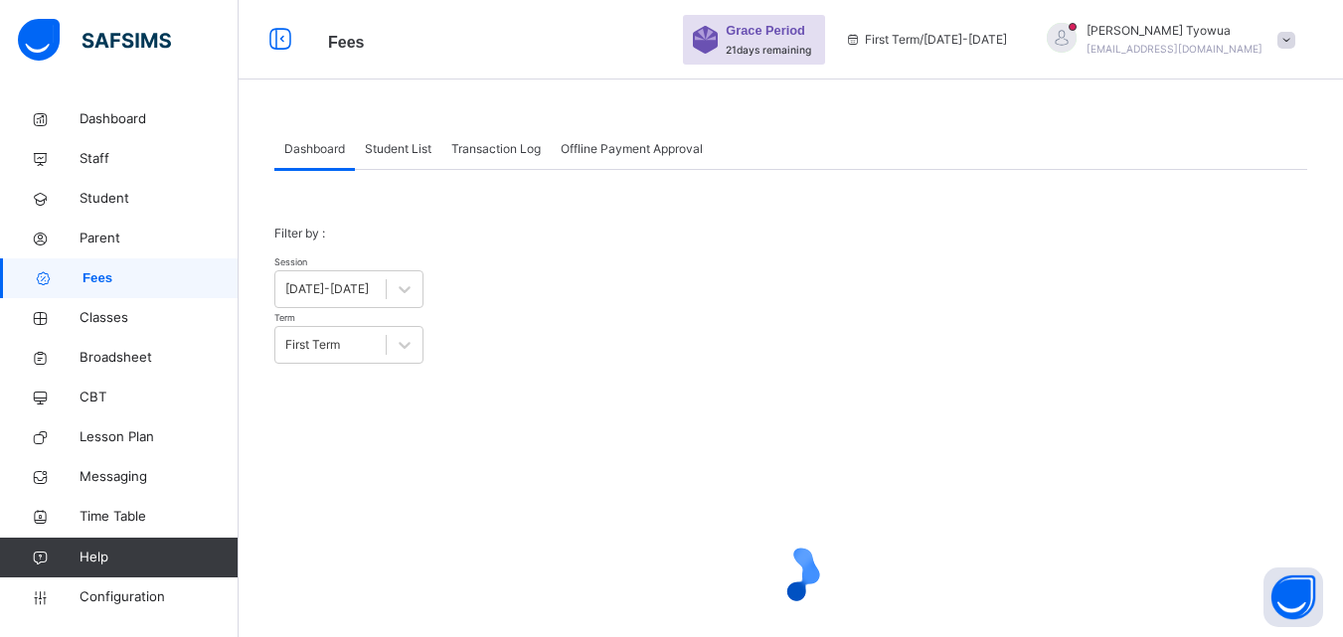
click at [399, 153] on span "Student List" at bounding box center [398, 149] width 67 height 18
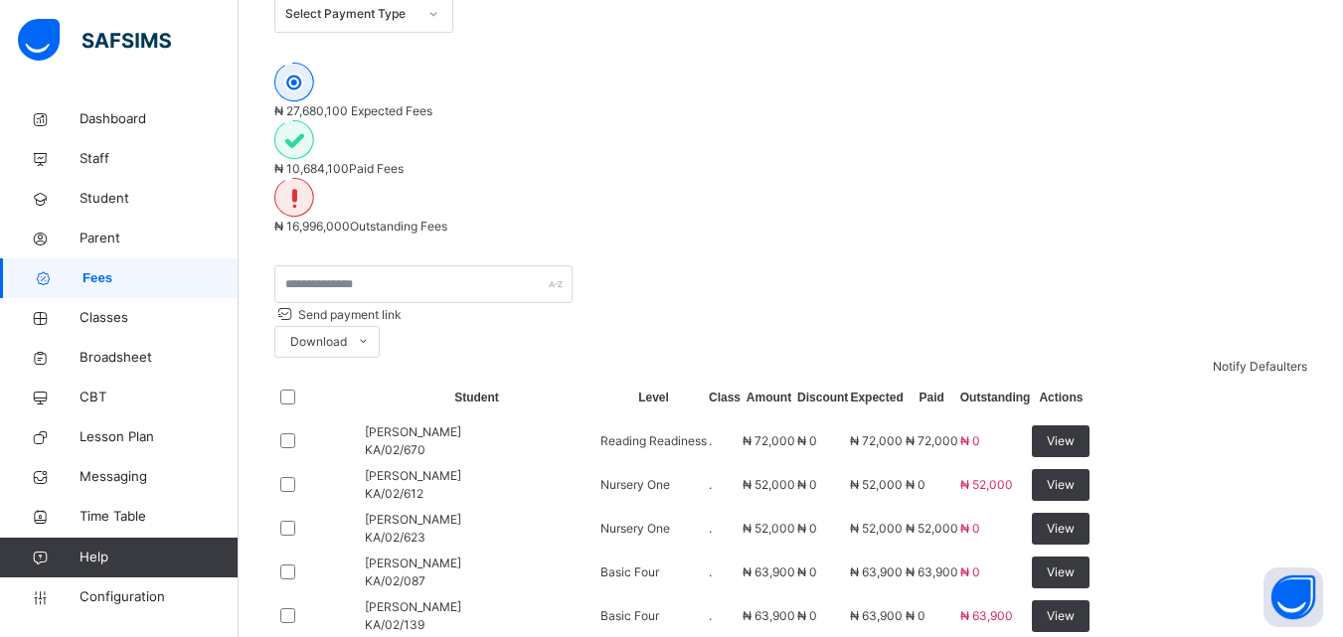
scroll to position [363, 0]
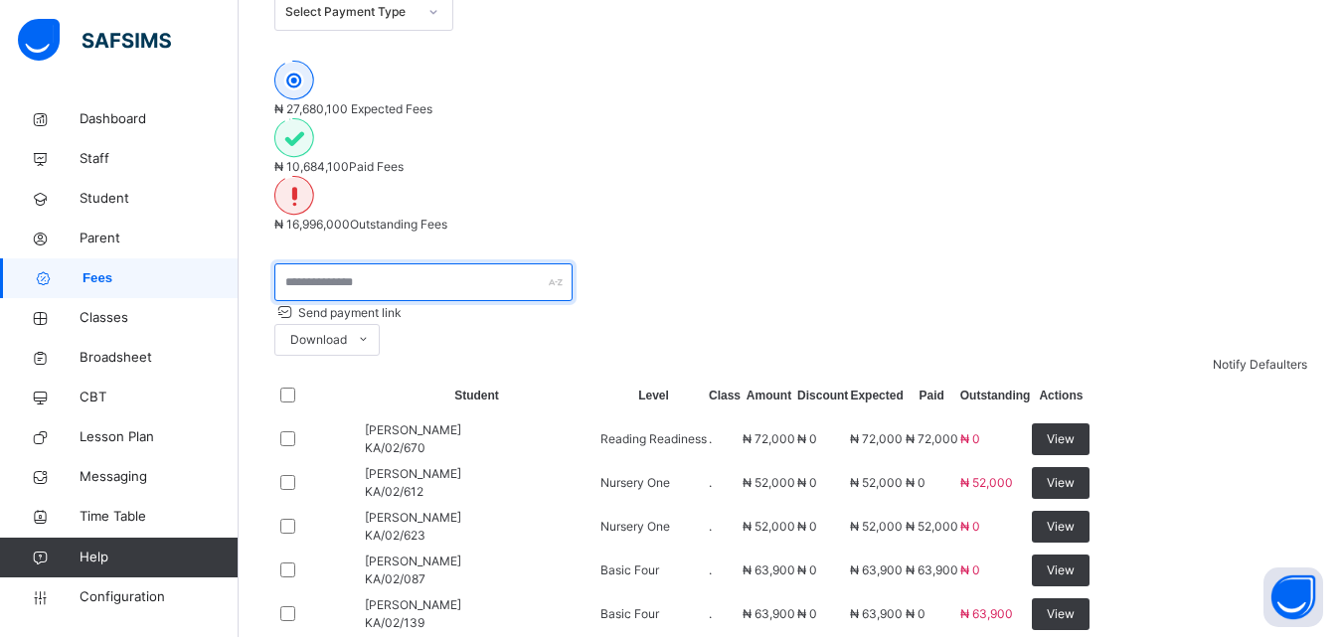
click at [448, 263] on input "text" at bounding box center [423, 282] width 298 height 38
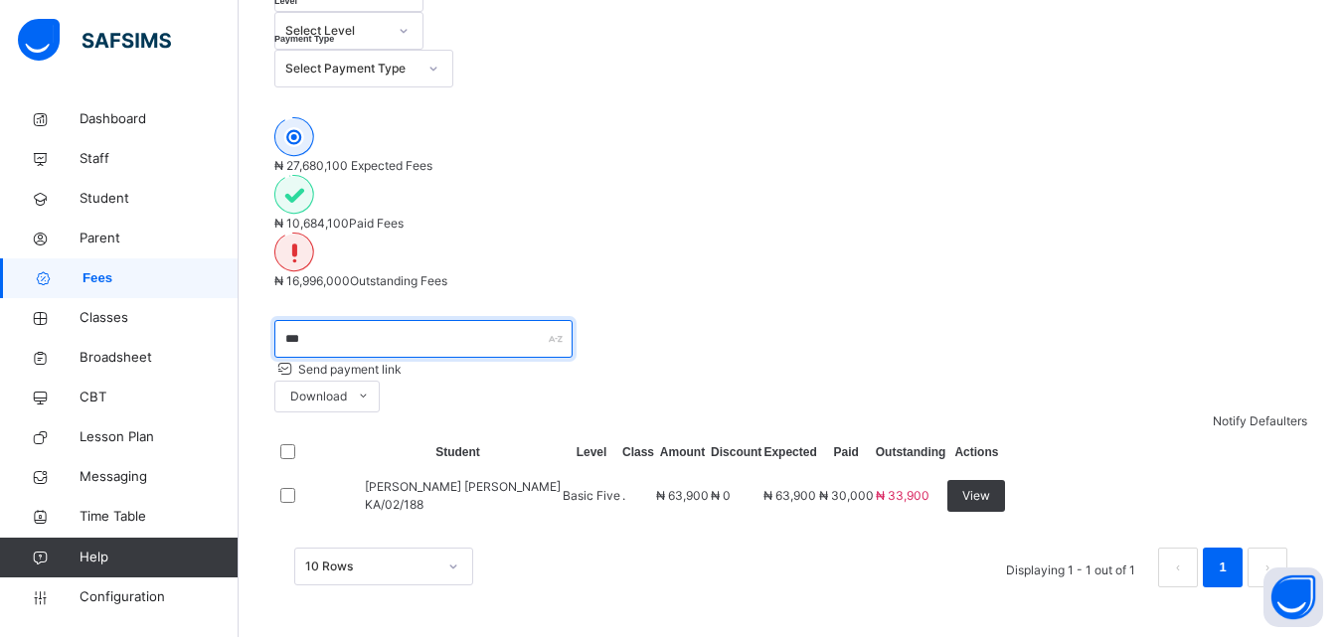
scroll to position [166, 0]
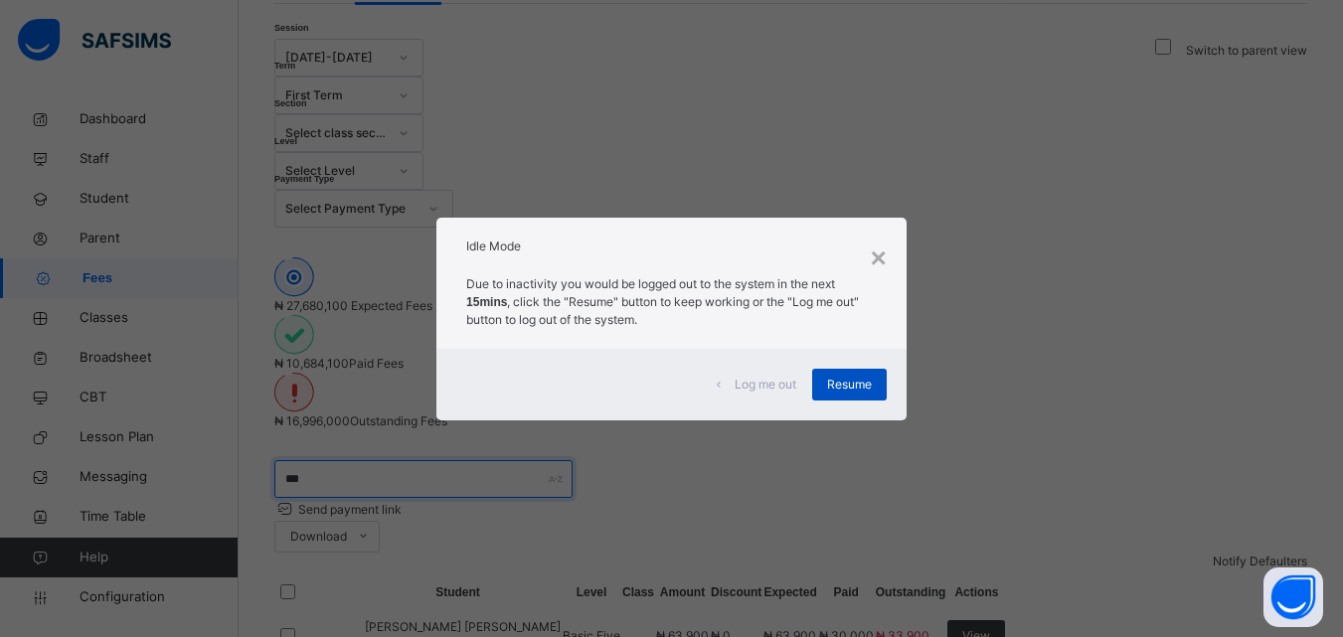
type input "***"
click at [837, 378] on span "Resume" at bounding box center [849, 385] width 45 height 18
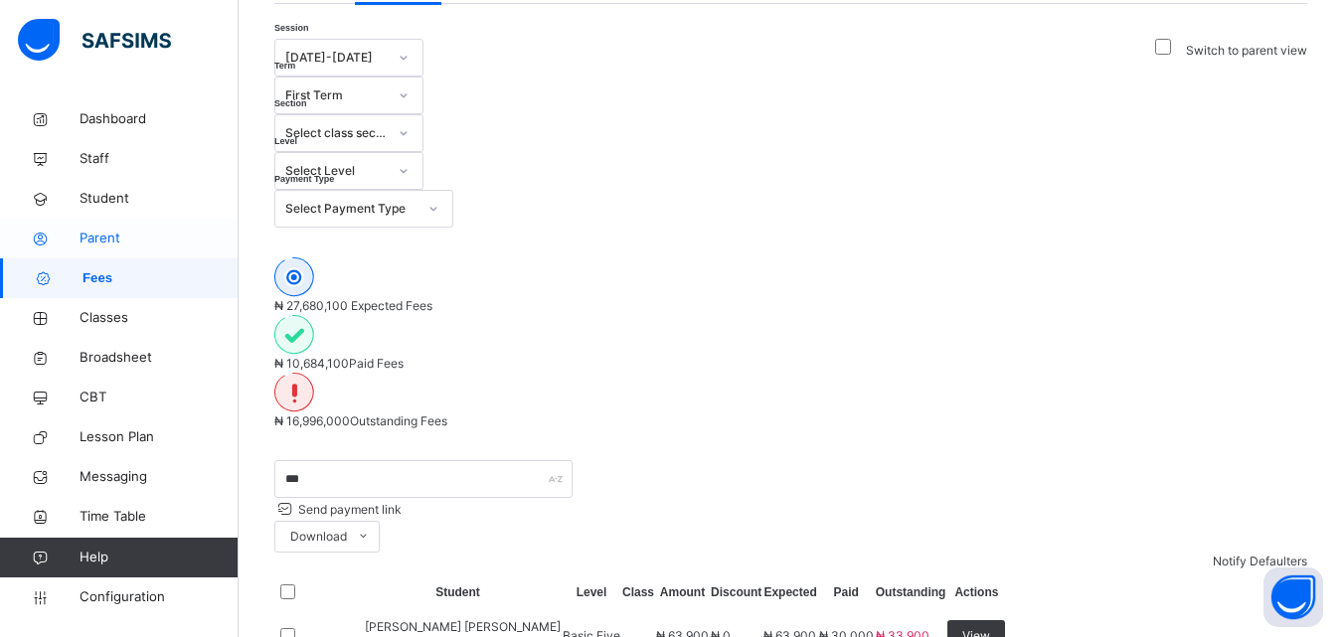
click at [112, 232] on span "Parent" at bounding box center [159, 239] width 159 height 20
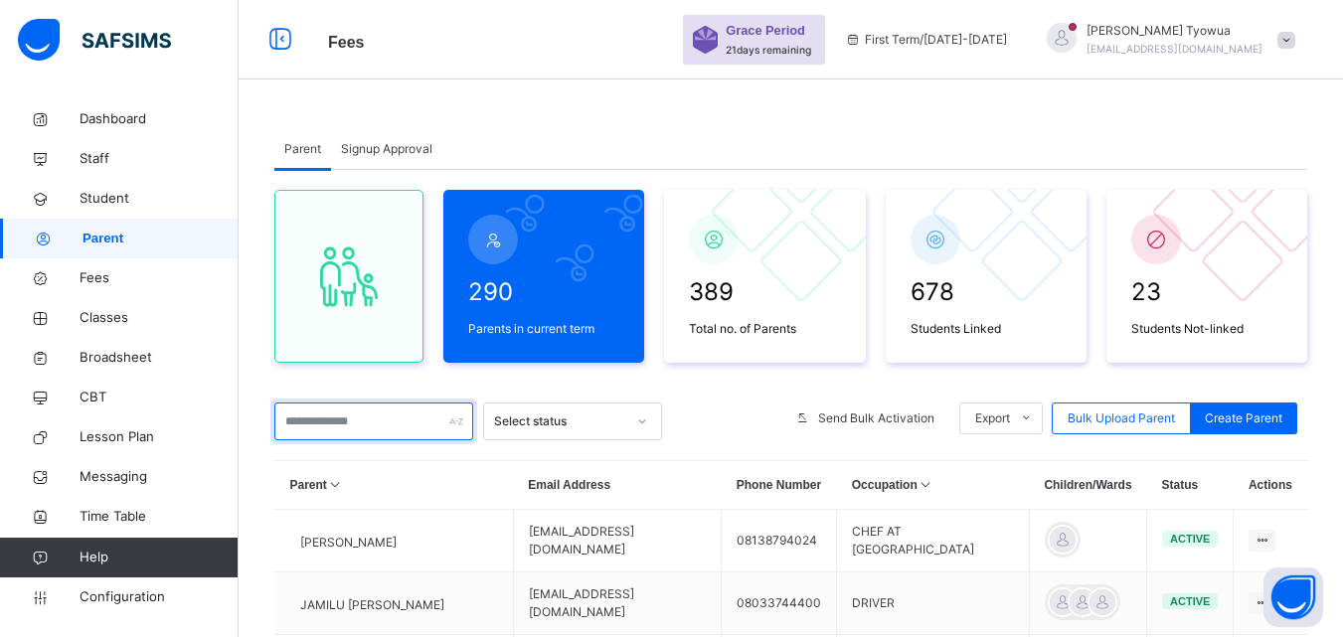
click at [361, 422] on input "text" at bounding box center [373, 422] width 199 height 38
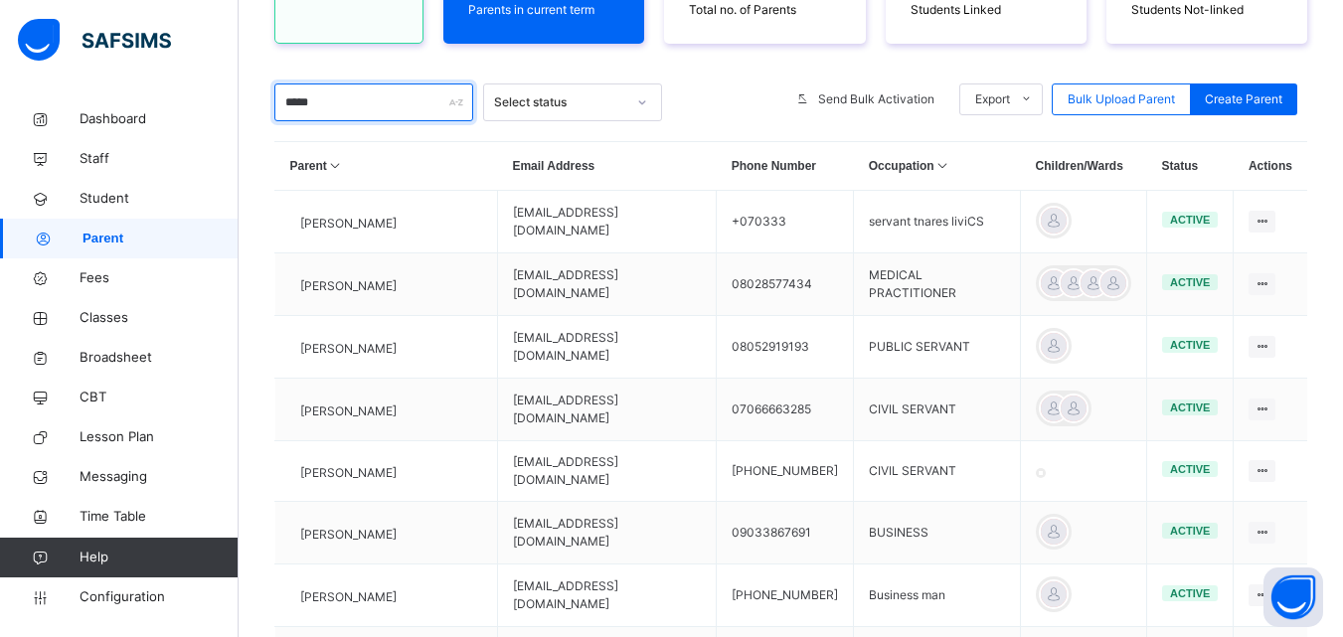
scroll to position [310, 0]
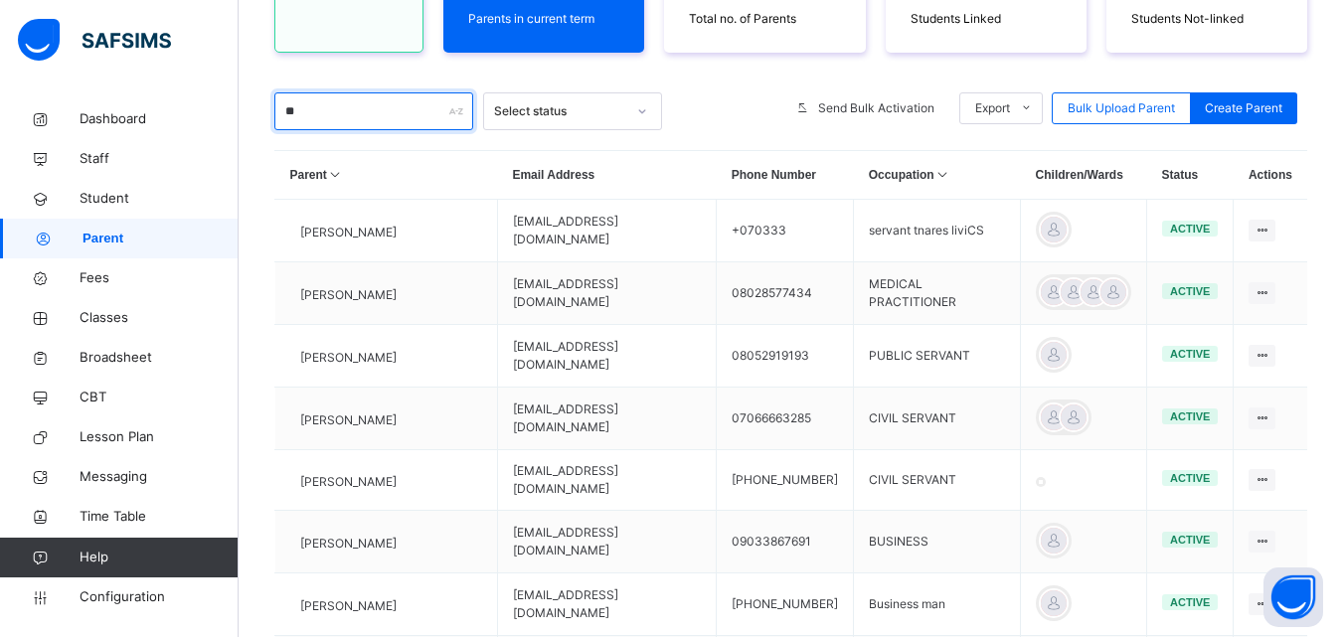
type input "*"
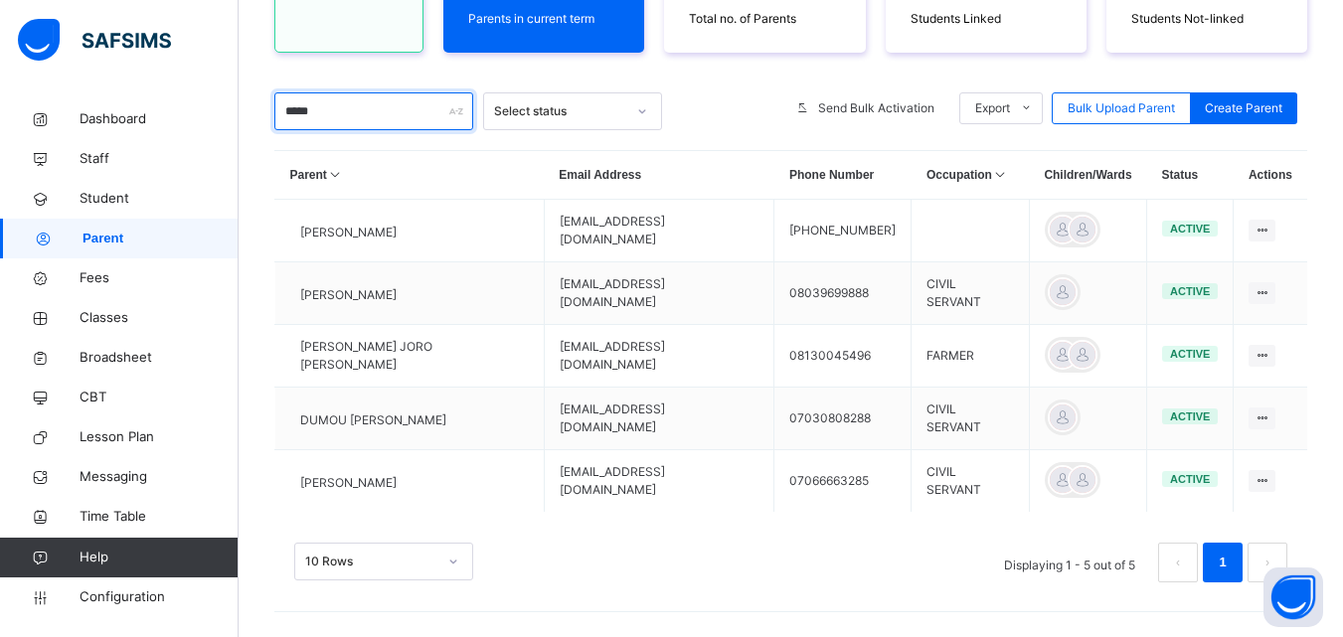
scroll to position [171, 0]
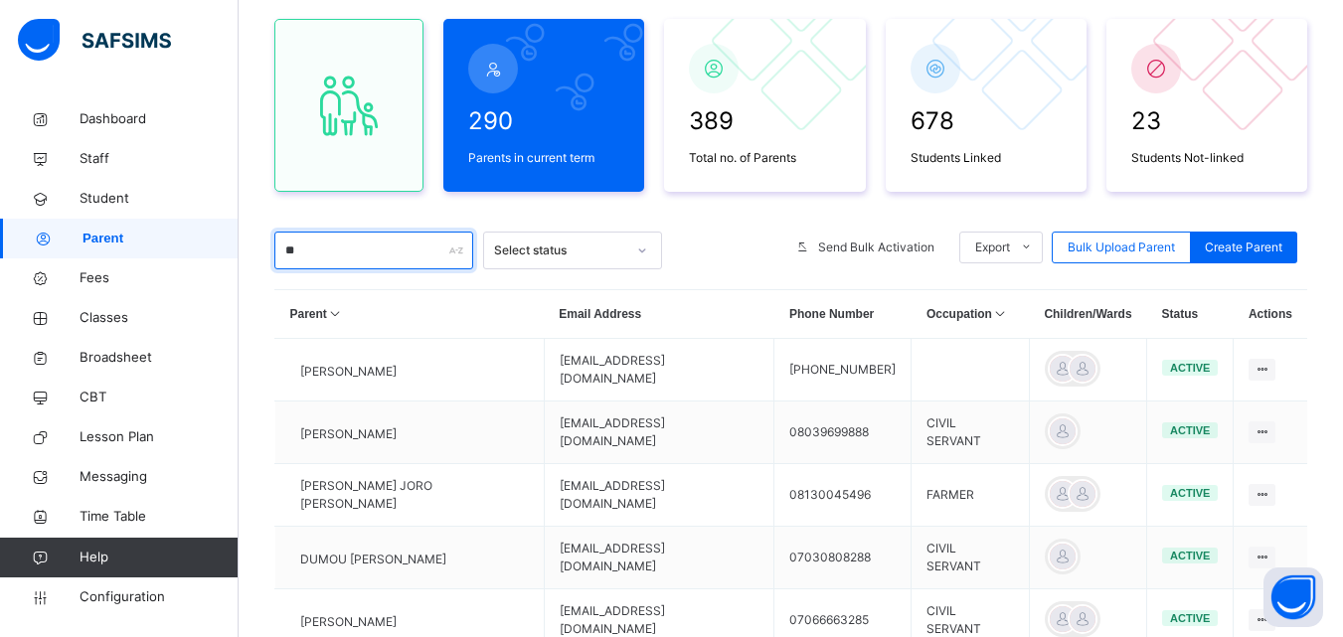
type input "*"
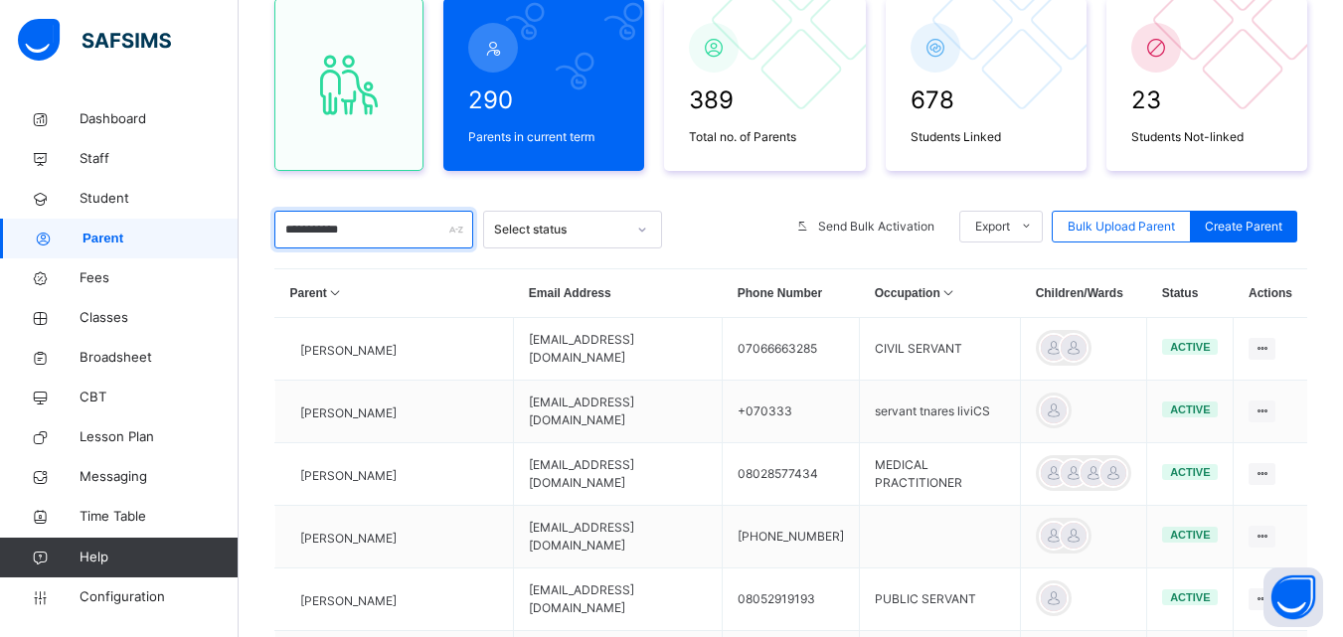
scroll to position [180, 0]
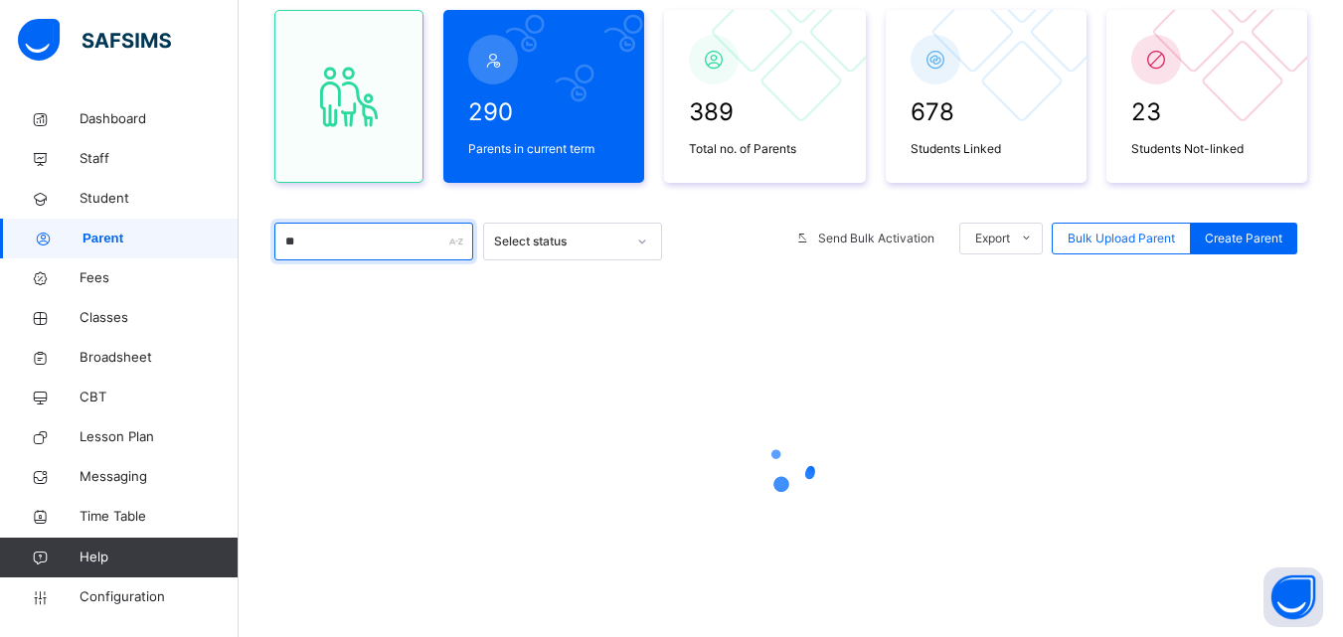
type input "*"
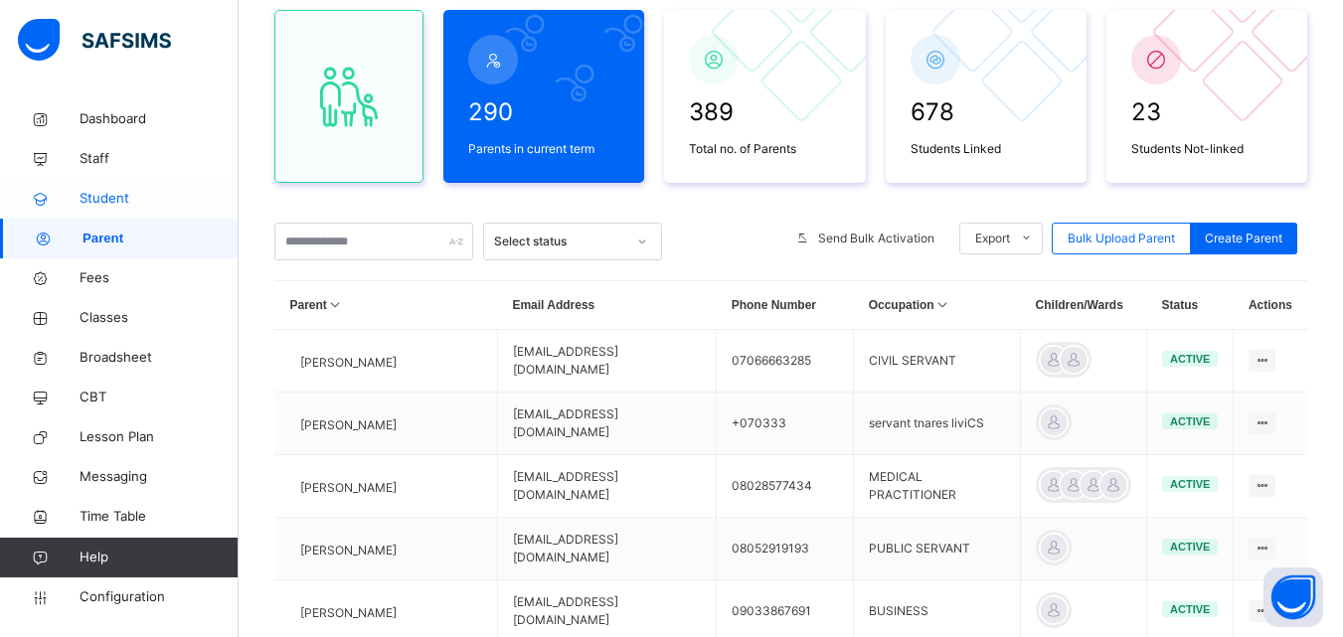
click at [69, 196] on icon at bounding box center [40, 199] width 80 height 15
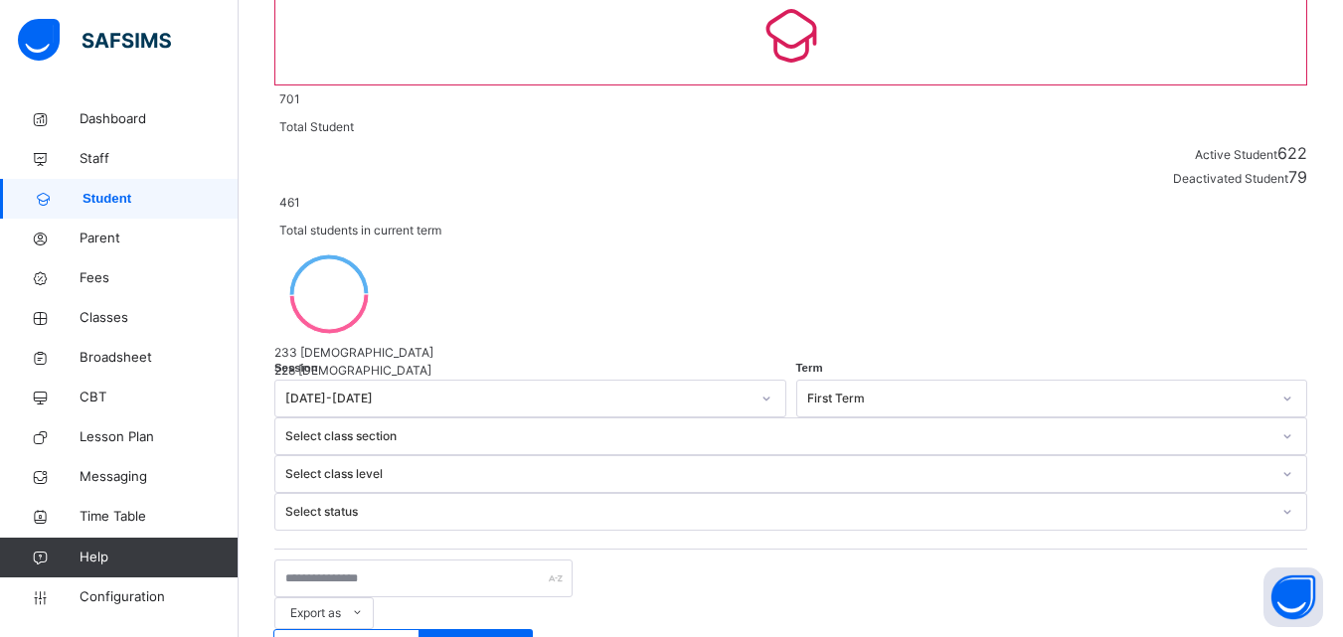
scroll to position [196, 0]
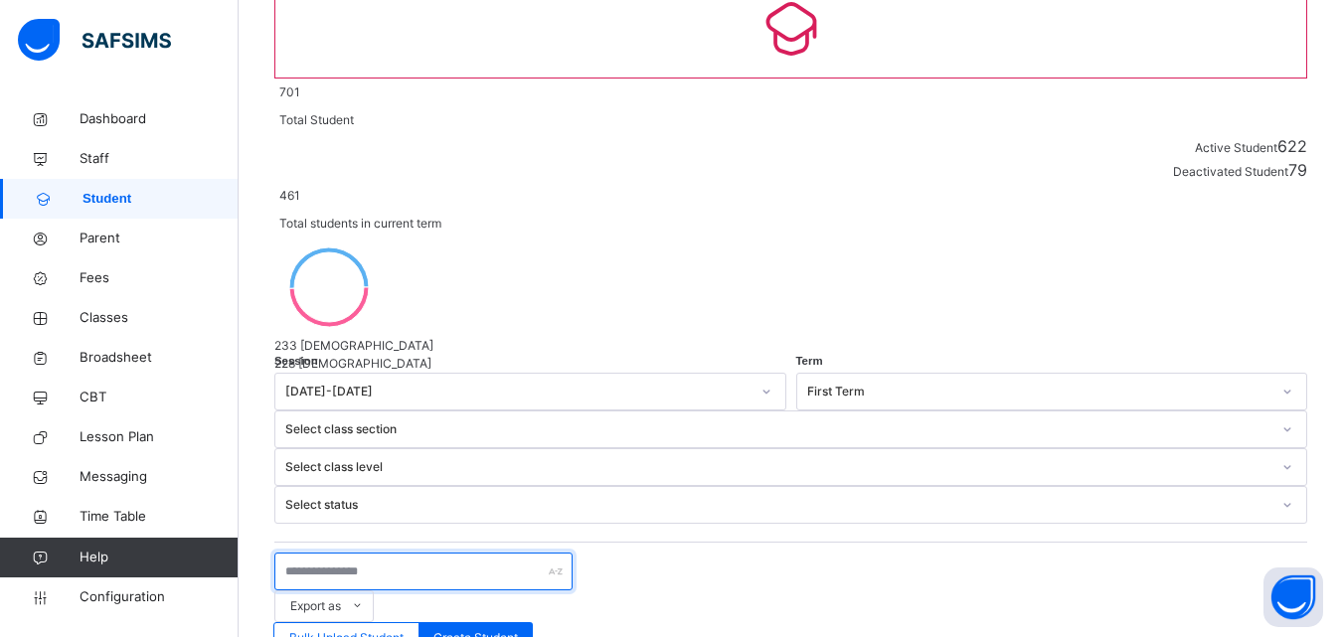
click at [446, 553] on input "text" at bounding box center [423, 572] width 298 height 38
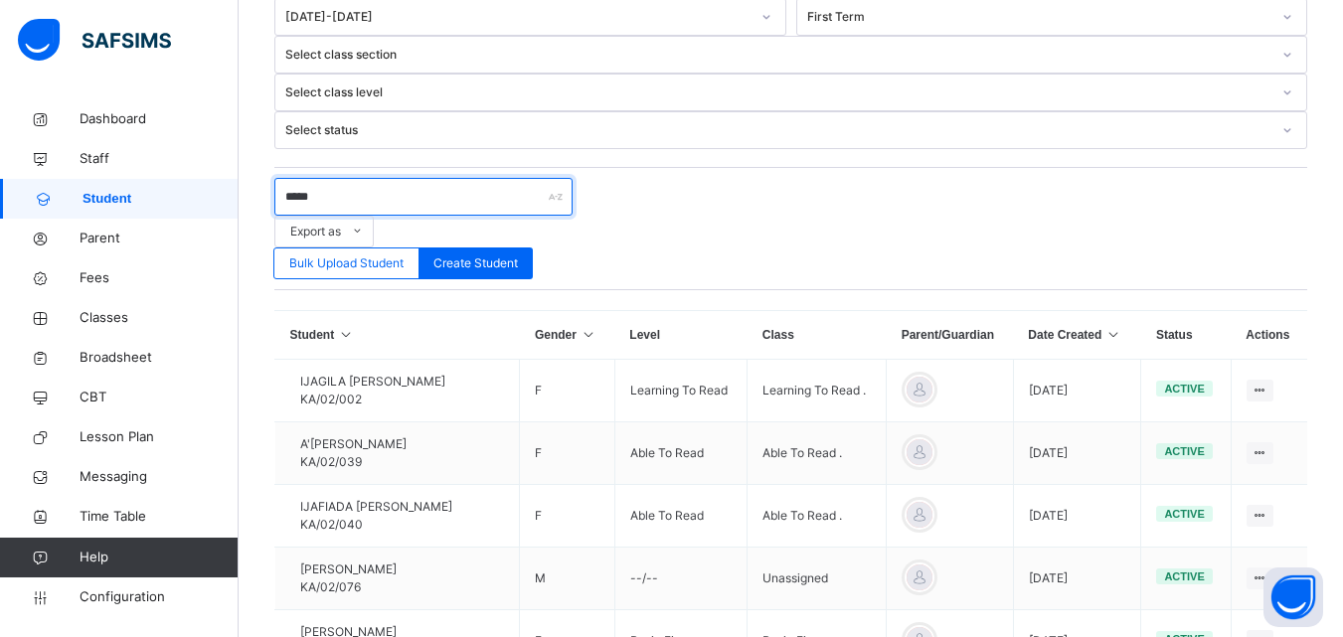
scroll to position [555, 0]
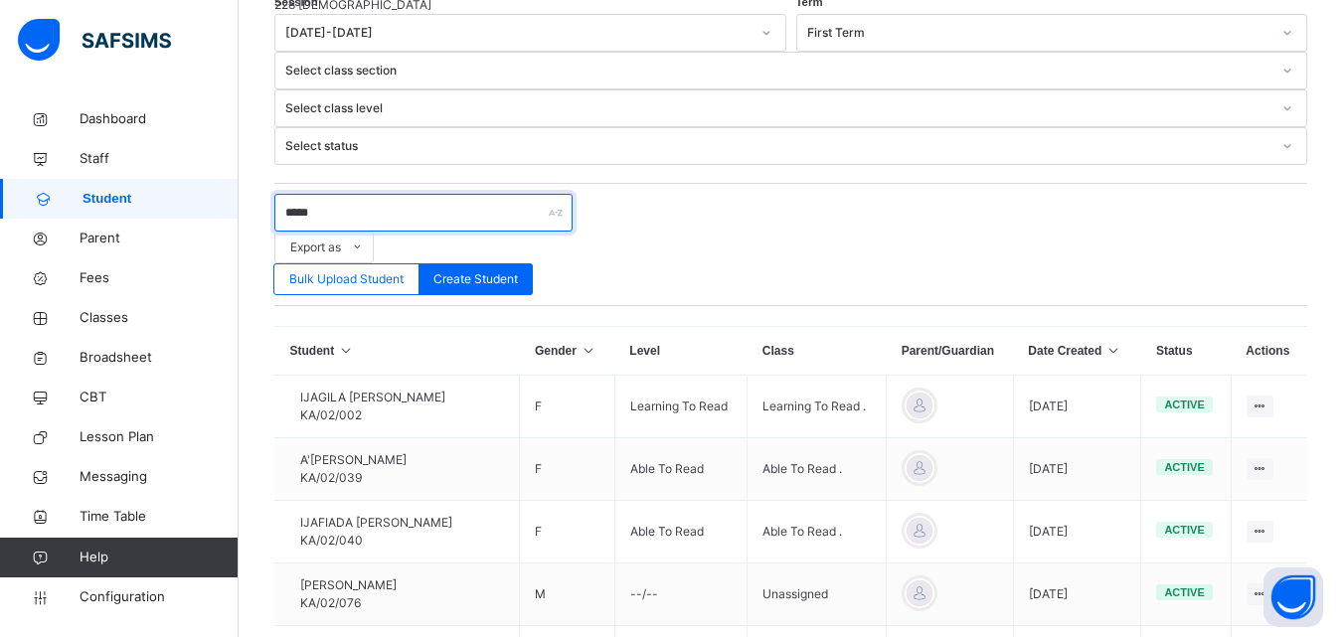
type input "*****"
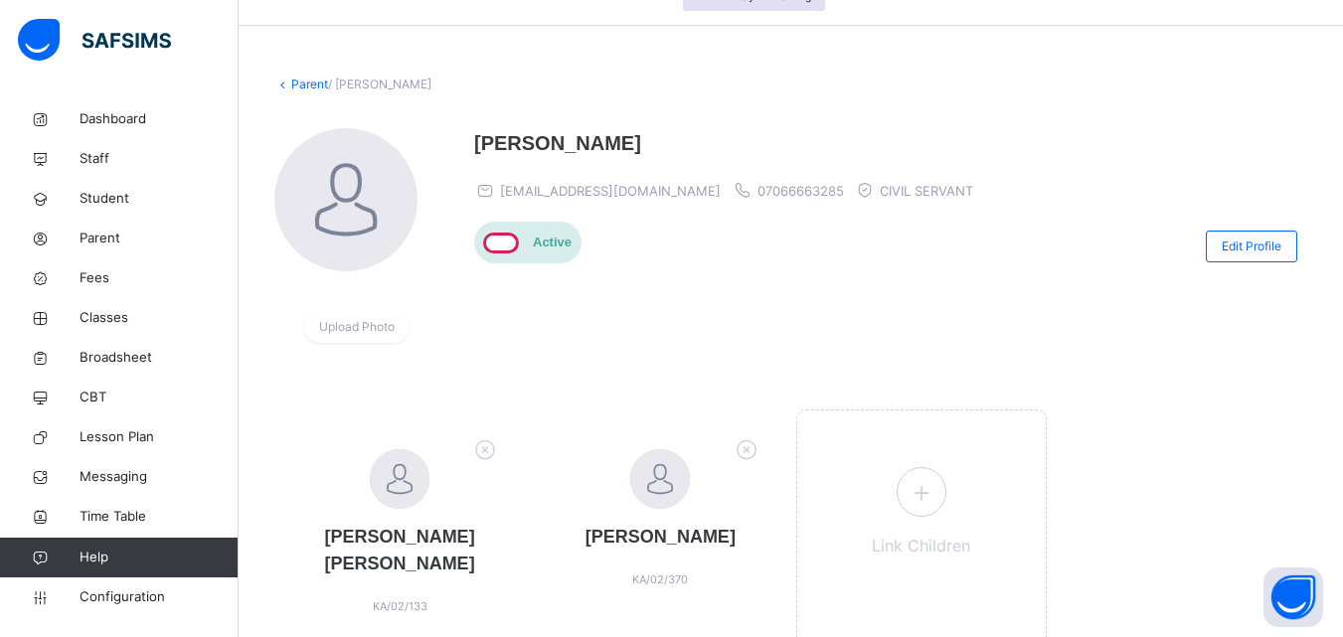
scroll to position [52, 0]
drag, startPoint x: 498, startPoint y: 193, endPoint x: 688, endPoint y: 175, distance: 190.7
click at [688, 175] on div "[PERSON_NAME] [PERSON_NAME][EMAIL_ADDRESS][DOMAIN_NAME] 07066663285 CIVIL SERVA…" at bounding box center [728, 167] width 509 height 74
copy span "[EMAIL_ADDRESS][DOMAIN_NAME]"
click at [318, 87] on link "Parent" at bounding box center [309, 86] width 37 height 15
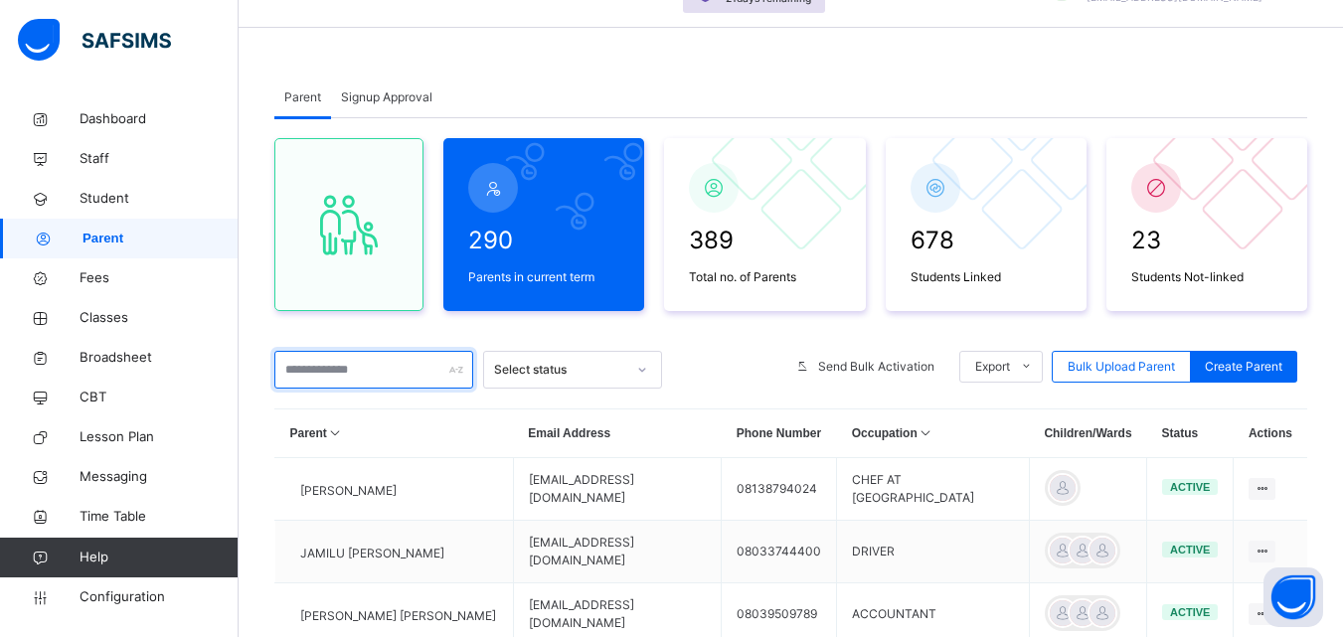
click at [380, 369] on input "text" at bounding box center [373, 370] width 199 height 38
paste input "**********"
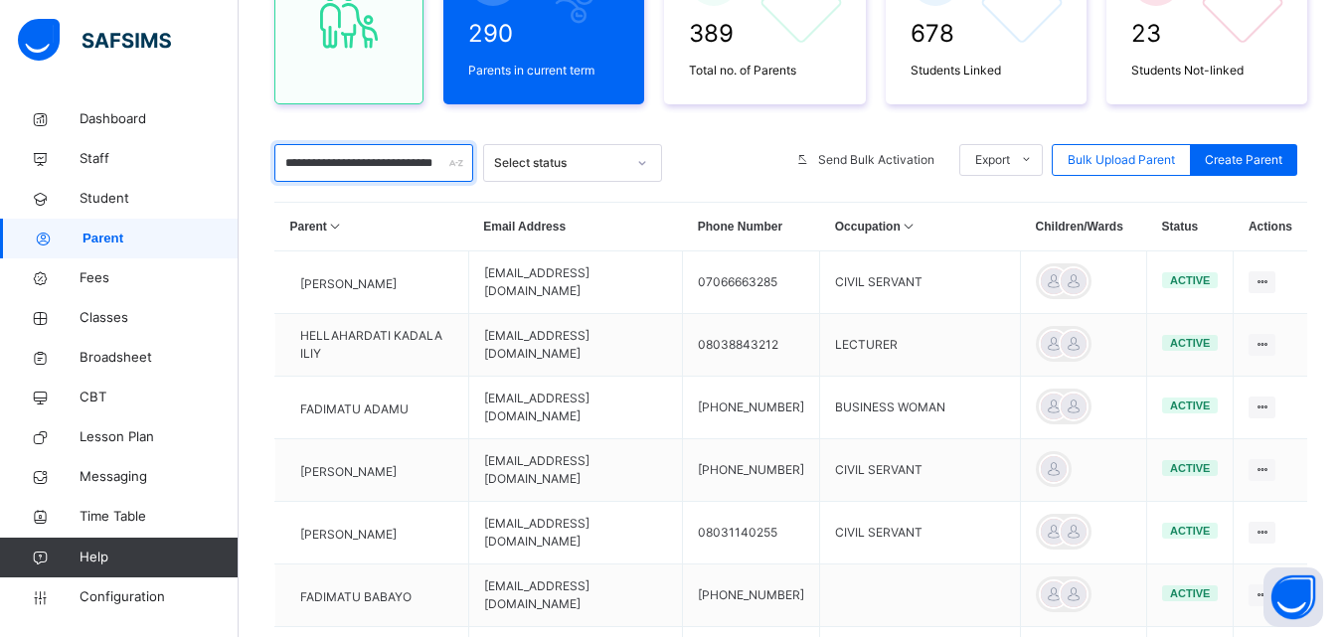
scroll to position [259, 0]
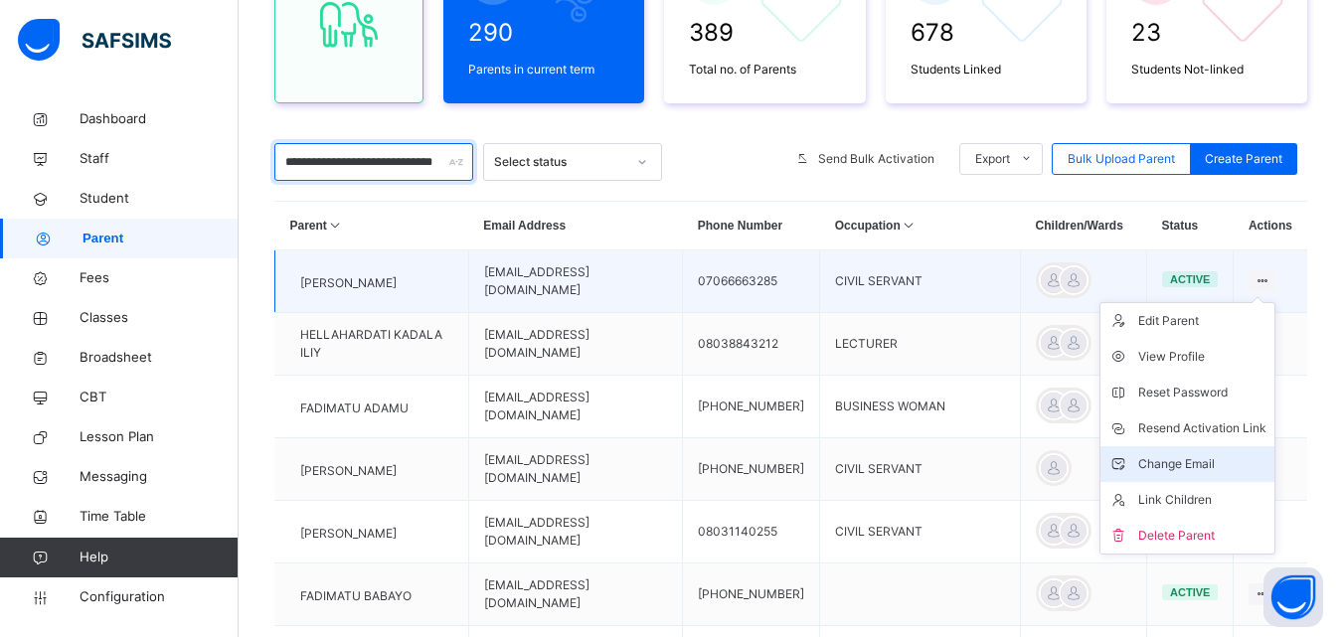
type input "**********"
click at [1175, 464] on div "Change Email" at bounding box center [1202, 464] width 128 height 20
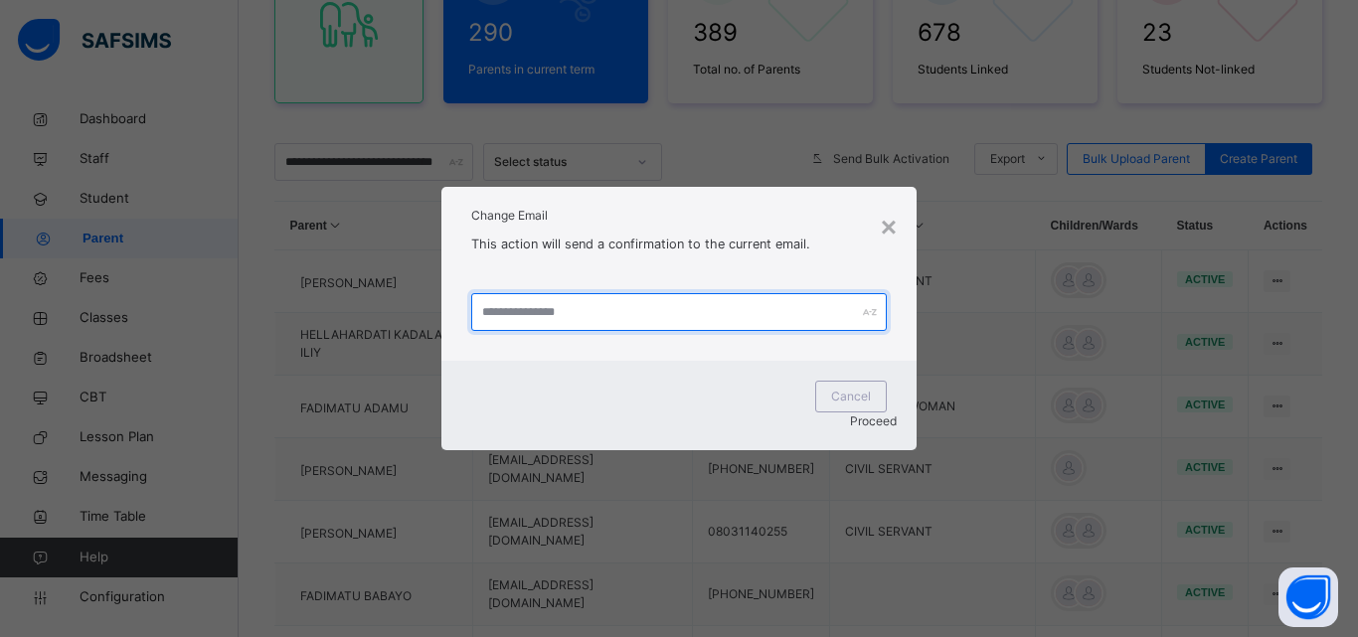
click at [630, 320] on input "text" at bounding box center [679, 312] width 416 height 38
type input "*"
type input "**********"
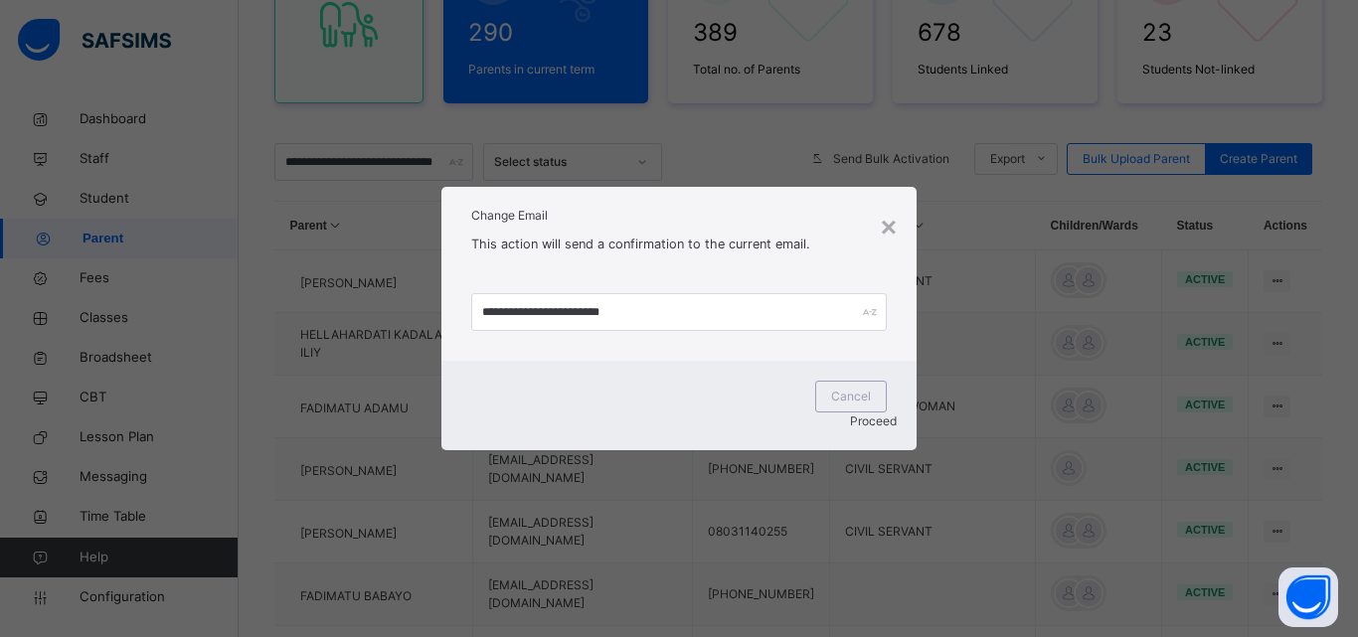
click at [858, 414] on span "Proceed" at bounding box center [873, 421] width 47 height 15
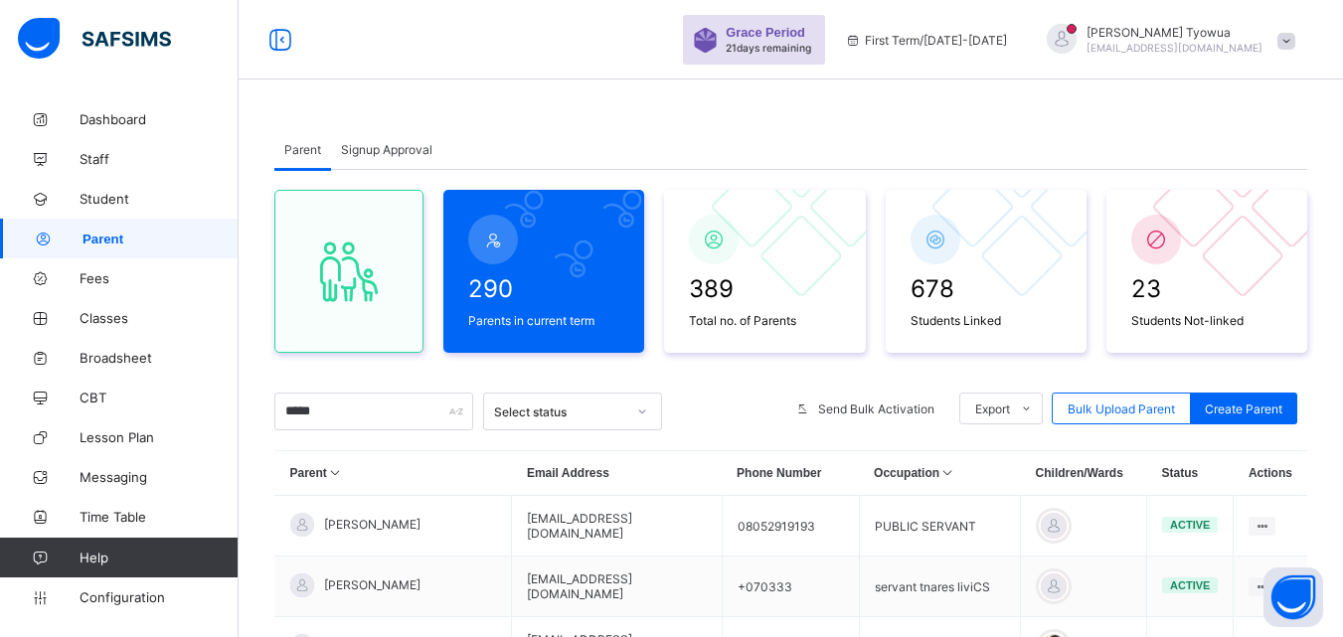
scroll to position [239, 0]
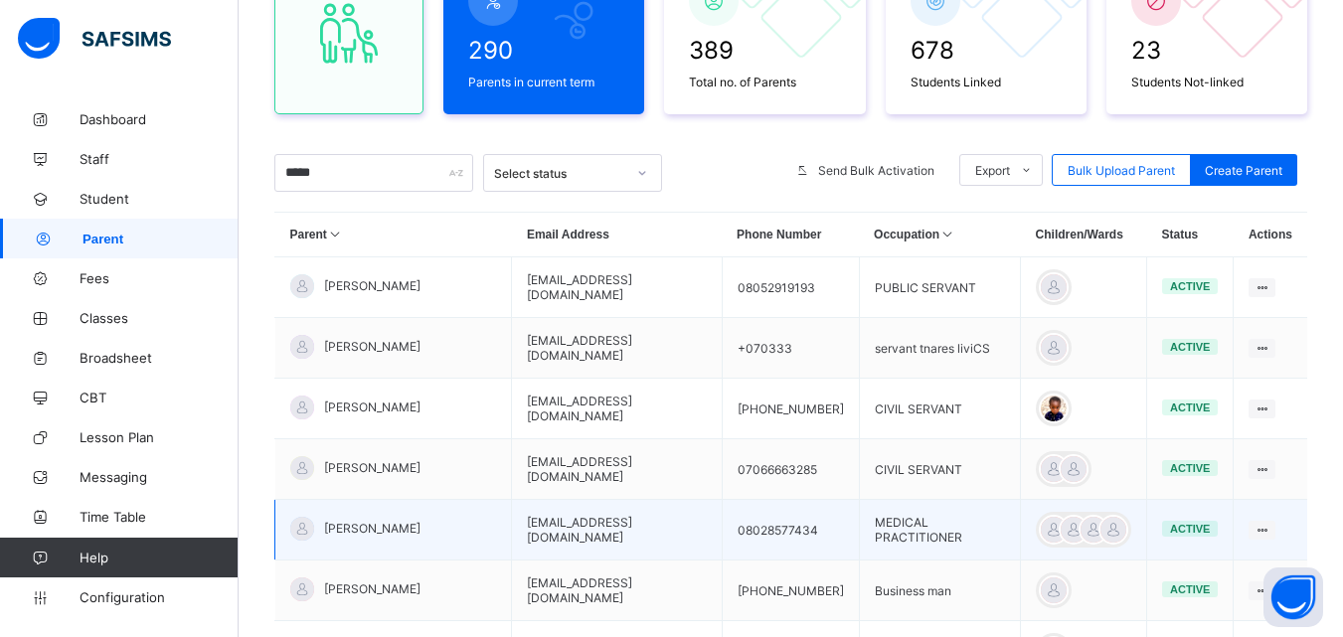
type input "*****"
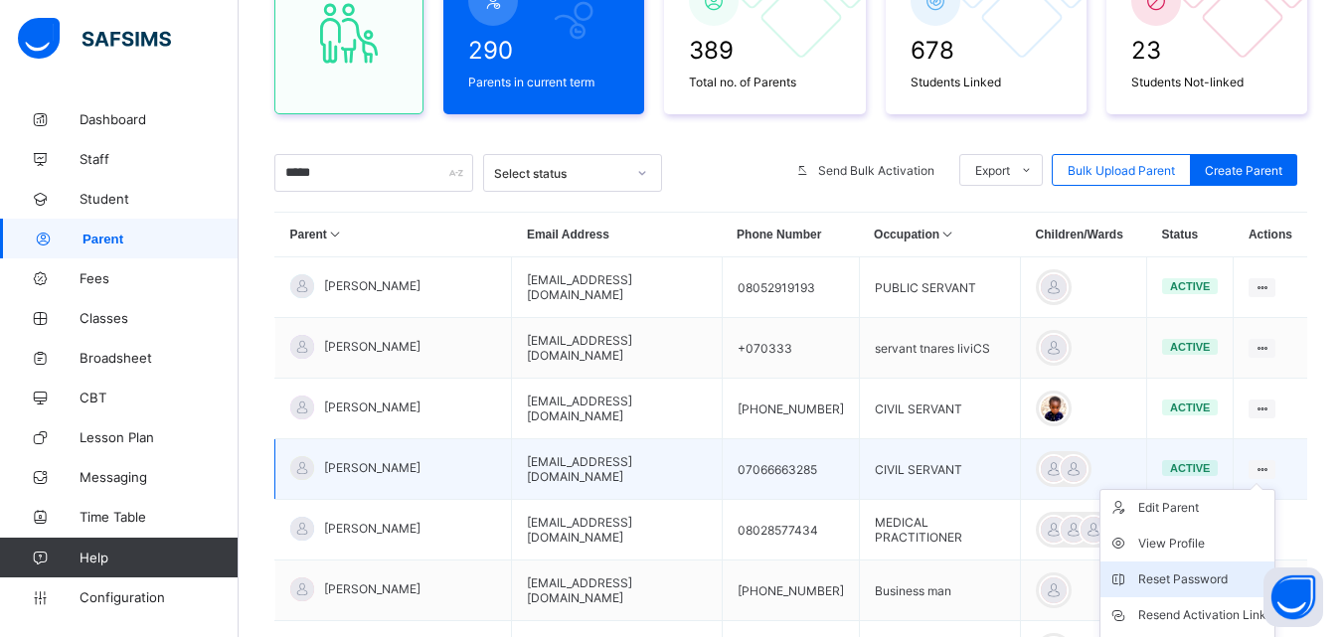
click at [1193, 575] on div "Reset Password" at bounding box center [1202, 580] width 128 height 20
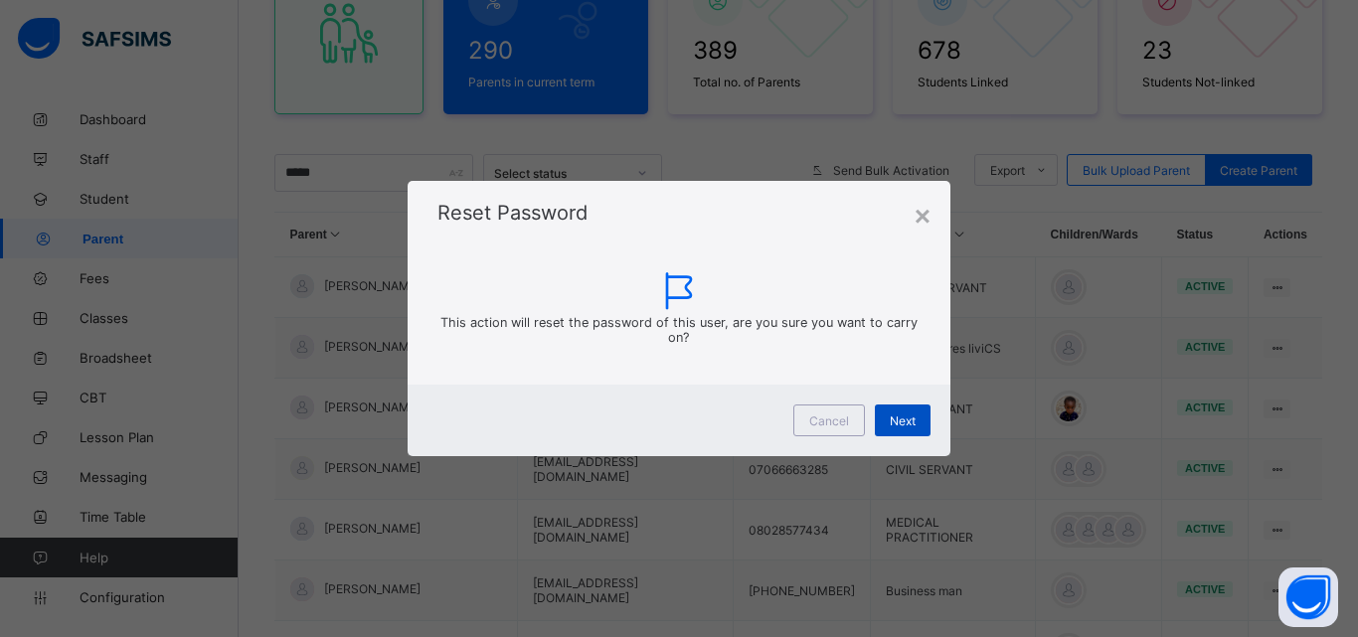
click at [927, 422] on div "Next" at bounding box center [903, 421] width 56 height 32
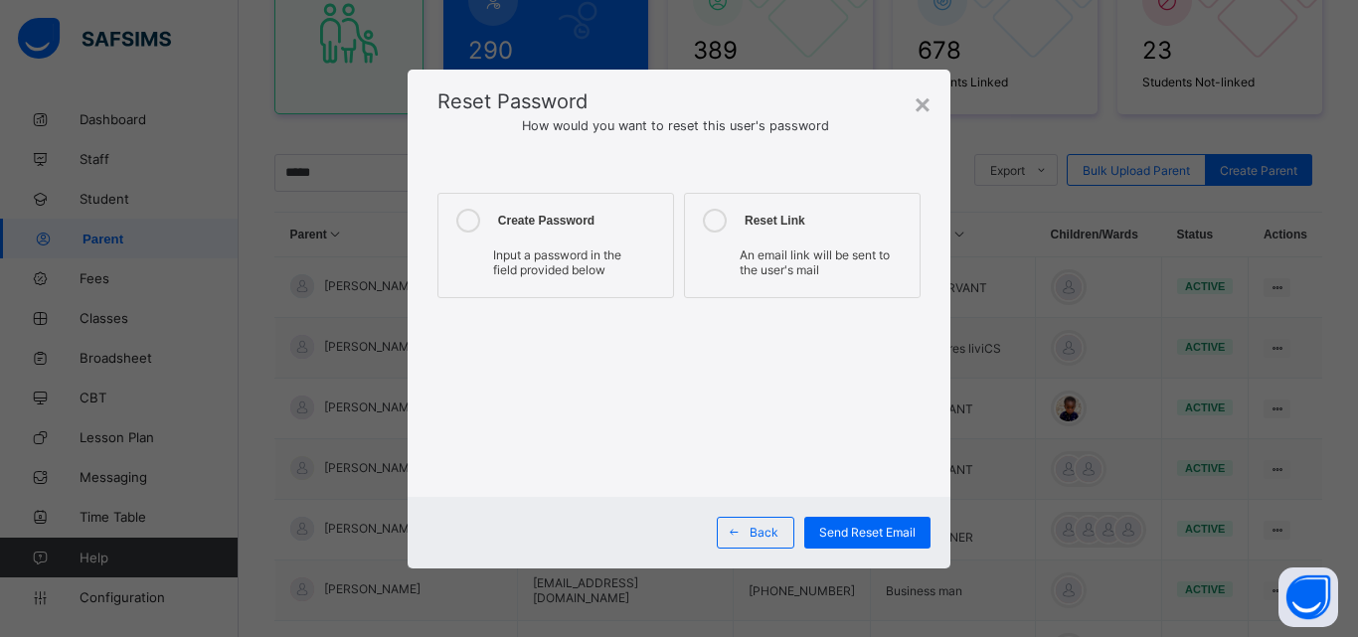
click at [476, 256] on div "Input a password in the field provided below" at bounding box center [555, 265] width 215 height 35
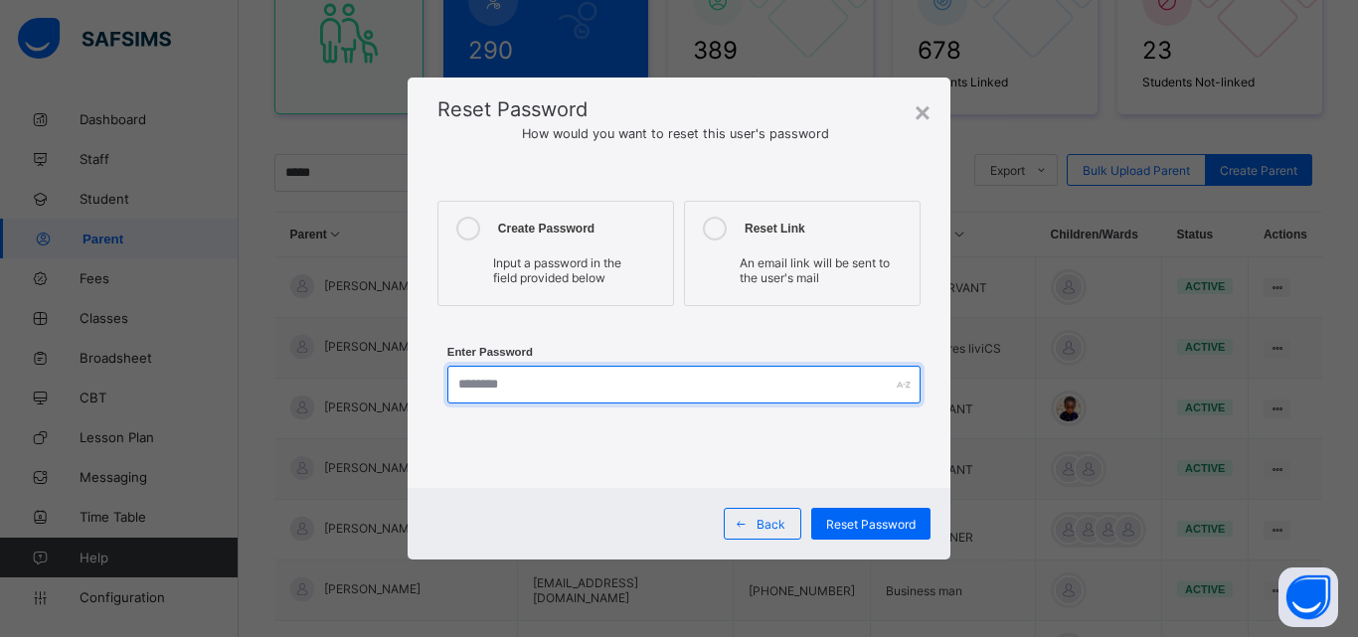
click at [569, 391] on input "text" at bounding box center [683, 385] width 473 height 38
type input "**********"
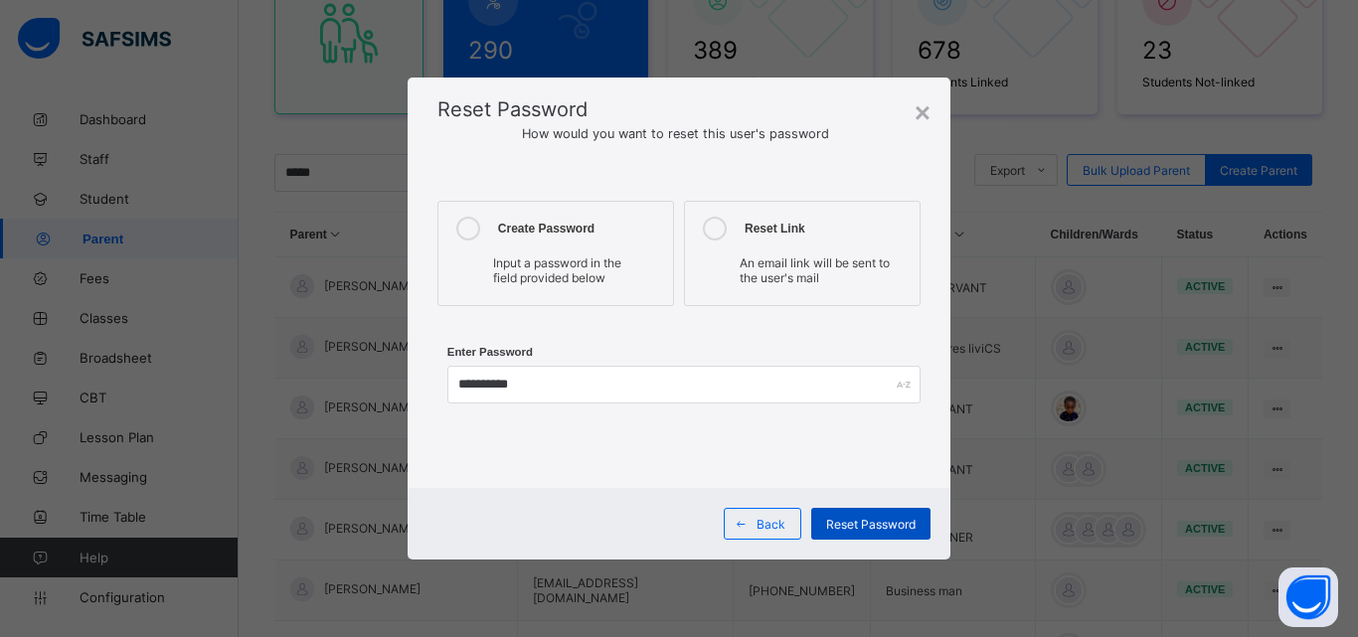
click at [877, 519] on span "Reset Password" at bounding box center [870, 524] width 89 height 15
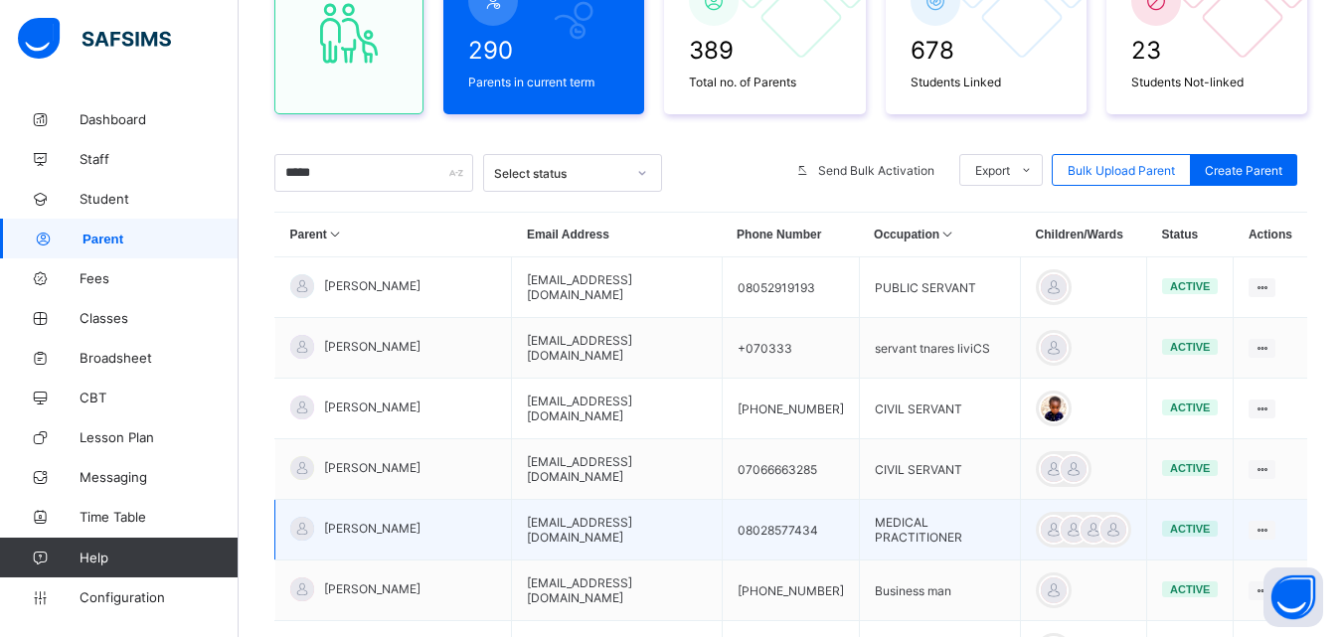
click at [859, 519] on td "MEDICAL PRACTITIONER" at bounding box center [940, 530] width 162 height 61
